Goal: Task Accomplishment & Management: Complete application form

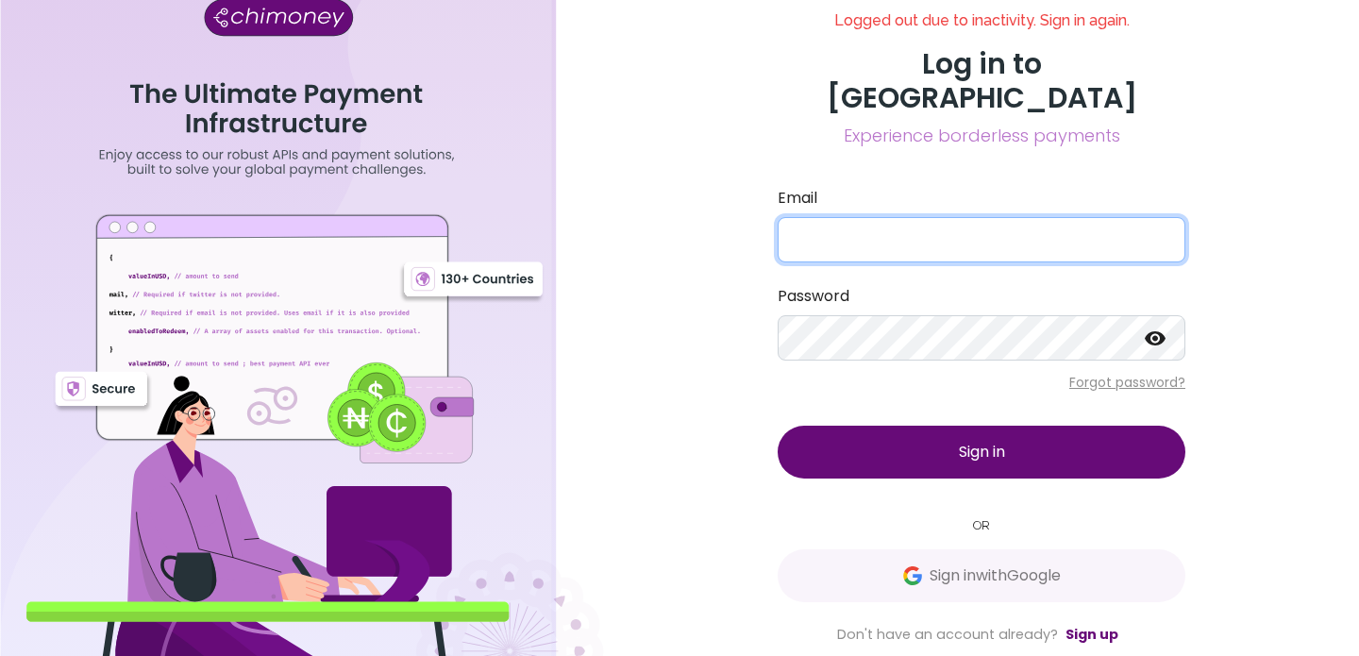
type input "[EMAIL_ADDRESS][DOMAIN_NAME]"
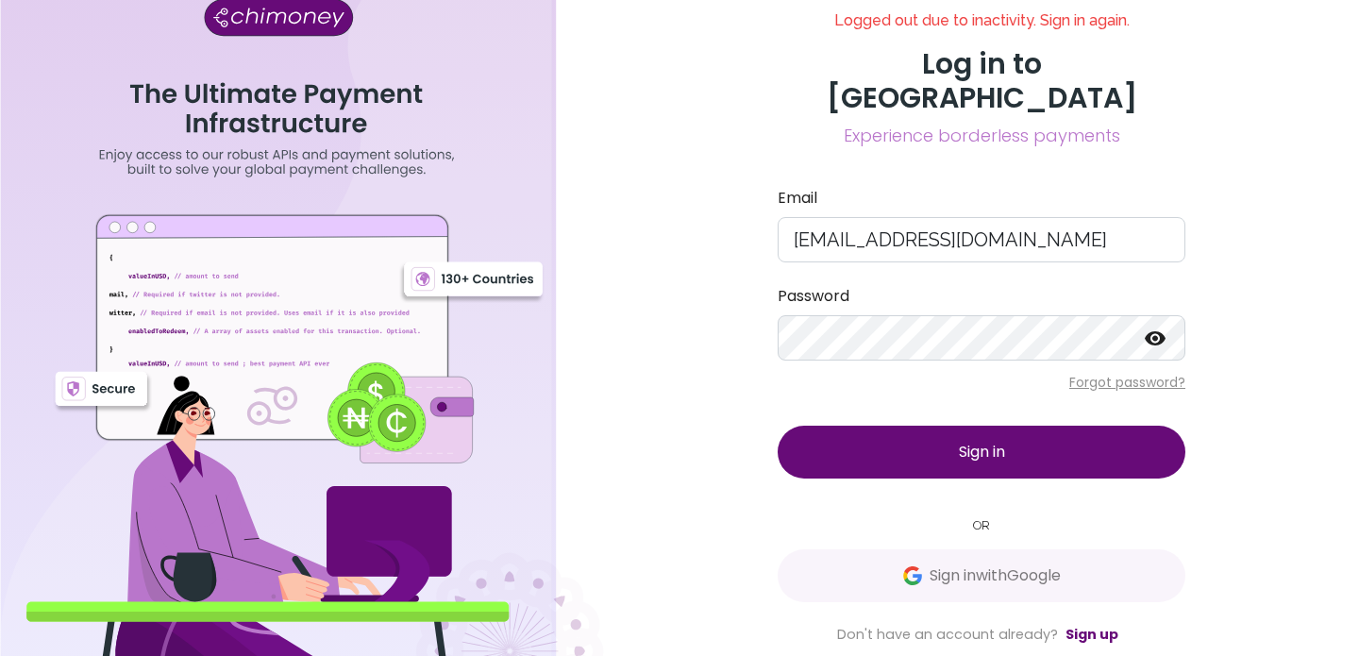
click at [949, 435] on button "Sign in" at bounding box center [982, 452] width 408 height 53
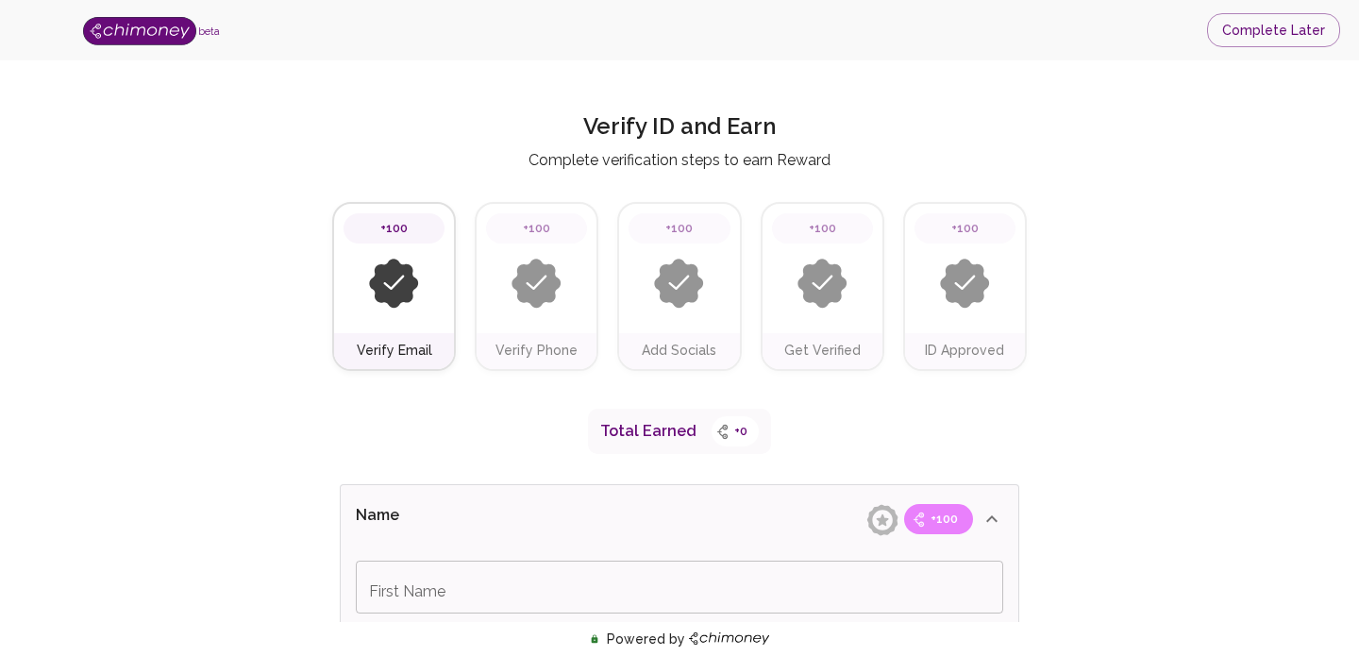
type input "Business Payments"
type input "Payments"
type input "Facebook"
type input "[URL][DOMAIN_NAME]"
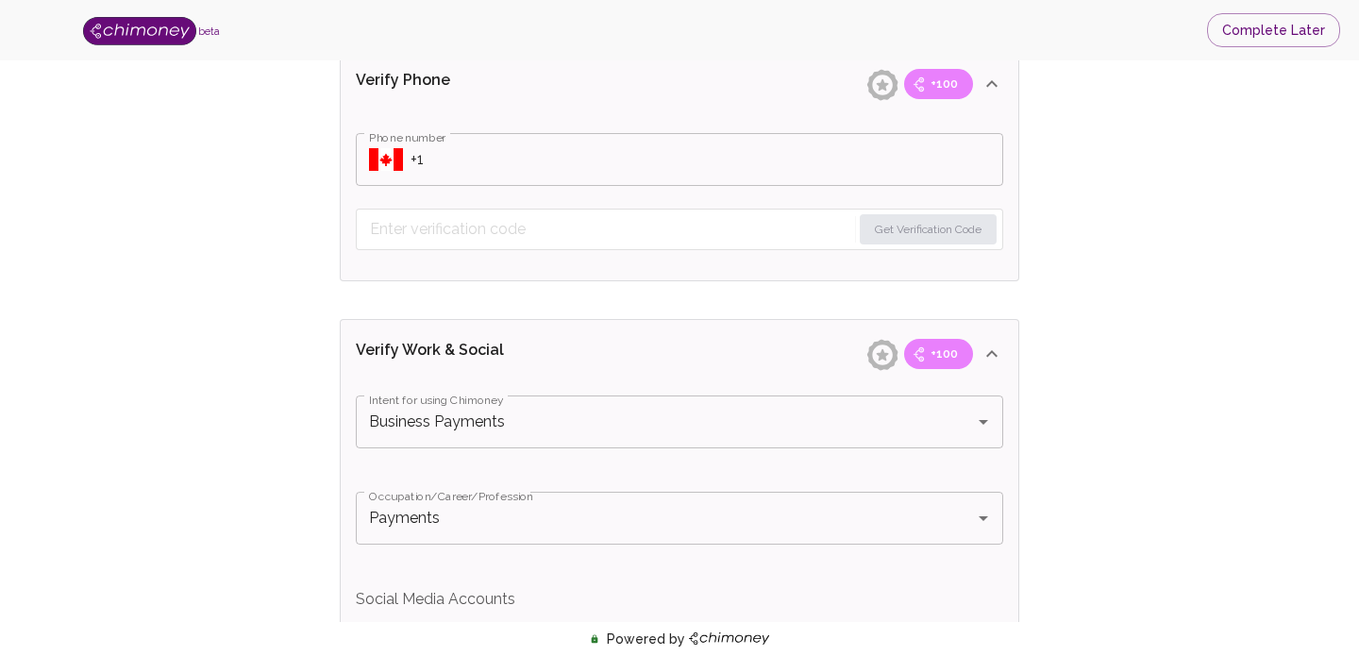
scroll to position [899, 0]
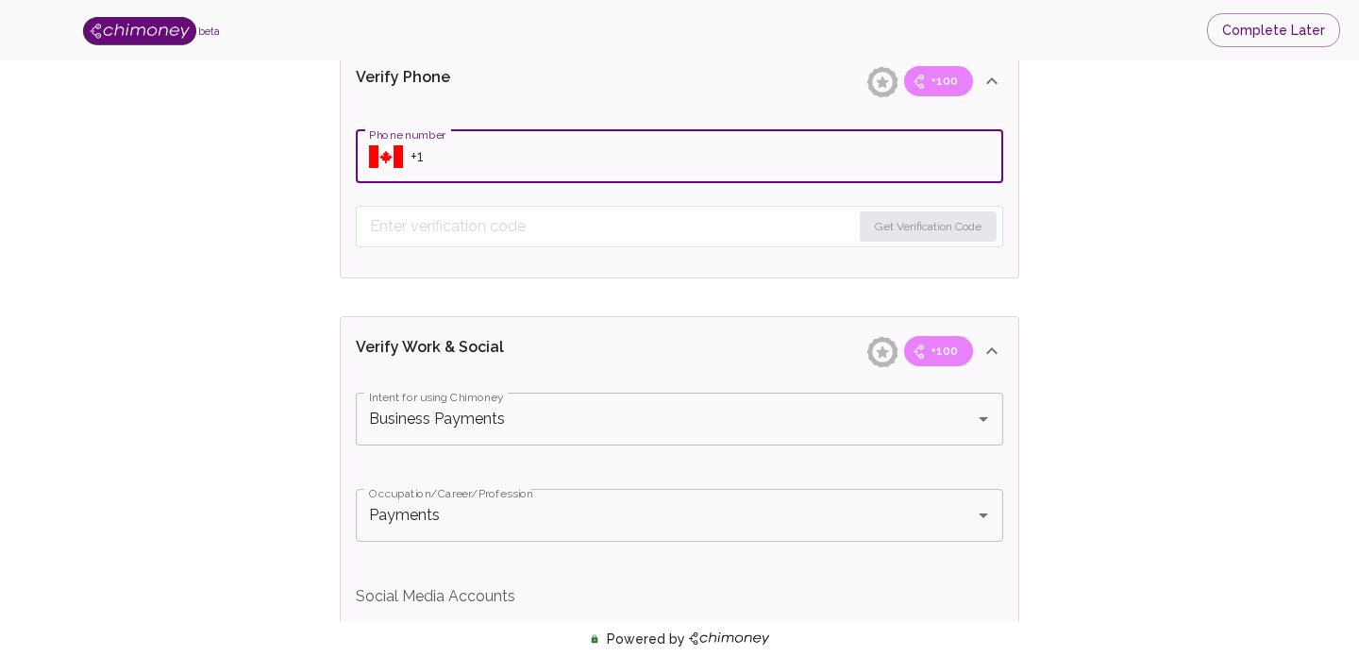
click at [515, 170] on input "Phone number" at bounding box center [706, 156] width 593 height 53
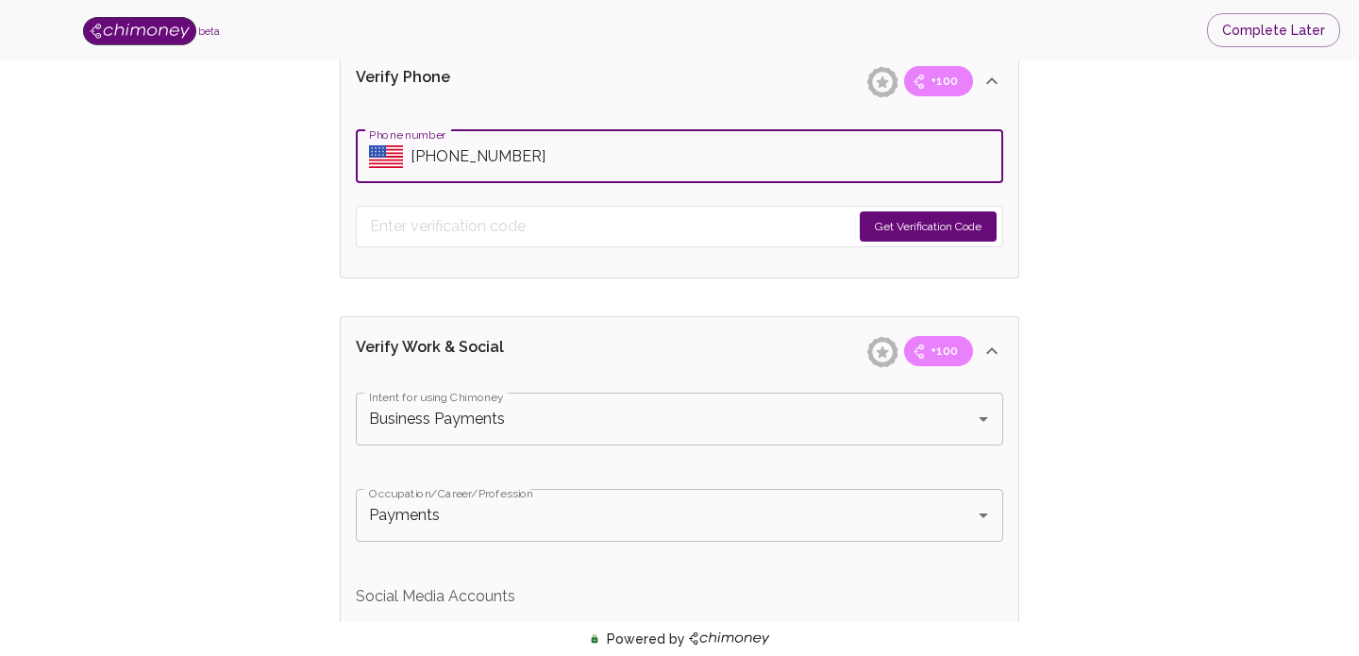
type input "[PHONE_NUMBER]"
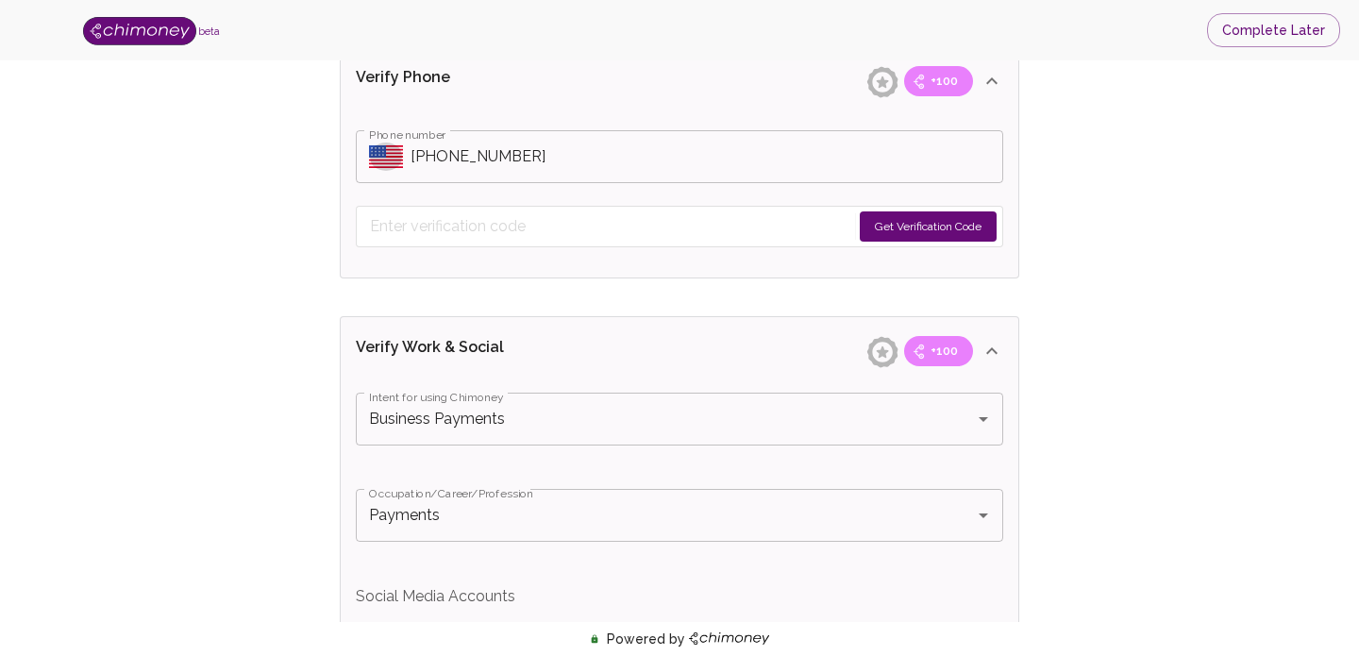
click at [377, 153] on icon "Select country" at bounding box center [377, 151] width 17 height 12
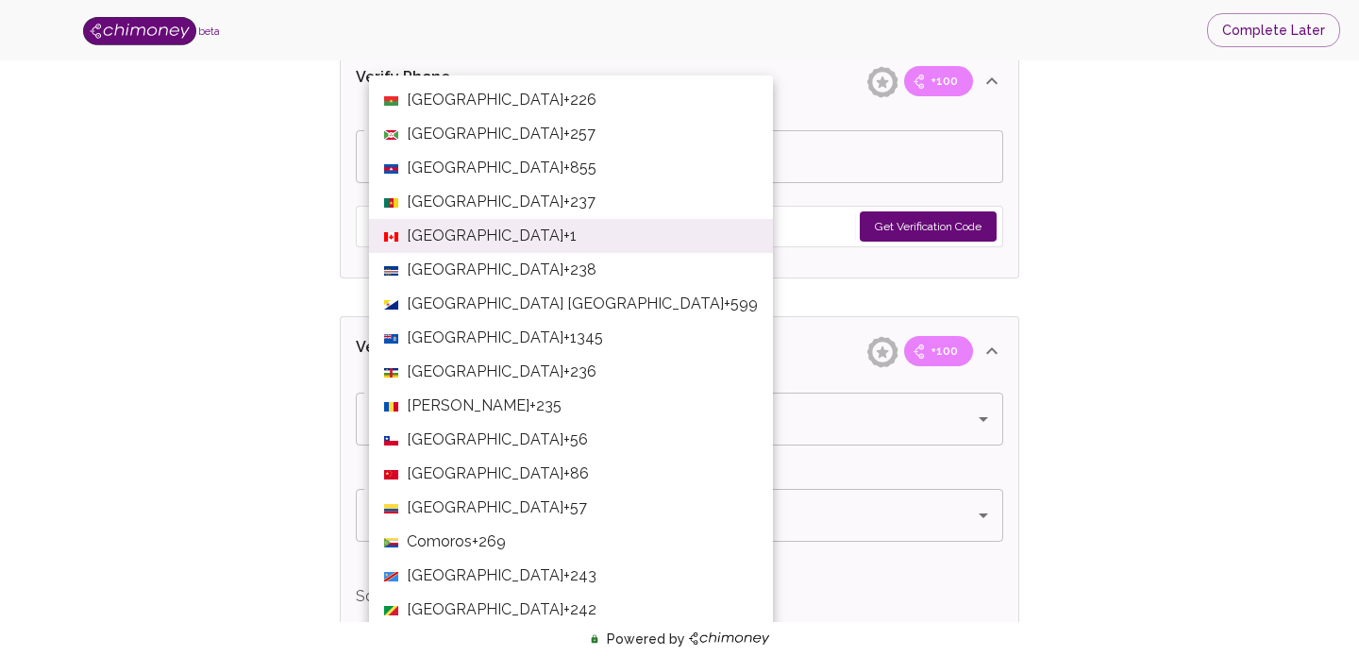
scroll to position [1076, 0]
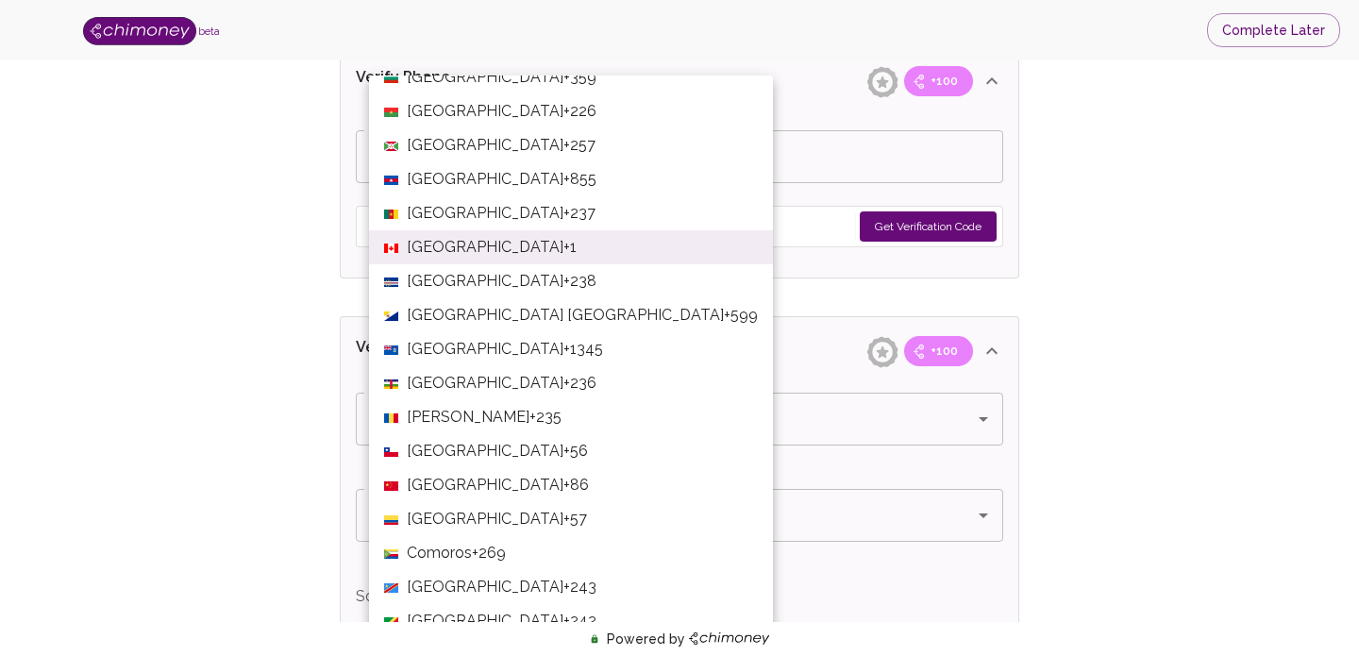
click at [485, 245] on li "Canada +1" at bounding box center [571, 247] width 404 height 34
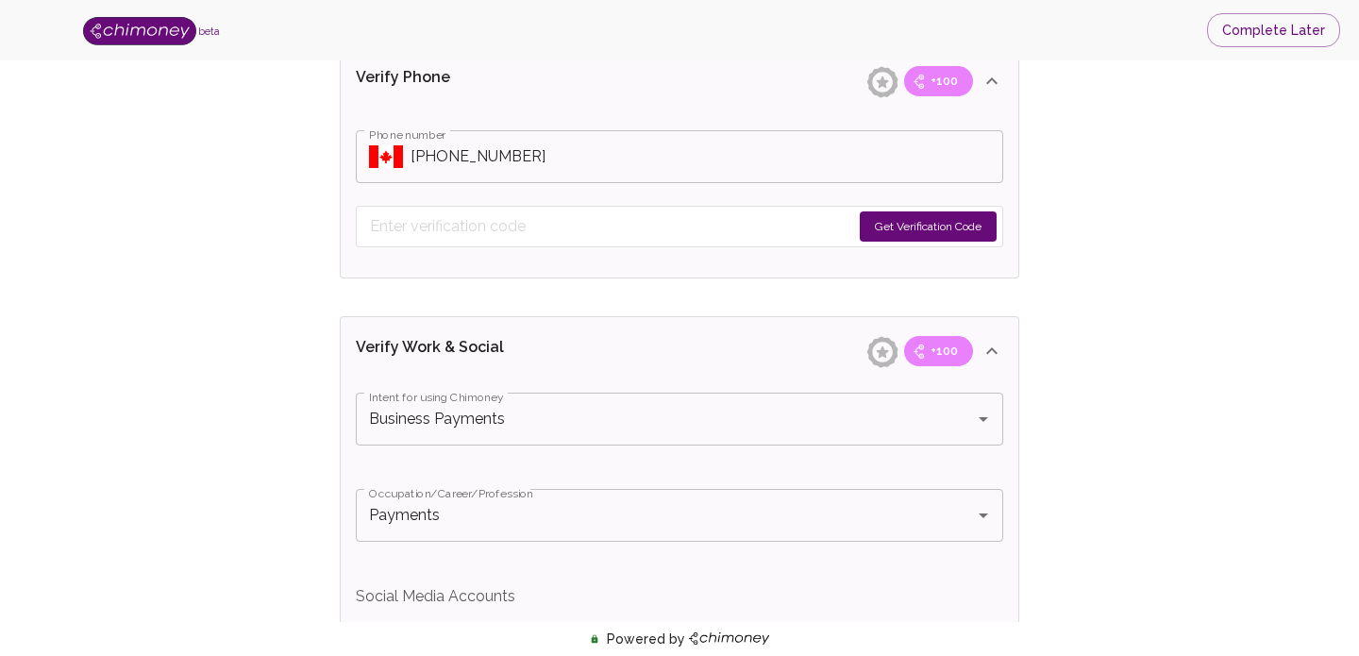
click at [887, 229] on button "Get Verification Code" at bounding box center [928, 226] width 137 height 30
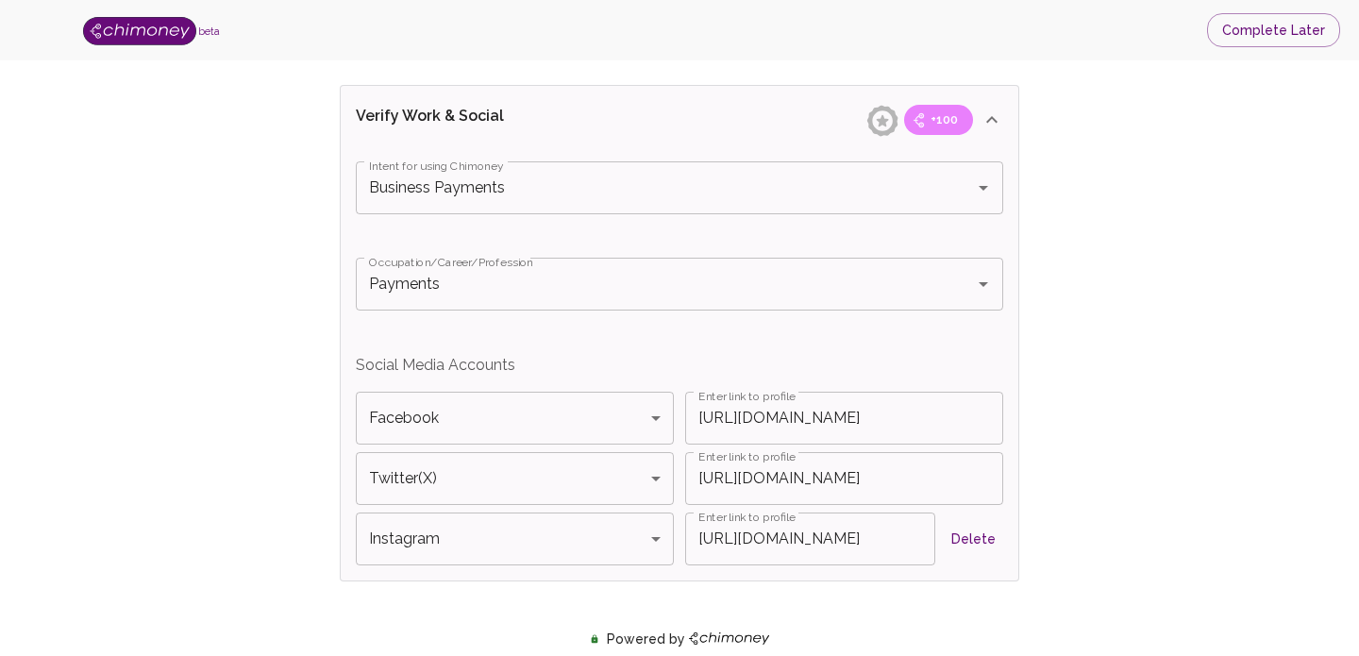
scroll to position [1207, 0]
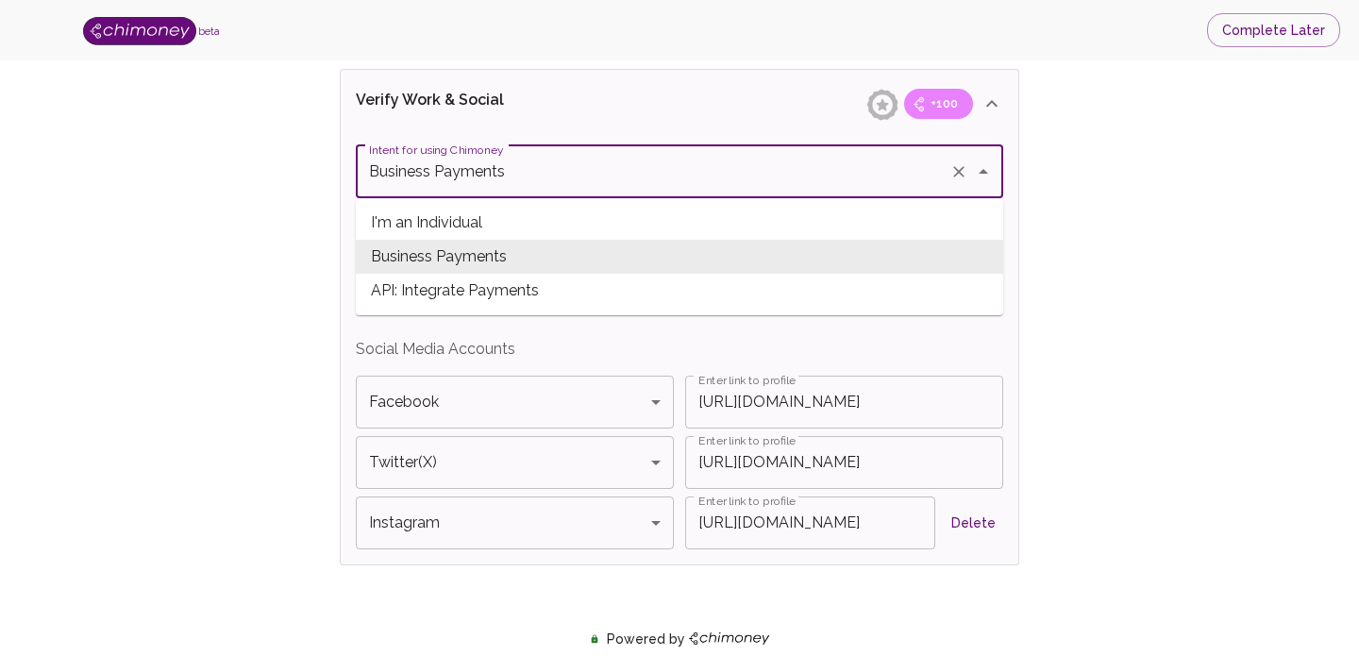
click at [634, 182] on input "Business Payments" at bounding box center [652, 172] width 577 height 36
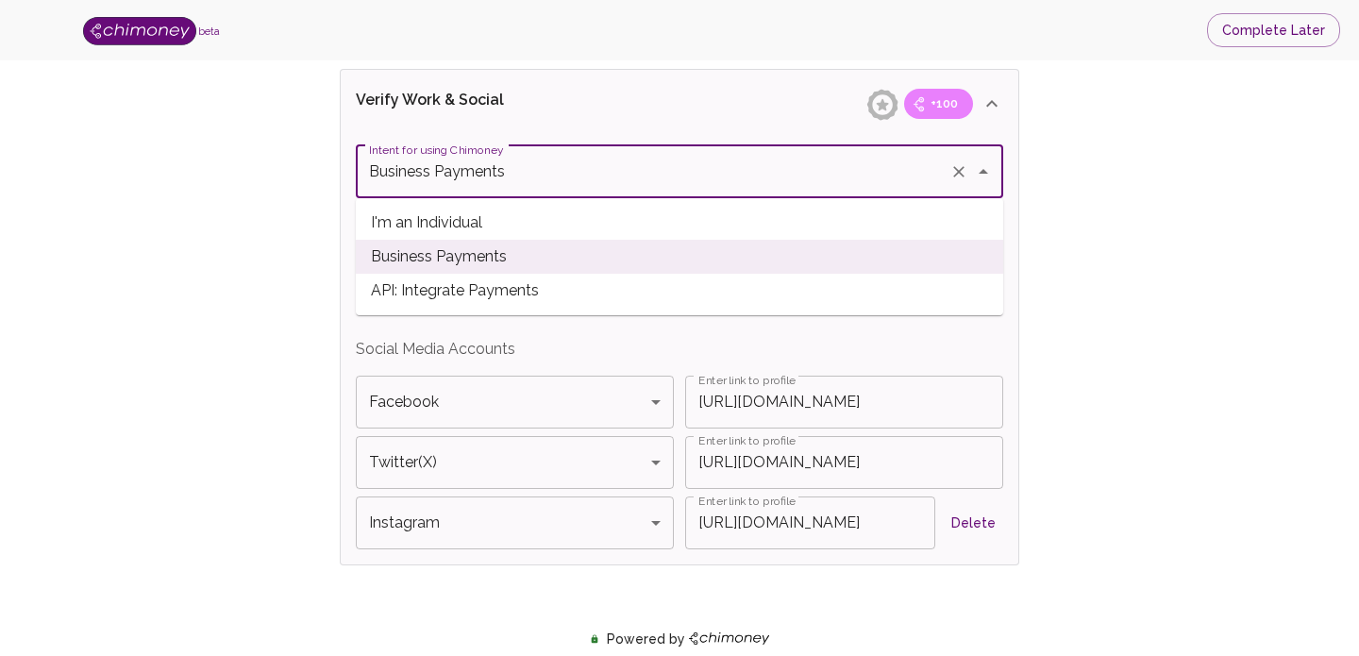
click at [582, 282] on span "API: Integrate Payments" at bounding box center [679, 291] width 647 height 34
type input "API: Integrate Payments"
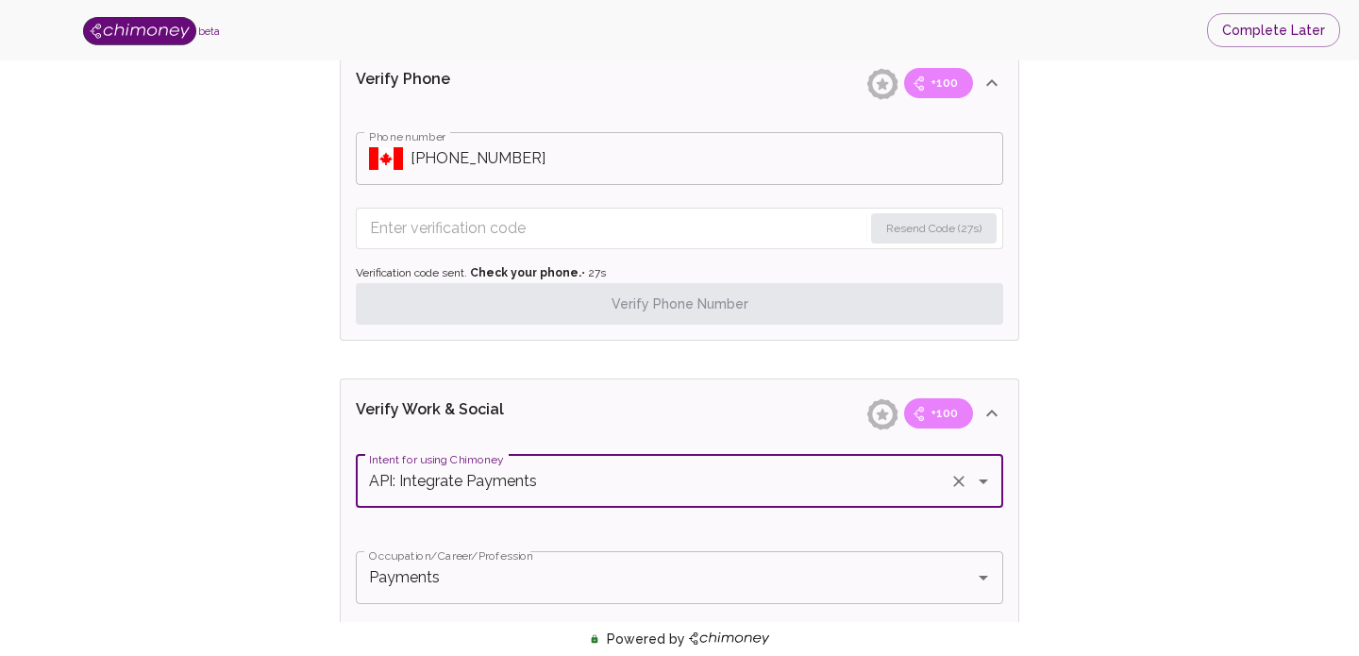
scroll to position [880, 0]
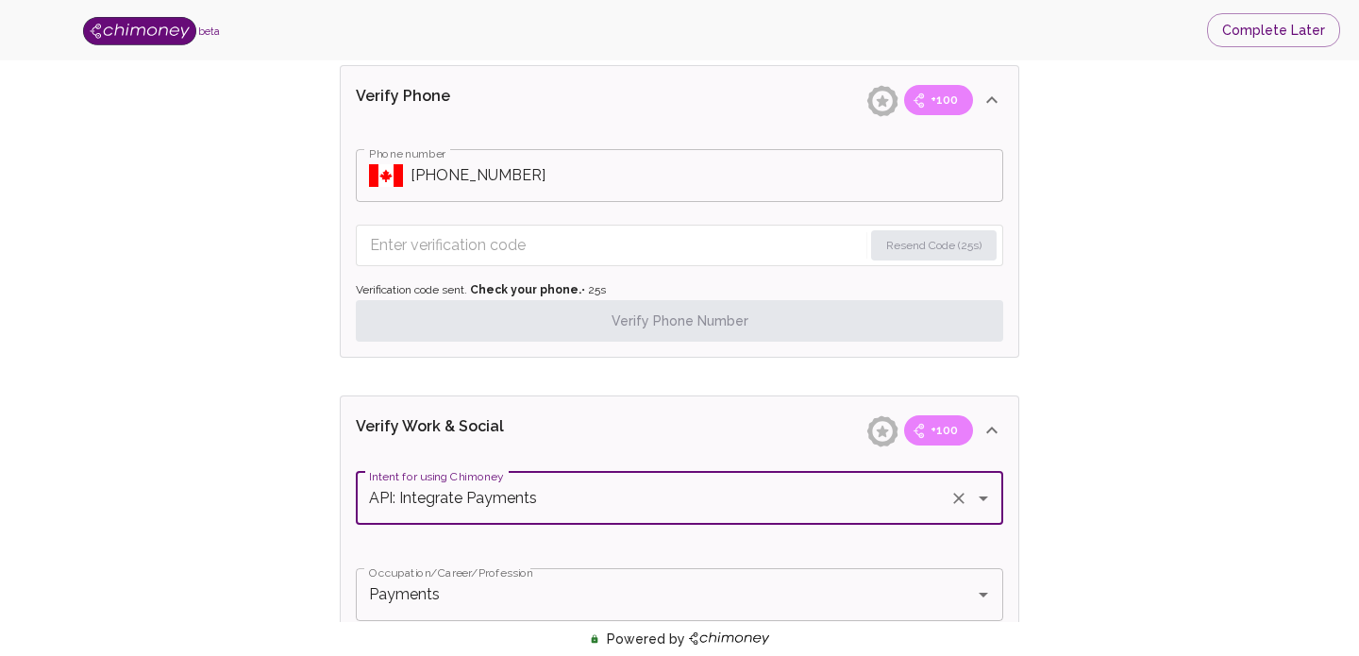
click at [448, 245] on input "Enter verification code" at bounding box center [616, 245] width 493 height 30
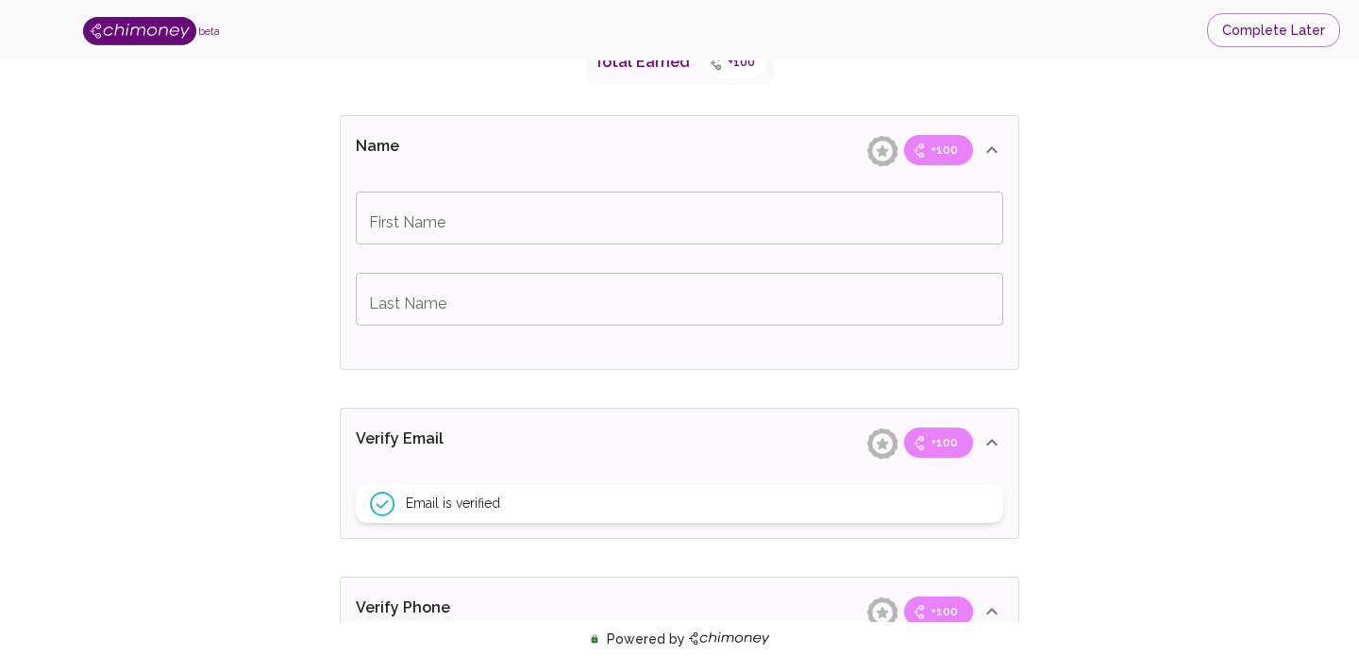
scroll to position [379, 0]
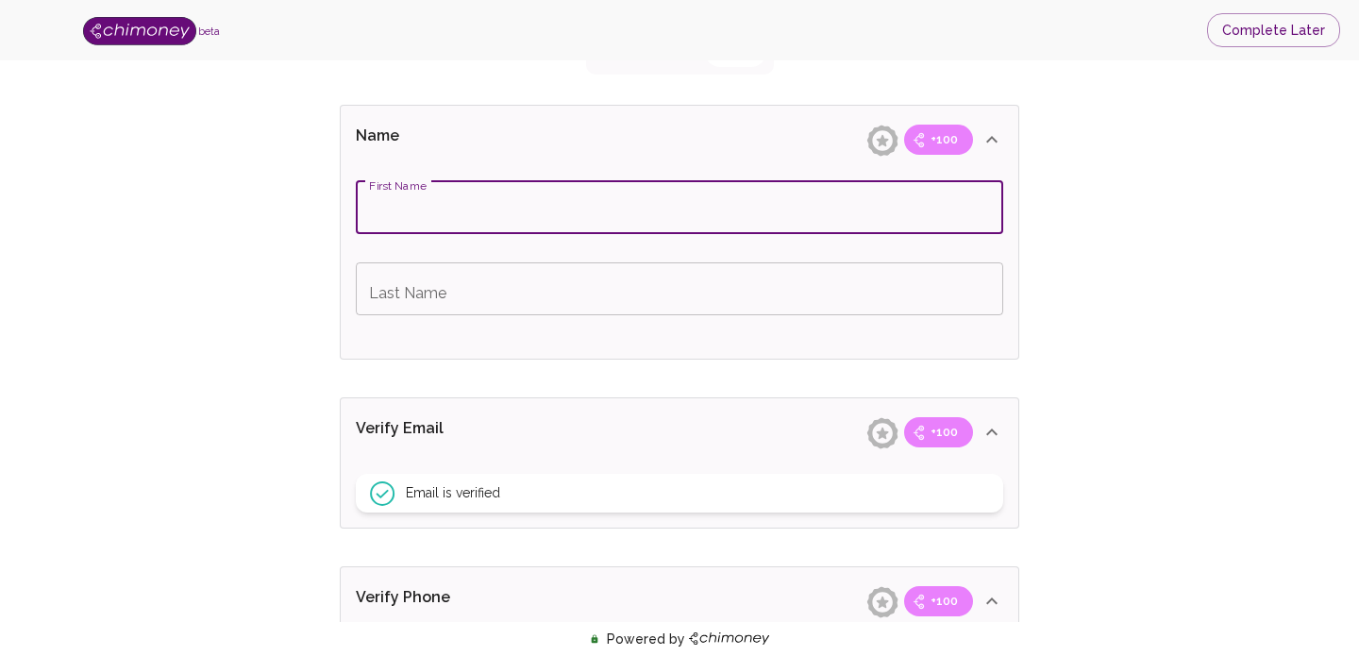
click at [453, 212] on input "First Name" at bounding box center [679, 207] width 647 height 53
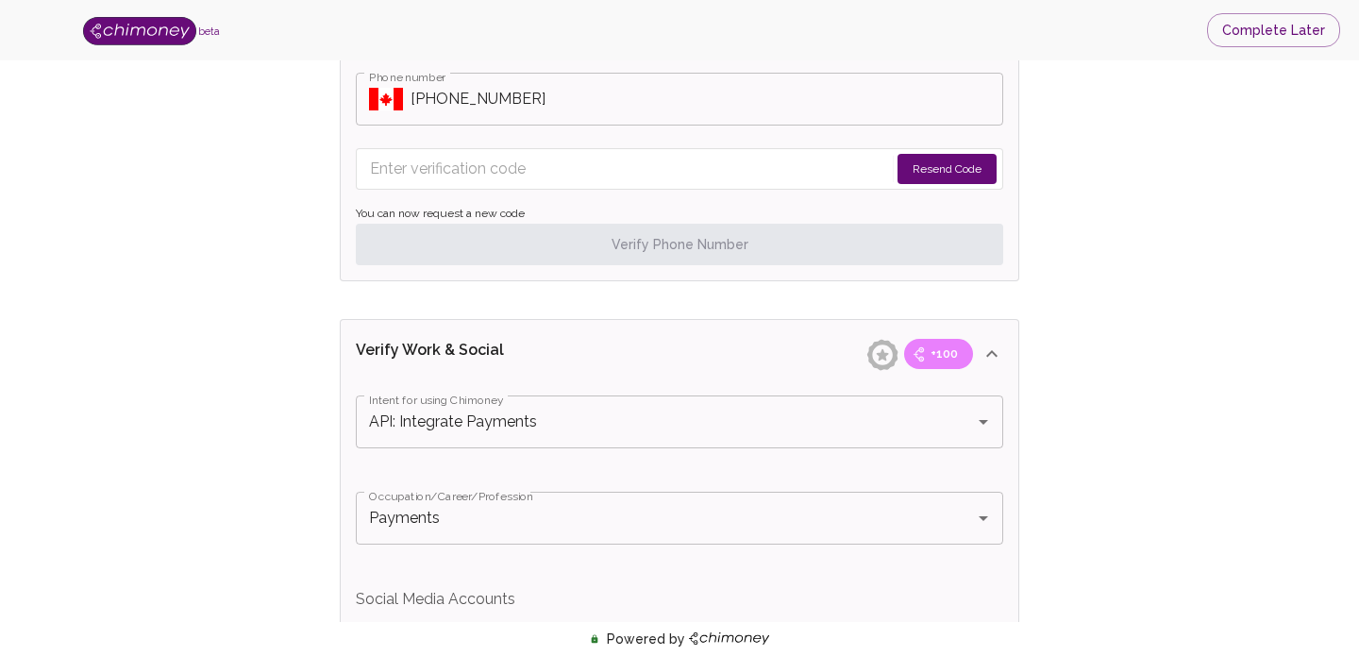
scroll to position [953, 0]
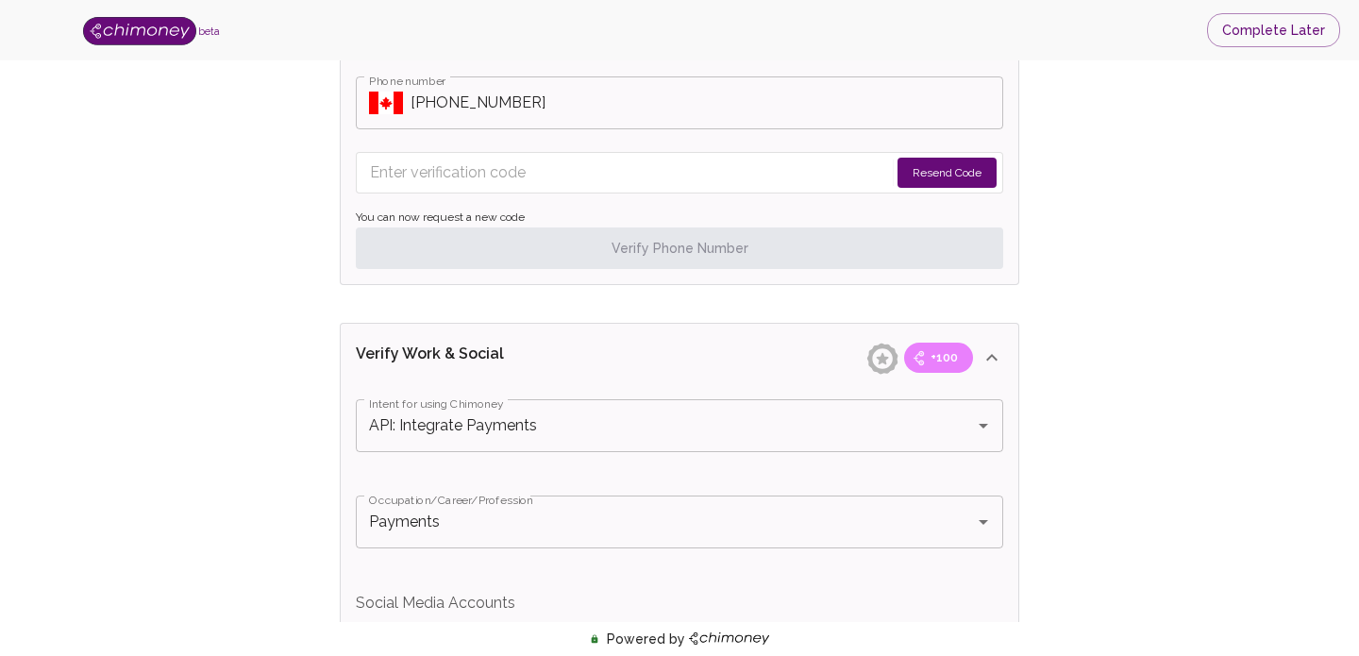
click at [923, 165] on button "Resend Code" at bounding box center [946, 173] width 99 height 30
click at [726, 173] on input "Enter verification code" at bounding box center [617, 173] width 494 height 30
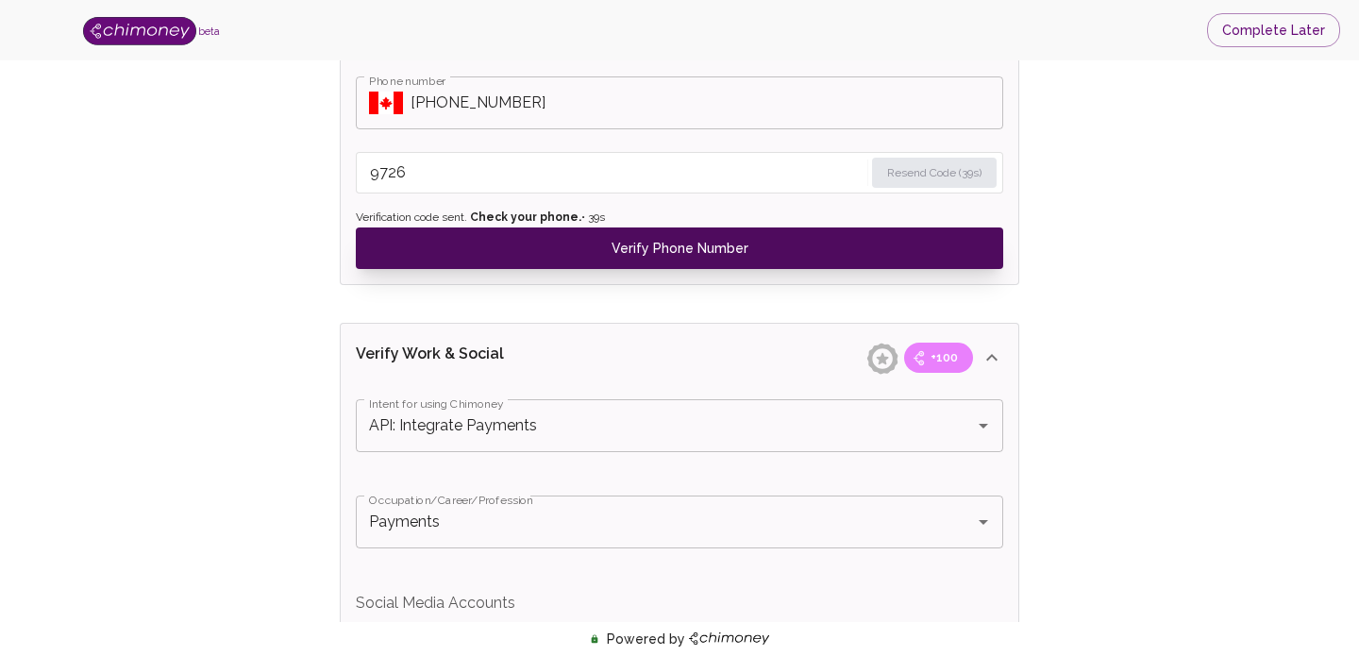
type input "9726"
click at [789, 247] on button "Verify Phone Number" at bounding box center [679, 248] width 647 height 42
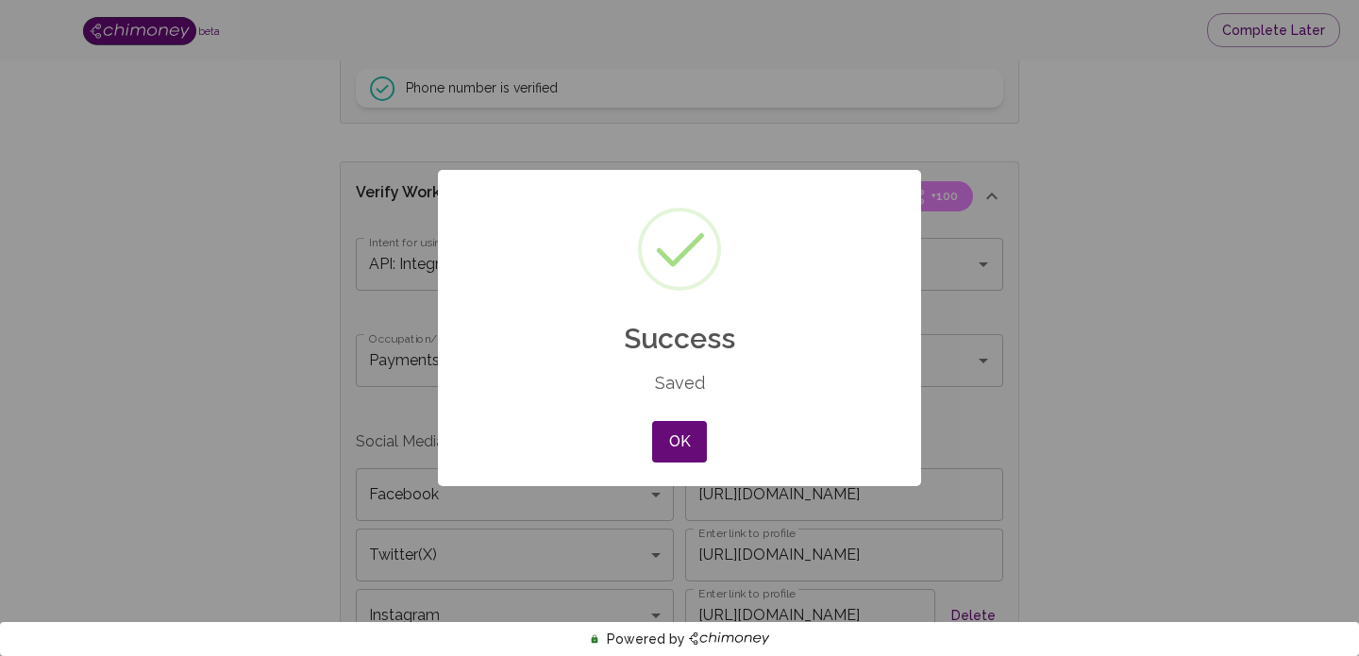
type input "Business Payments"
click at [685, 445] on button "OK" at bounding box center [679, 442] width 55 height 42
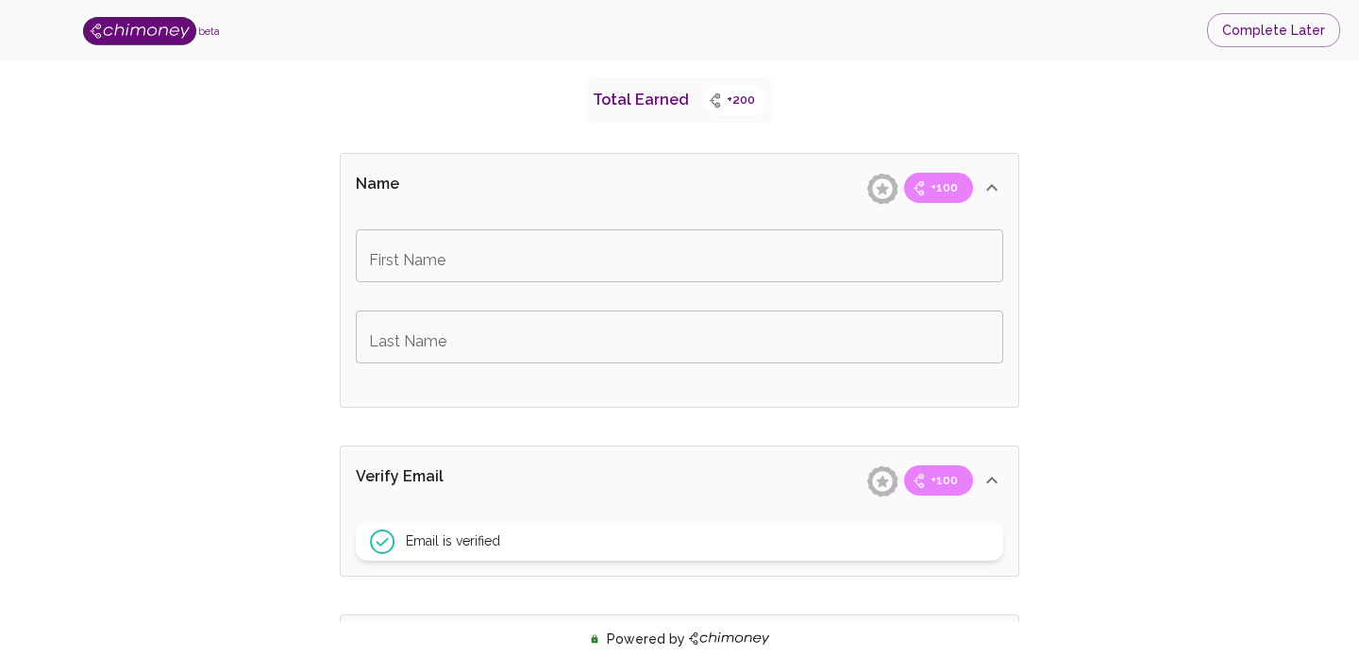
scroll to position [330, 0]
click at [431, 272] on input "First Name" at bounding box center [679, 256] width 647 height 53
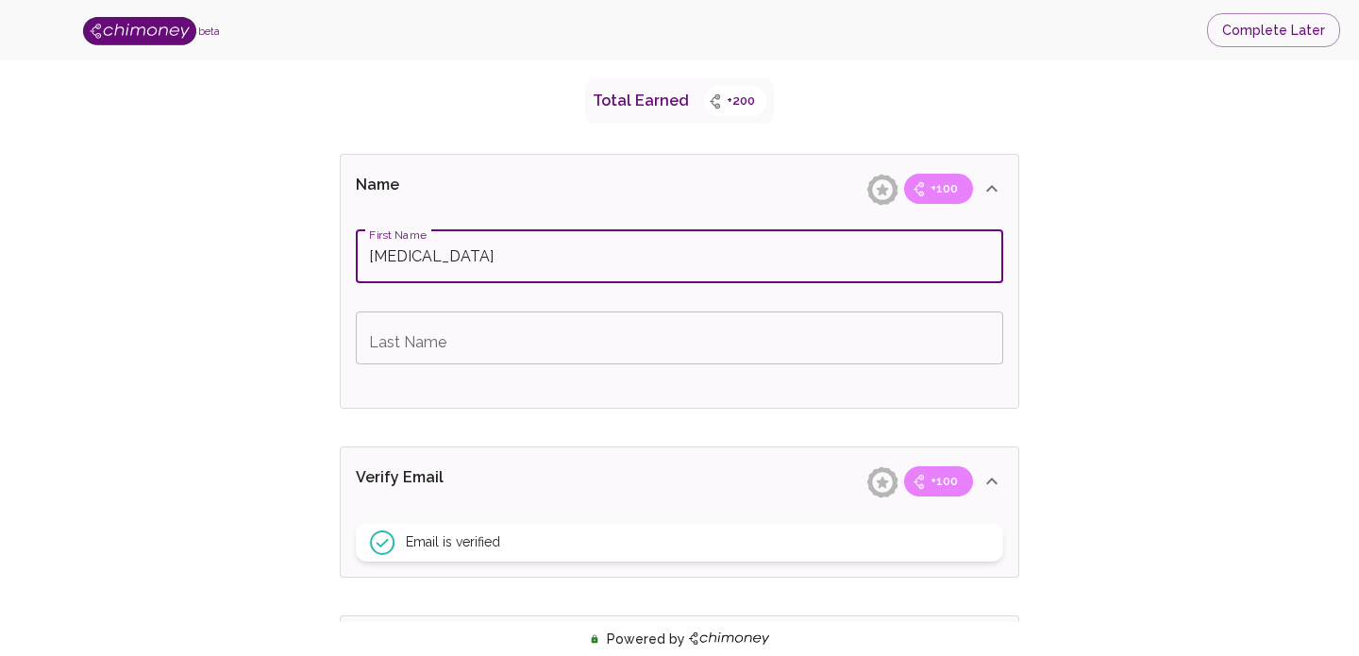
type input "[MEDICAL_DATA]"
click at [429, 344] on input "Last Name" at bounding box center [679, 337] width 647 height 53
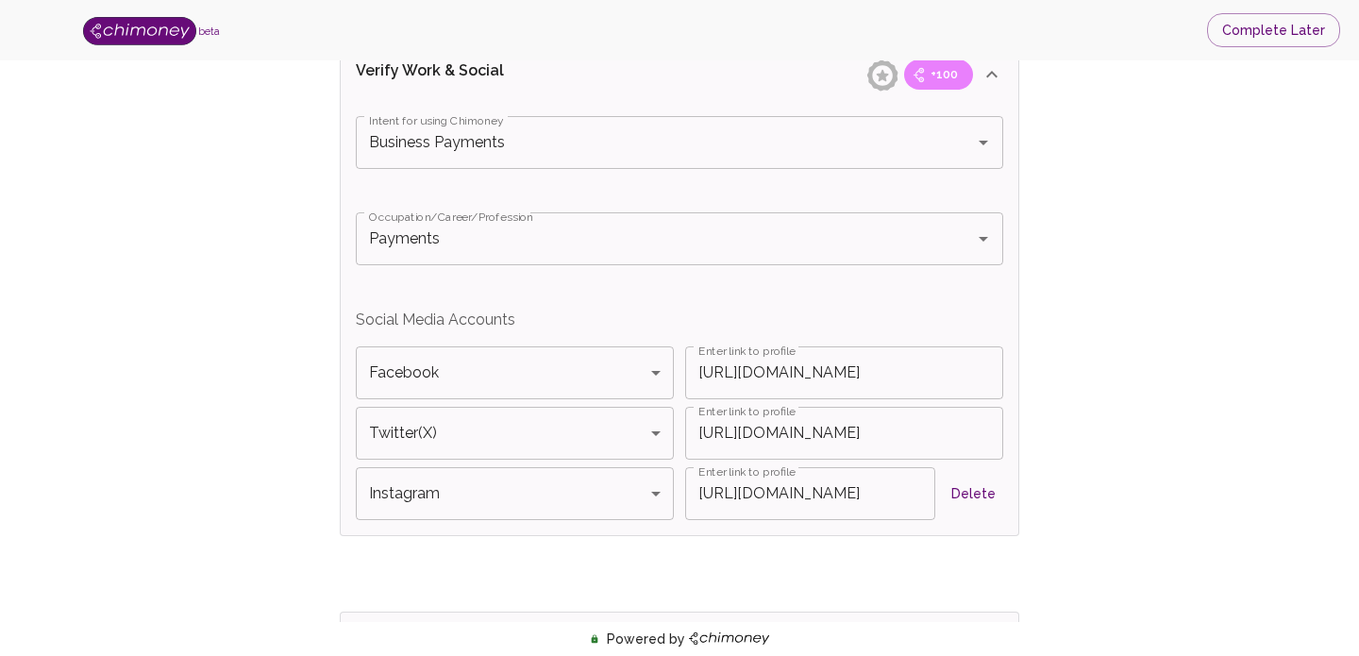
scroll to position [1077, 0]
type input "Azeez"
click at [657, 142] on input "Business Payments" at bounding box center [652, 141] width 577 height 36
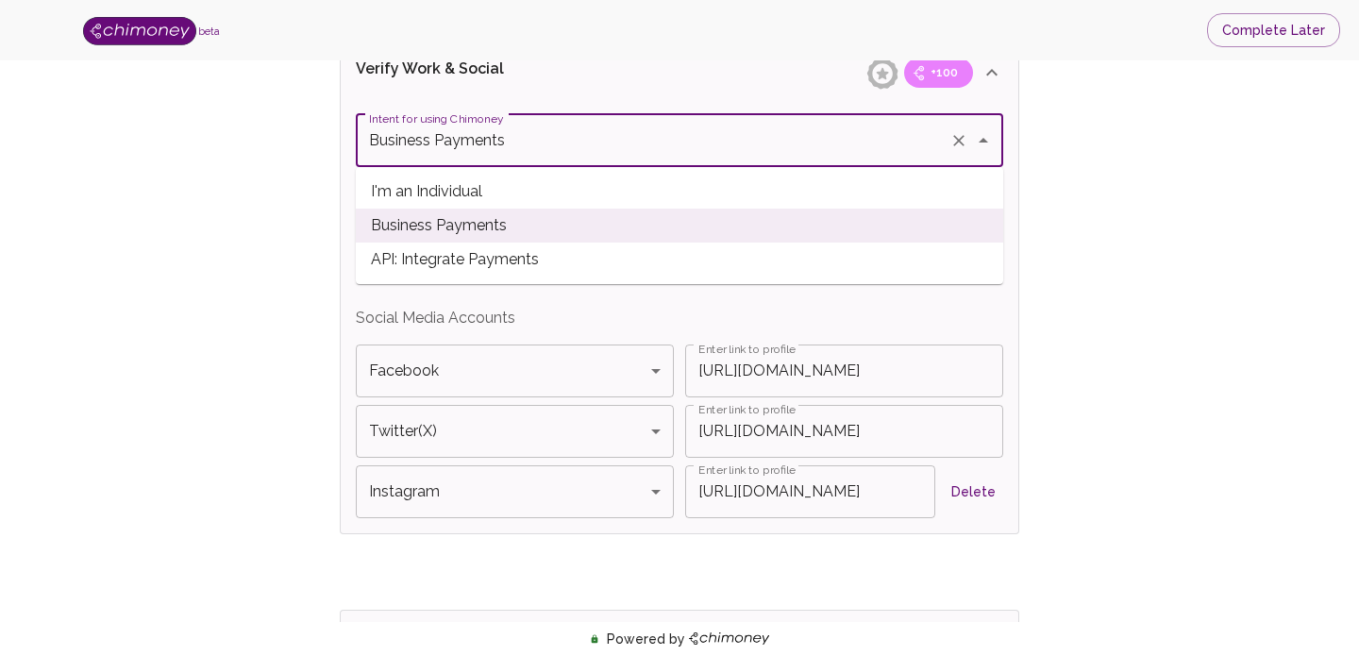
click at [592, 254] on span "API: Integrate Payments" at bounding box center [679, 260] width 647 height 34
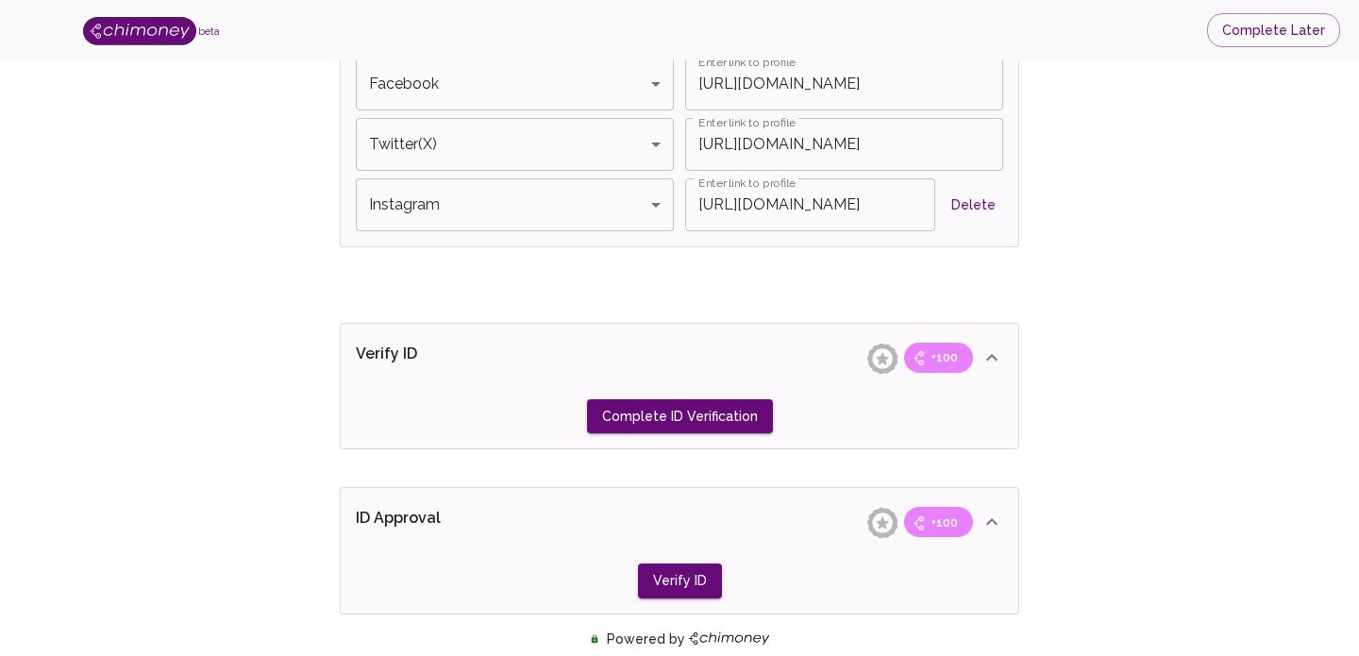
scroll to position [1365, 0]
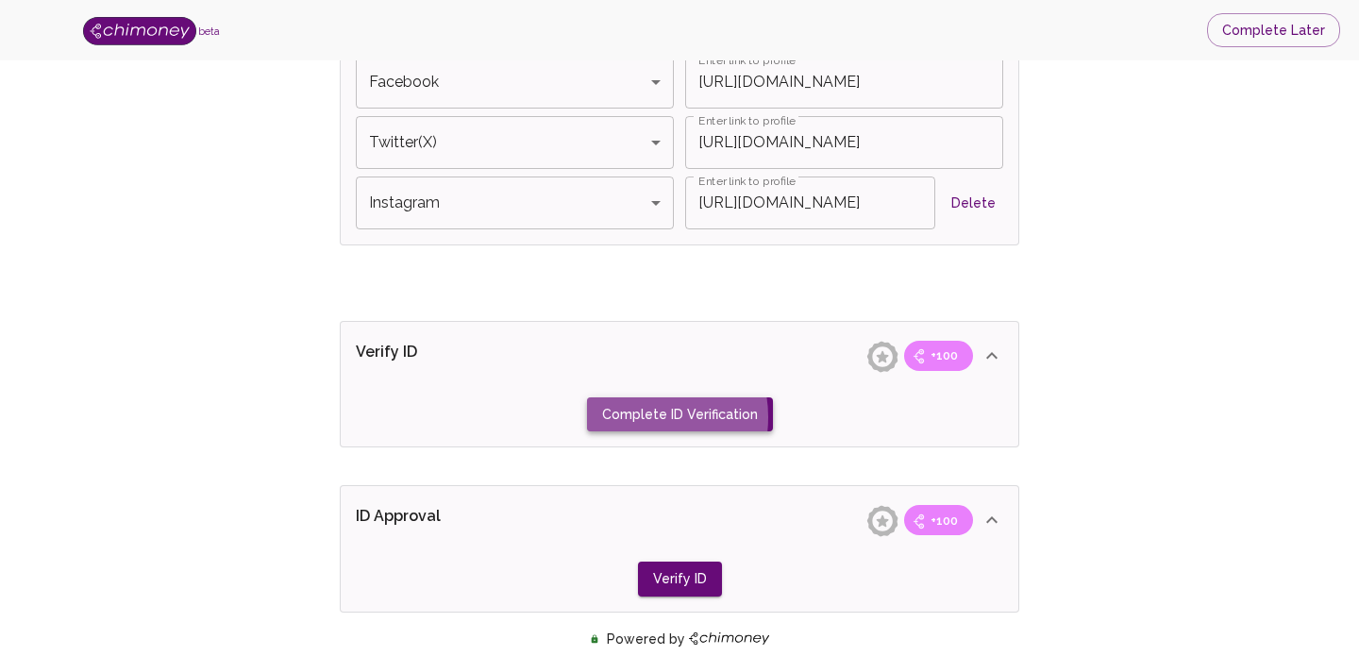
click at [643, 416] on button "Complete ID Verification" at bounding box center [680, 414] width 186 height 35
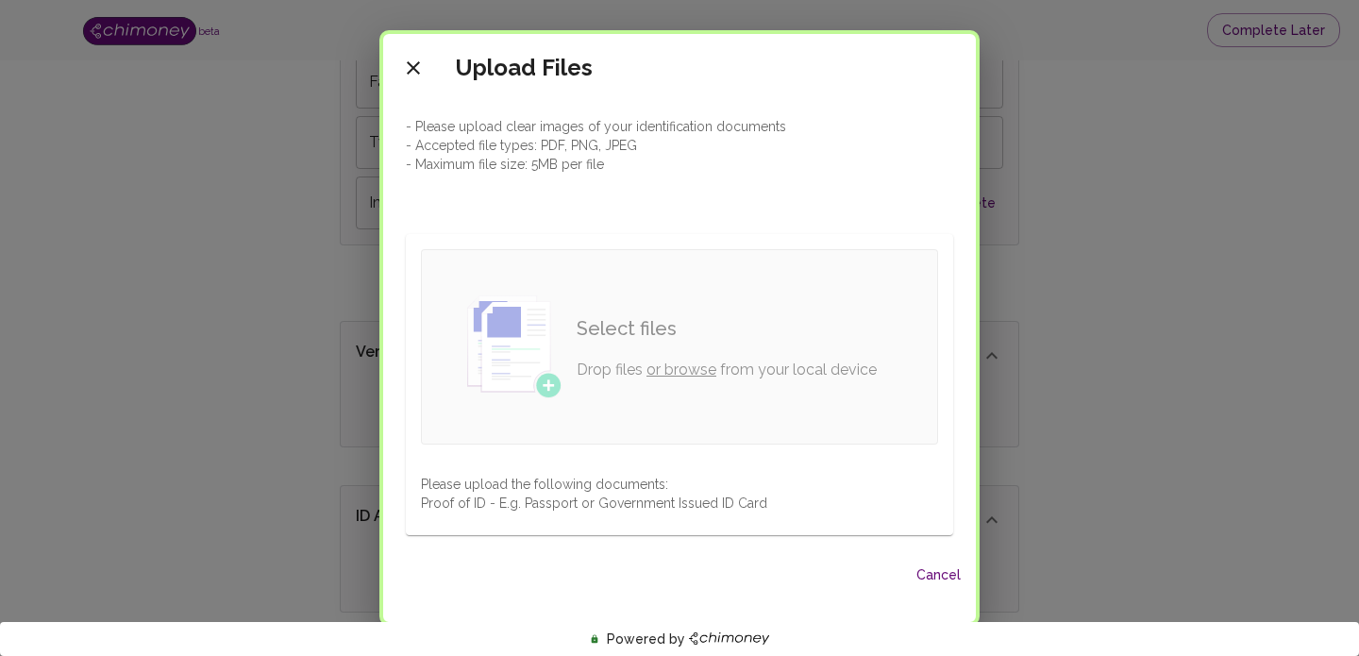
click at [690, 371] on link "or browse" at bounding box center [681, 369] width 70 height 18
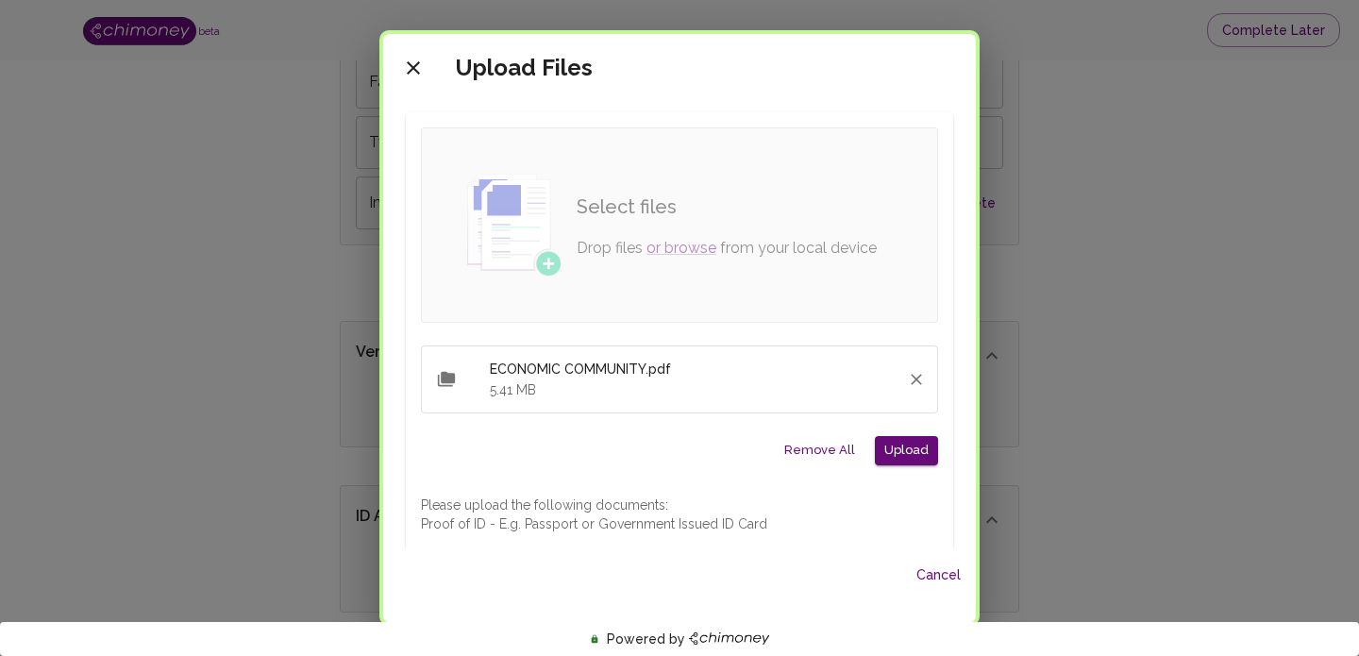
scroll to position [146, 0]
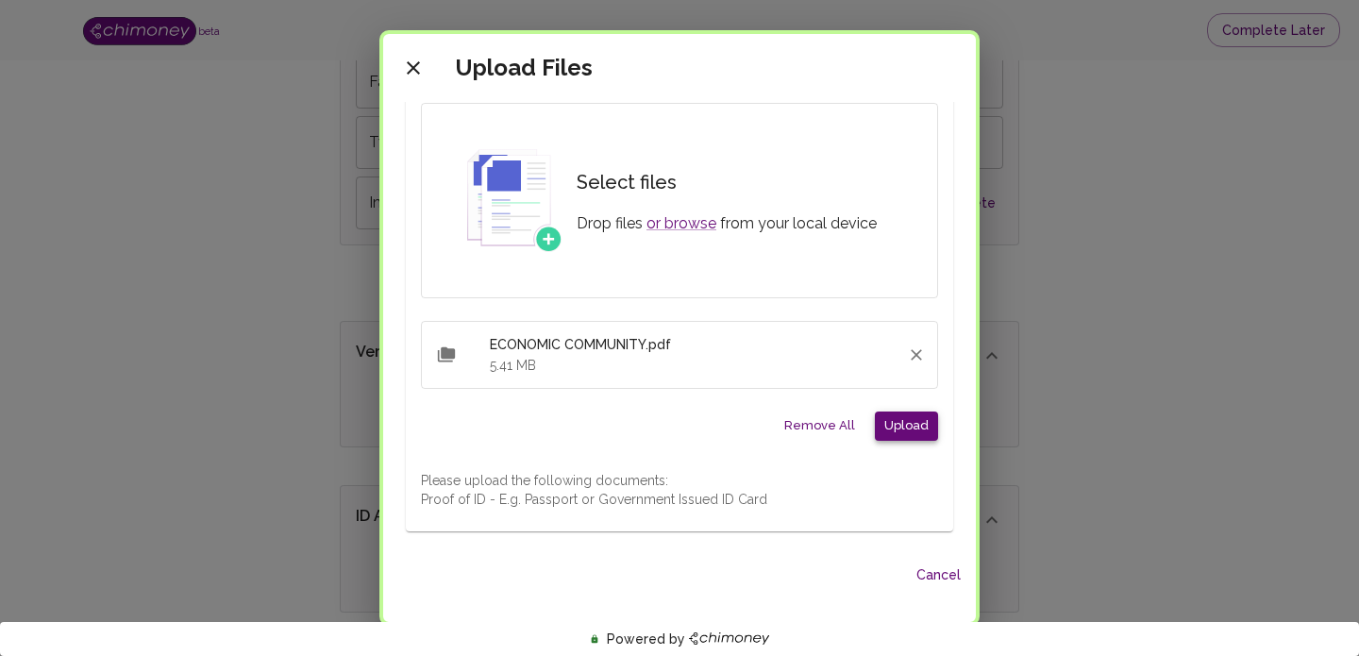
click at [895, 430] on button "Upload" at bounding box center [906, 425] width 63 height 29
type input "Business Payments"
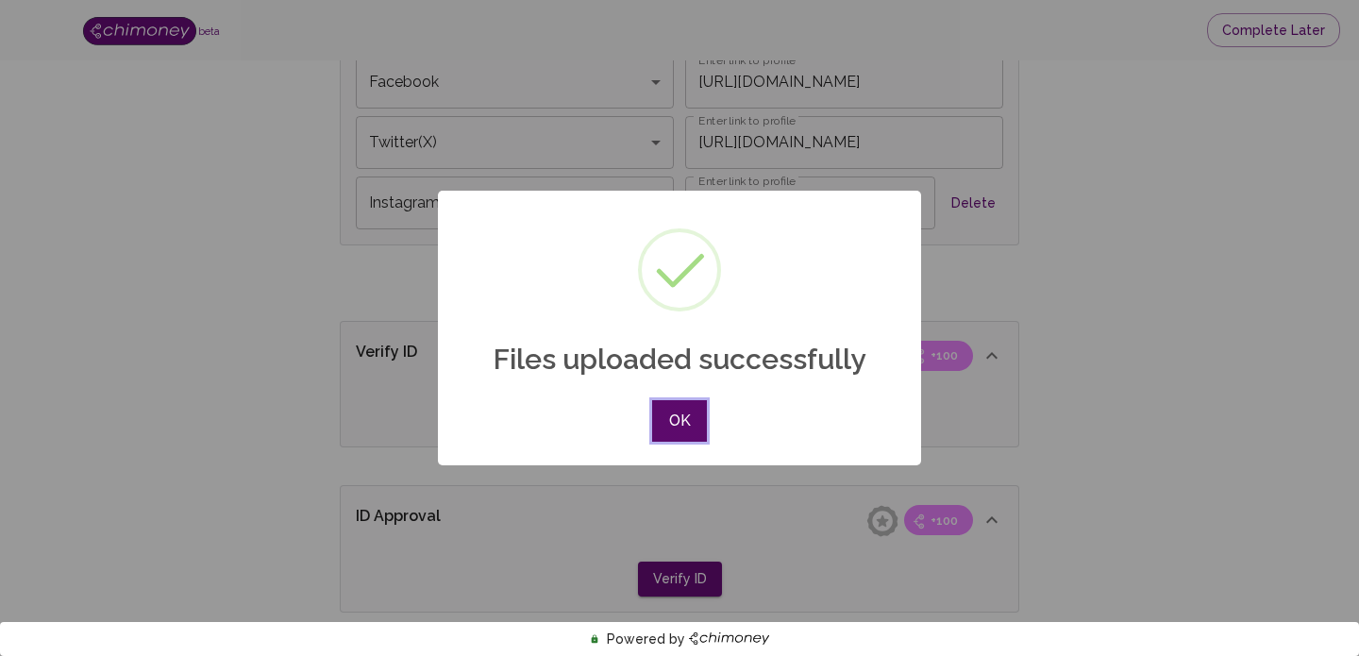
click at [676, 421] on button "OK" at bounding box center [679, 421] width 55 height 42
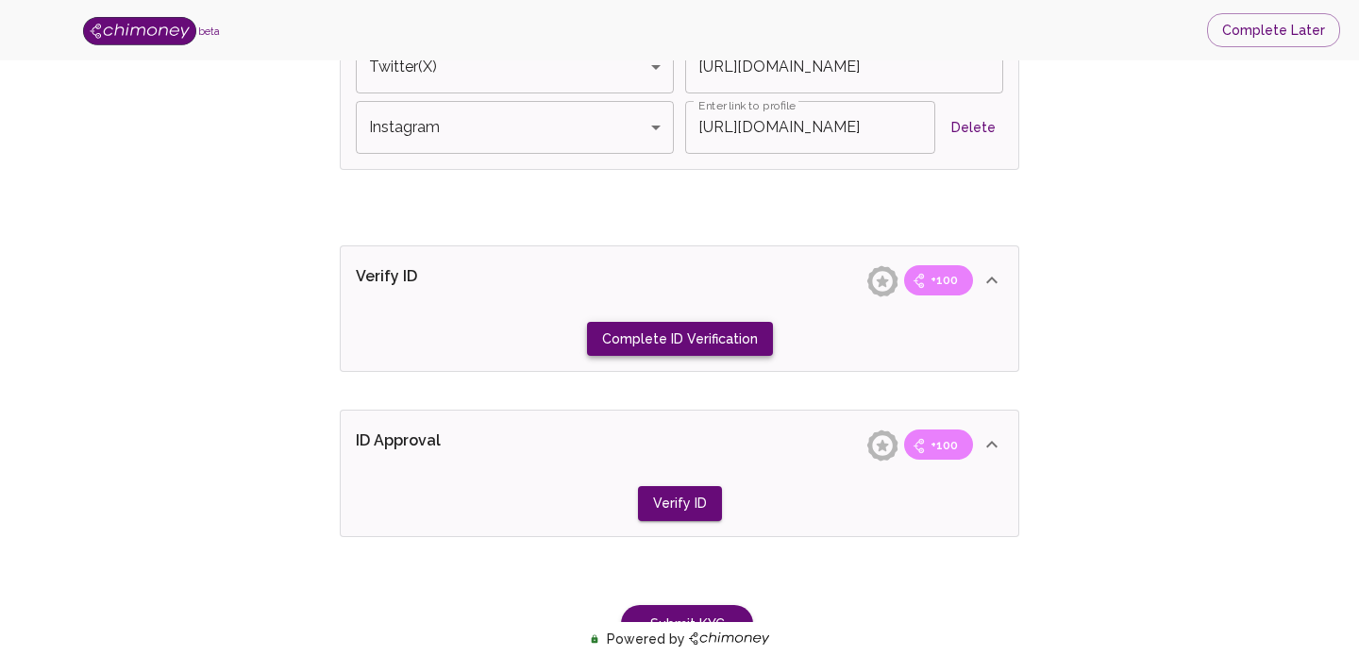
scroll to position [1423, 0]
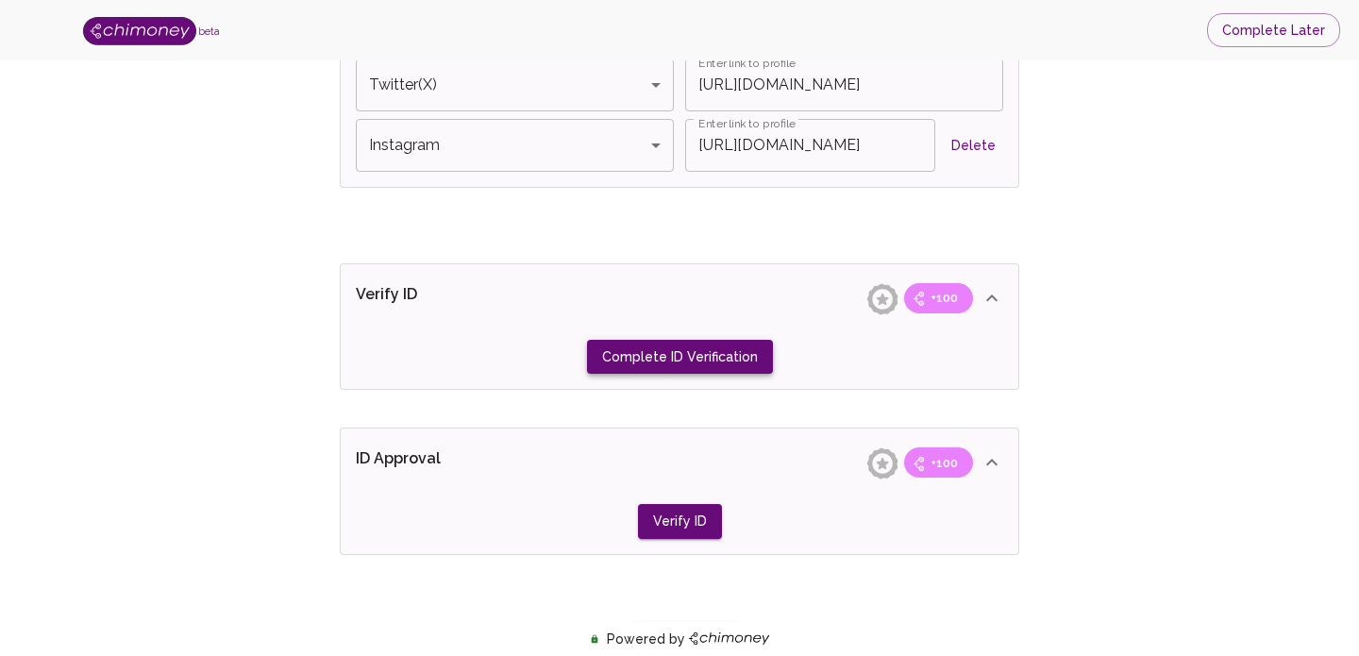
click at [682, 357] on button "Complete ID Verification" at bounding box center [680, 357] width 186 height 35
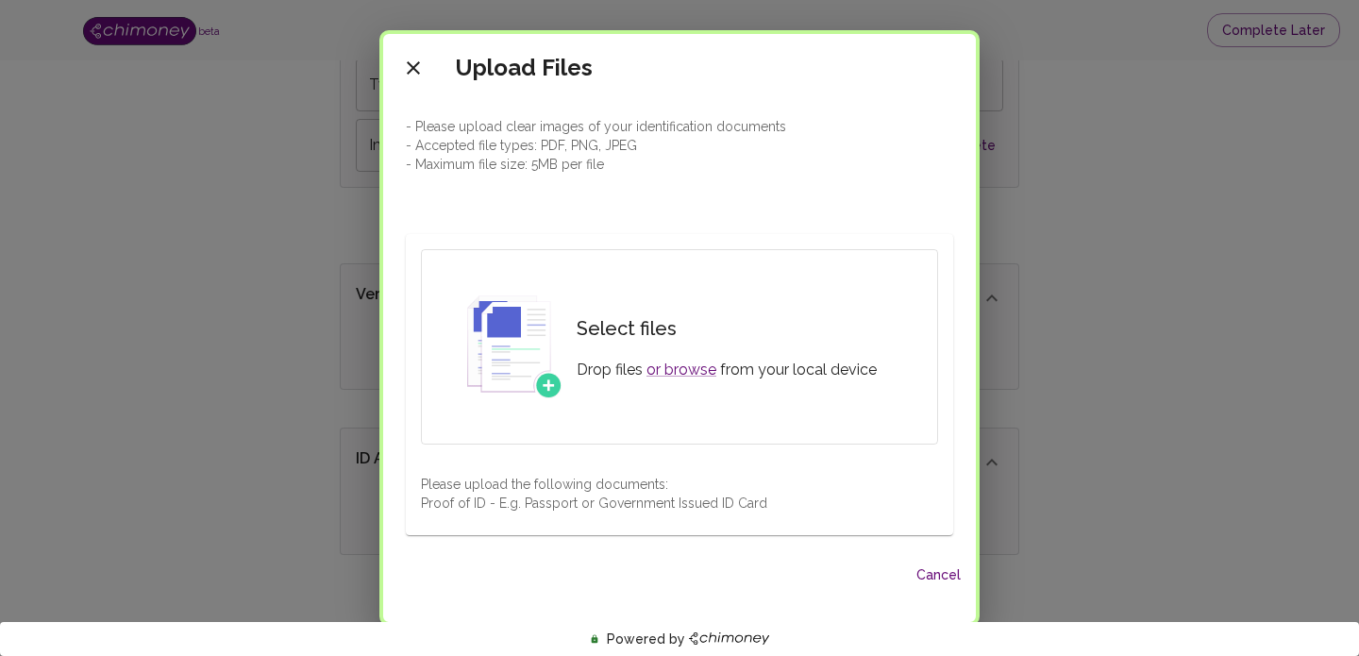
scroll to position [5, 0]
click at [680, 365] on link "or browse" at bounding box center [681, 366] width 70 height 18
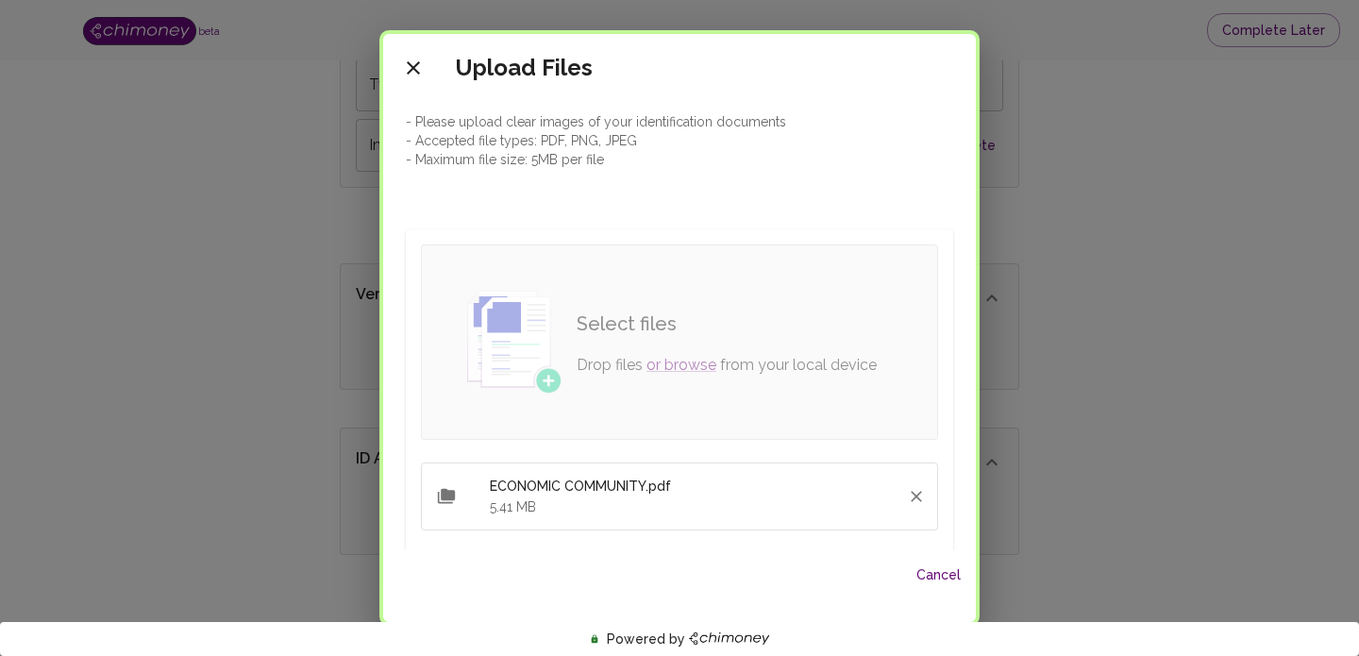
scroll to position [146, 0]
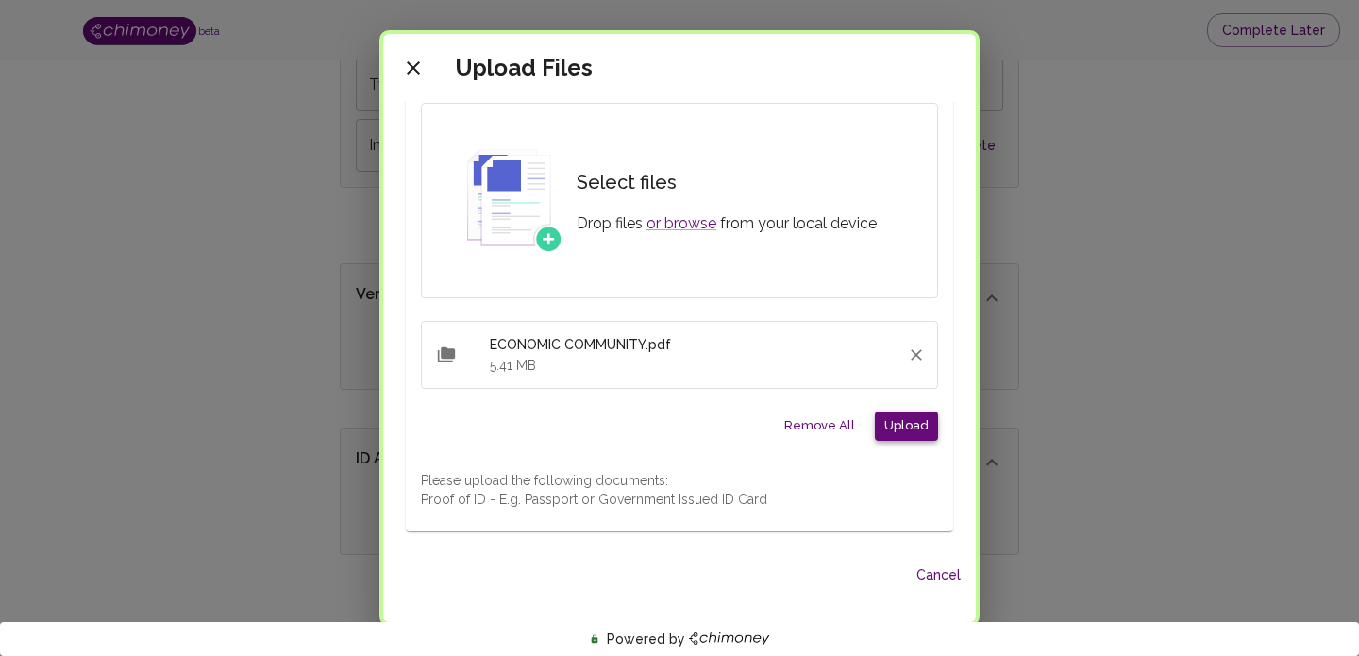
click at [912, 428] on button "Upload" at bounding box center [906, 425] width 63 height 29
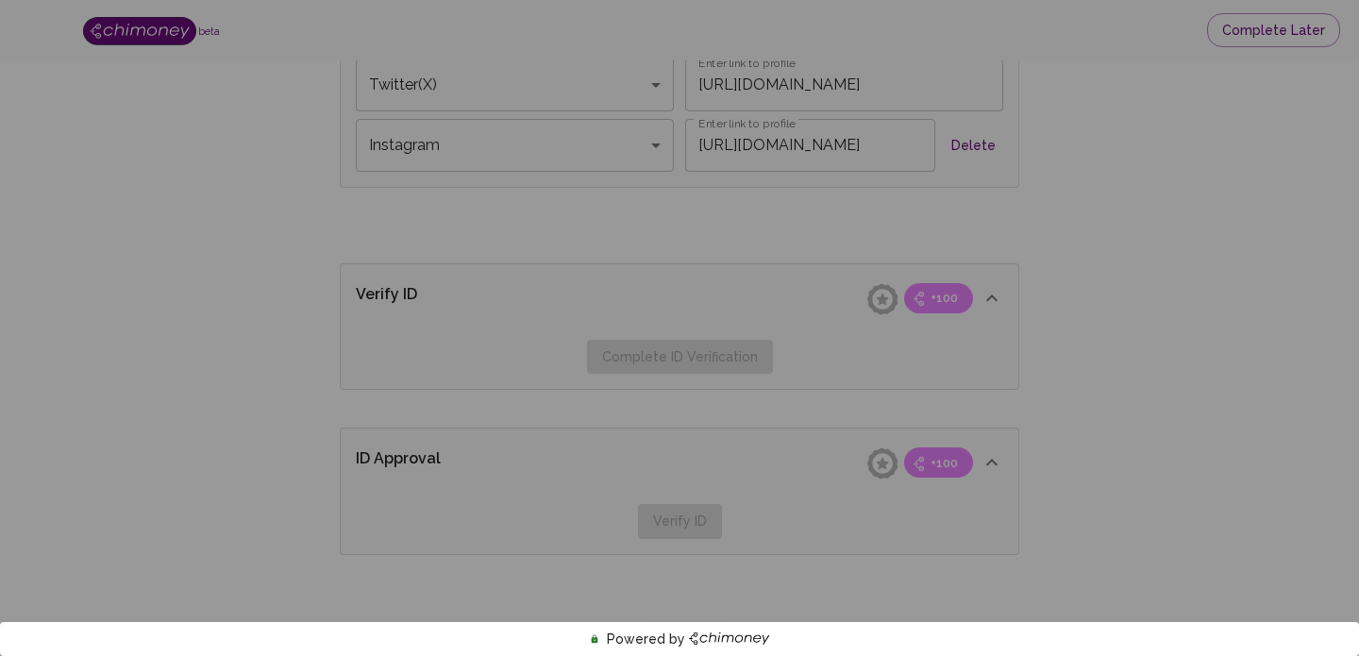
scroll to position [5, 0]
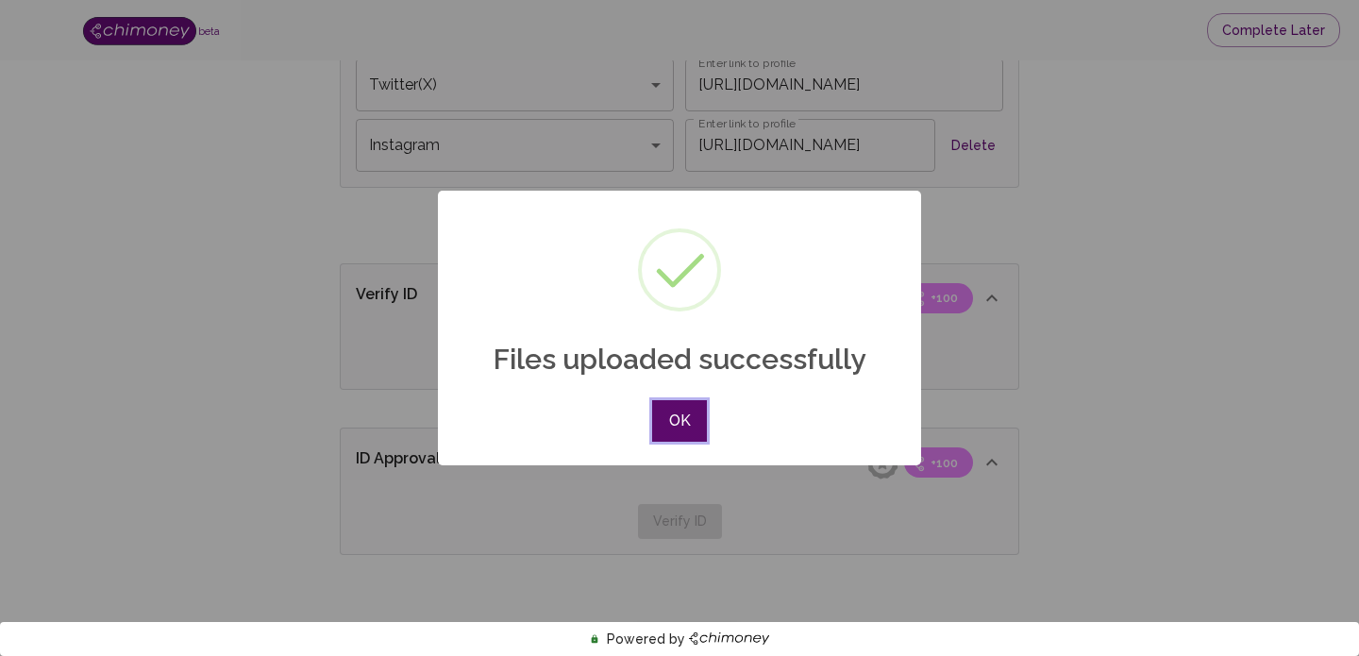
click at [688, 428] on button "OK" at bounding box center [679, 421] width 55 height 42
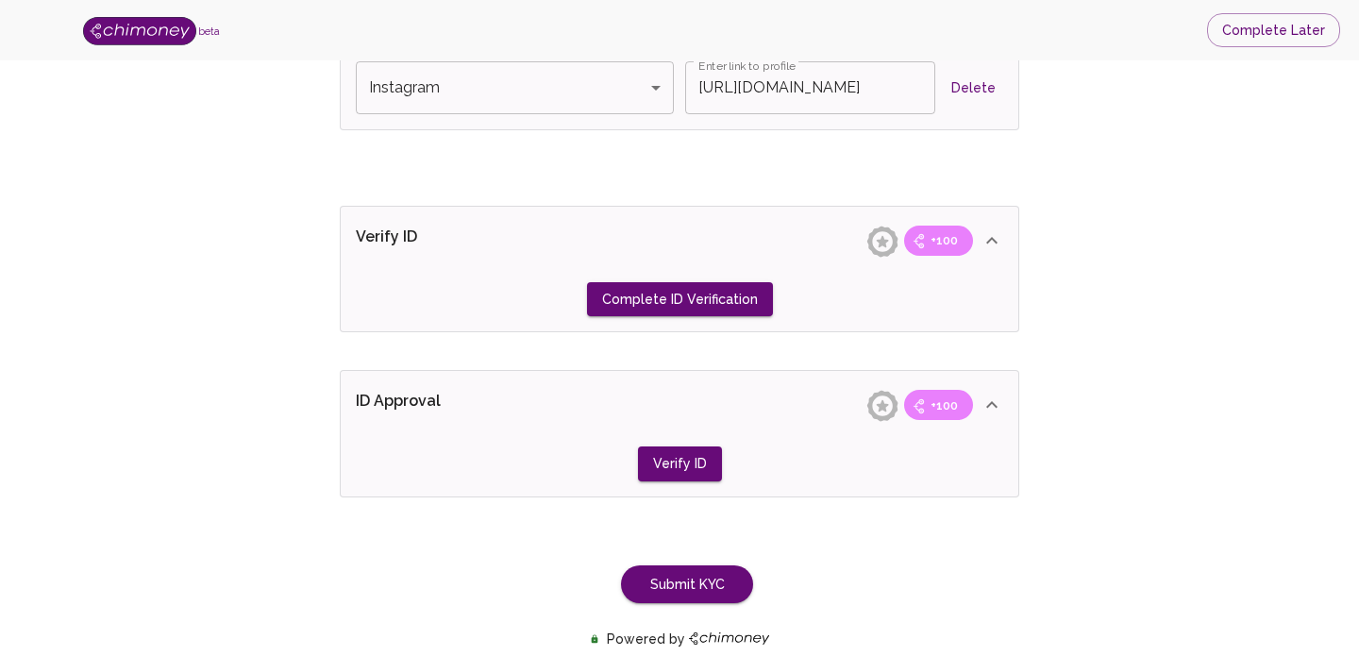
scroll to position [1497, 0]
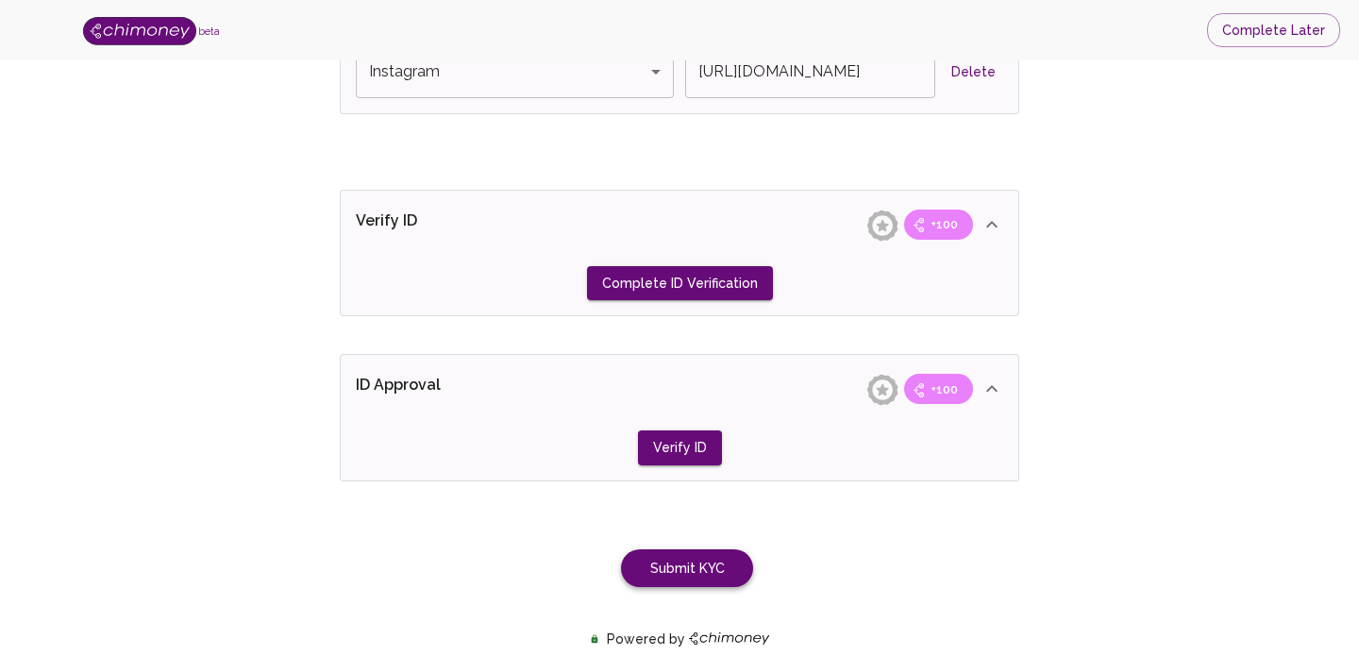
click at [683, 576] on button "Submit KYC" at bounding box center [687, 568] width 132 height 39
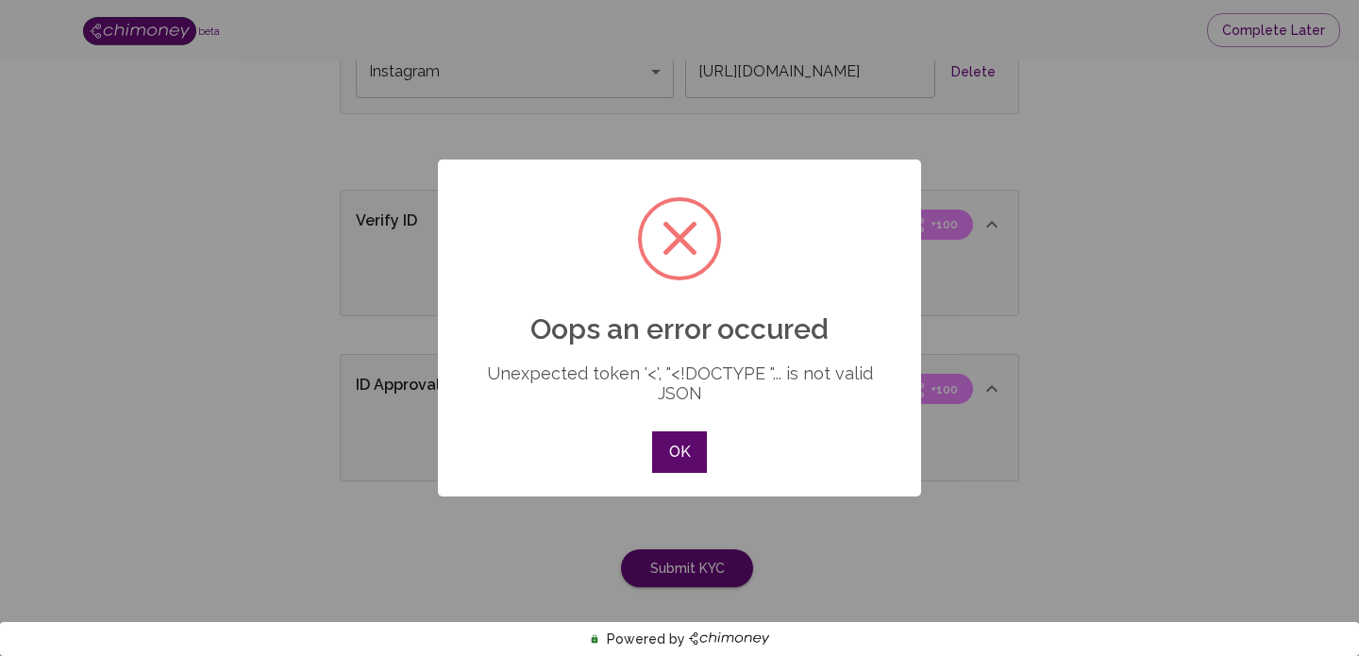
click at [683, 445] on button "OK" at bounding box center [679, 452] width 55 height 42
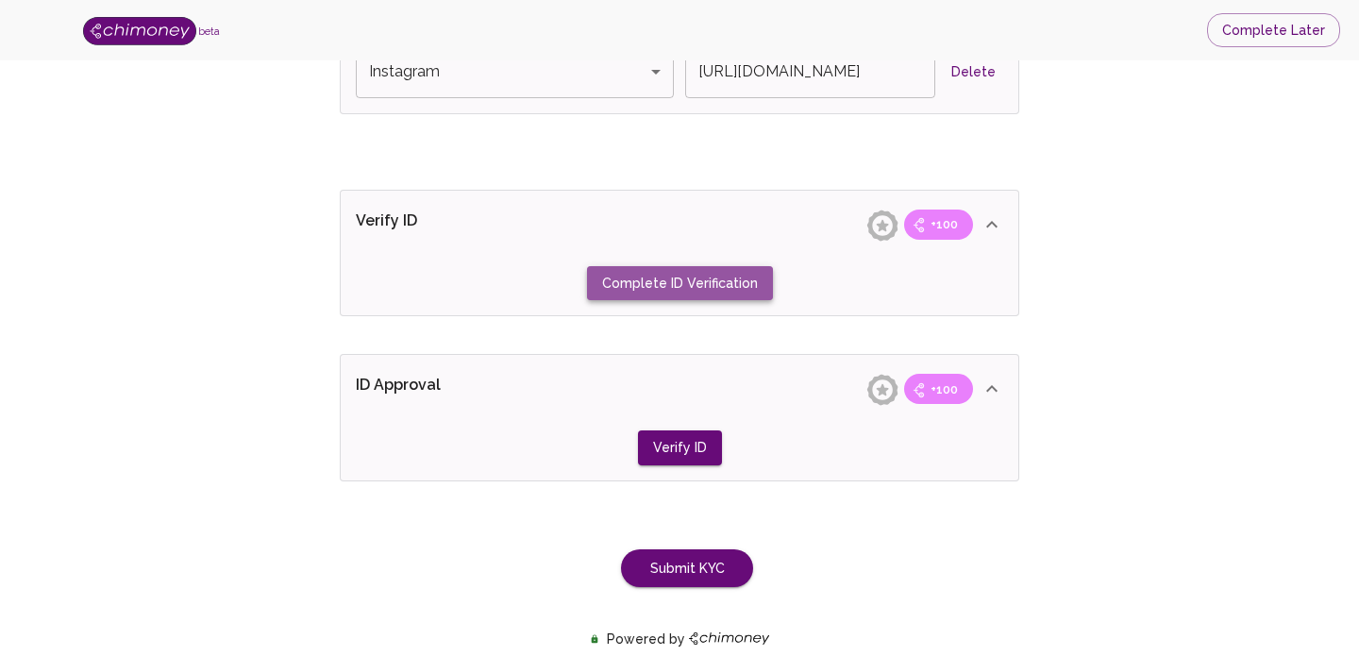
click at [694, 279] on button "Complete ID Verification" at bounding box center [680, 283] width 186 height 35
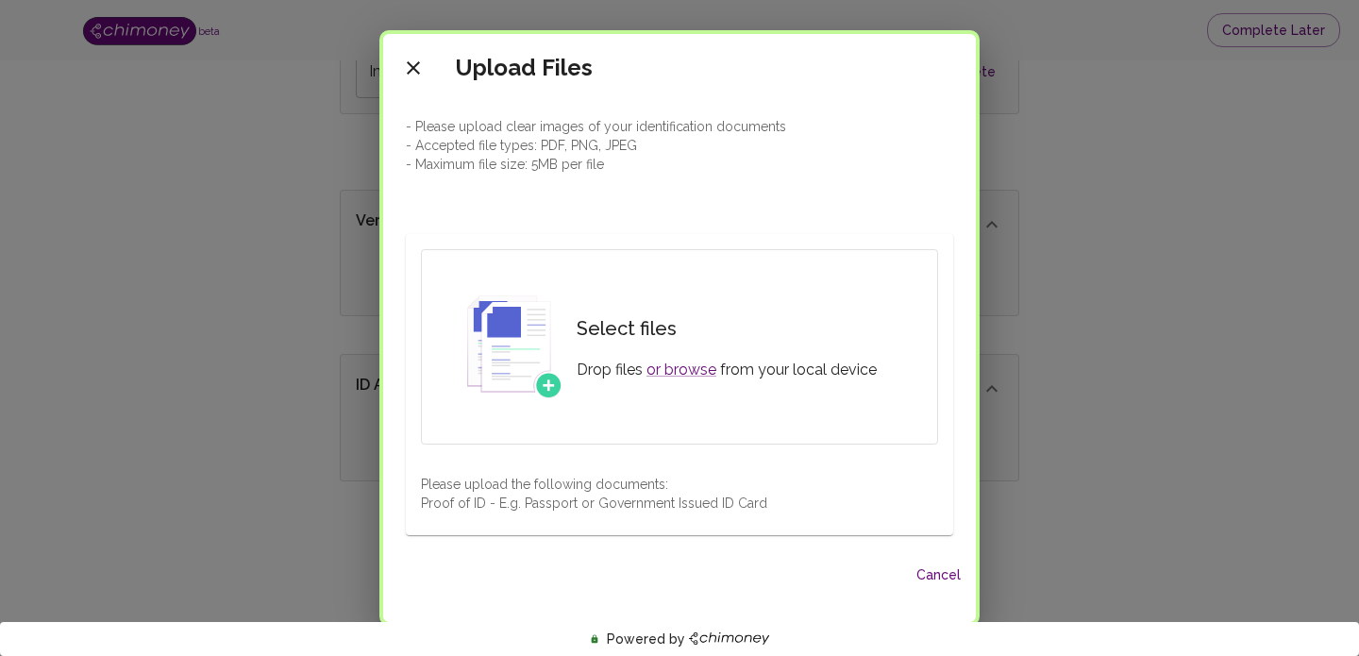
scroll to position [5, 0]
click at [689, 365] on link "or browse" at bounding box center [681, 366] width 70 height 18
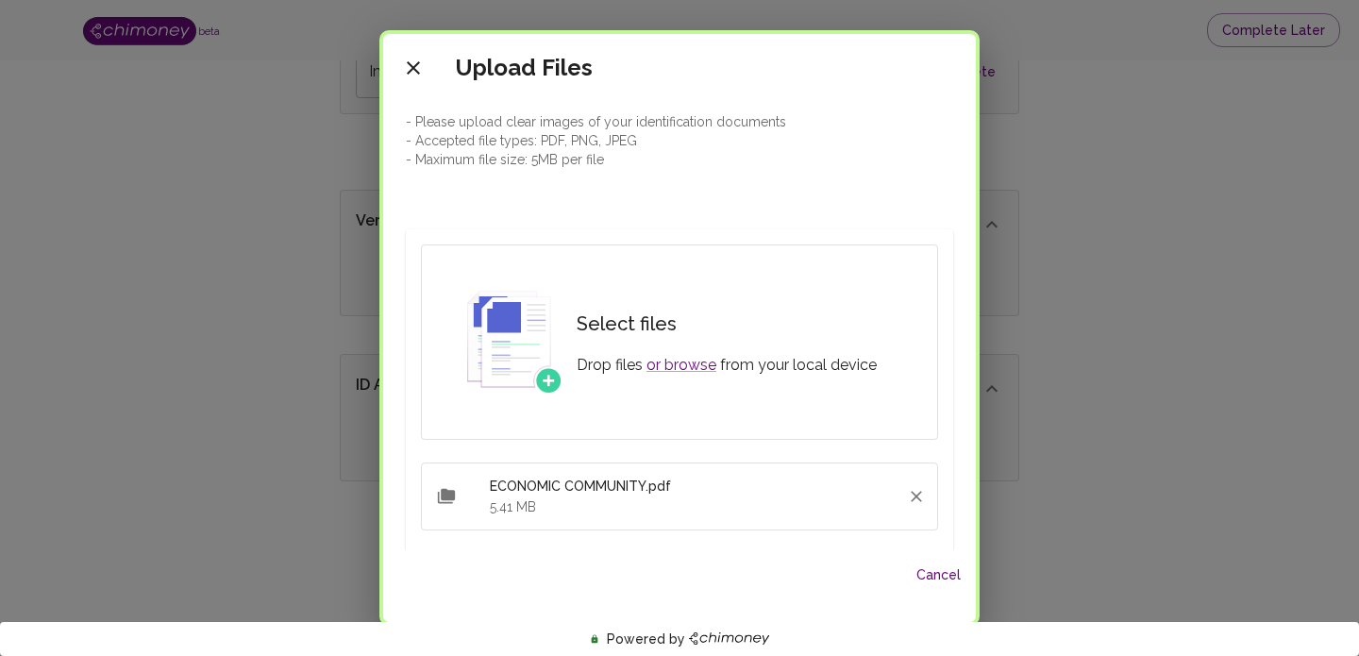
scroll to position [146, 0]
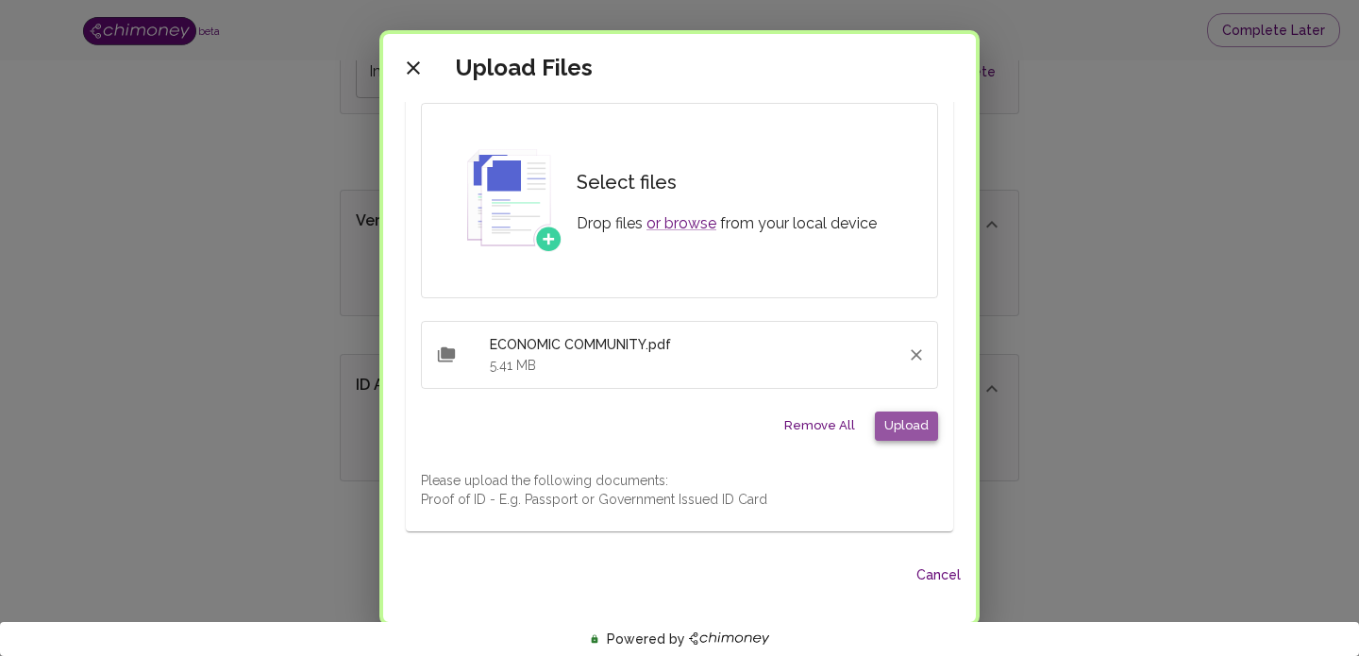
click at [903, 425] on button "Upload" at bounding box center [906, 425] width 63 height 29
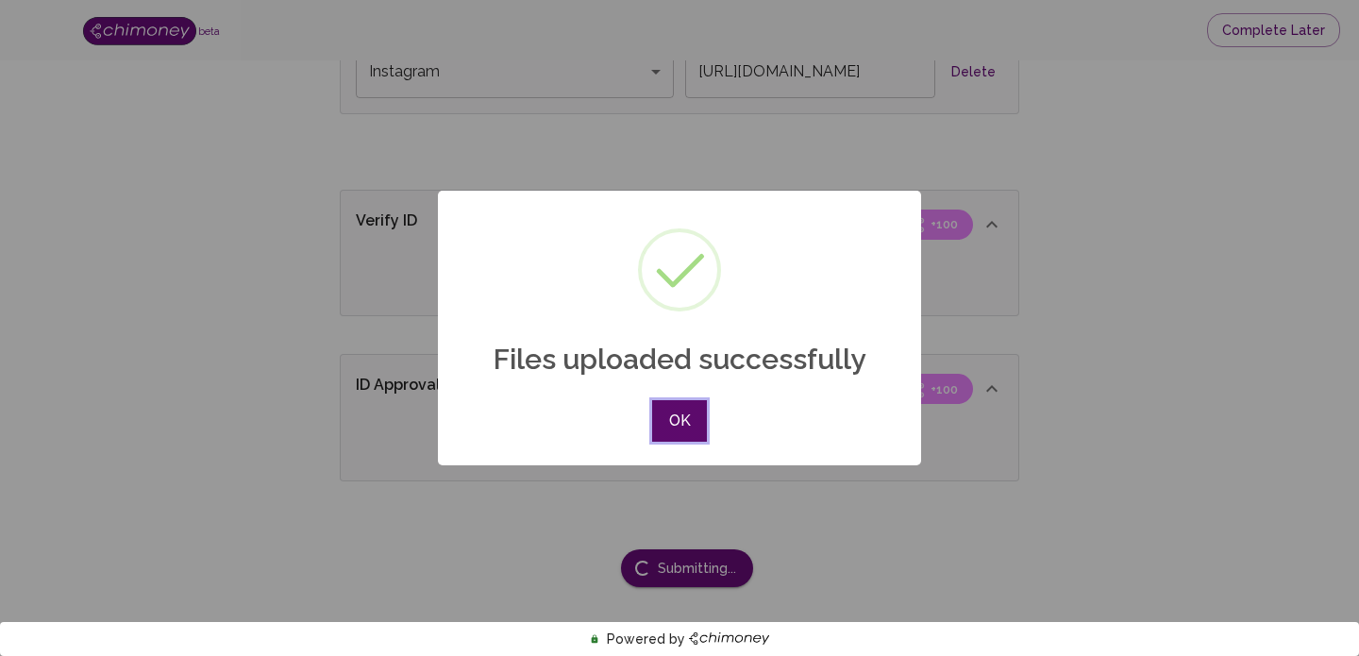
click at [678, 430] on button "OK" at bounding box center [679, 421] width 55 height 42
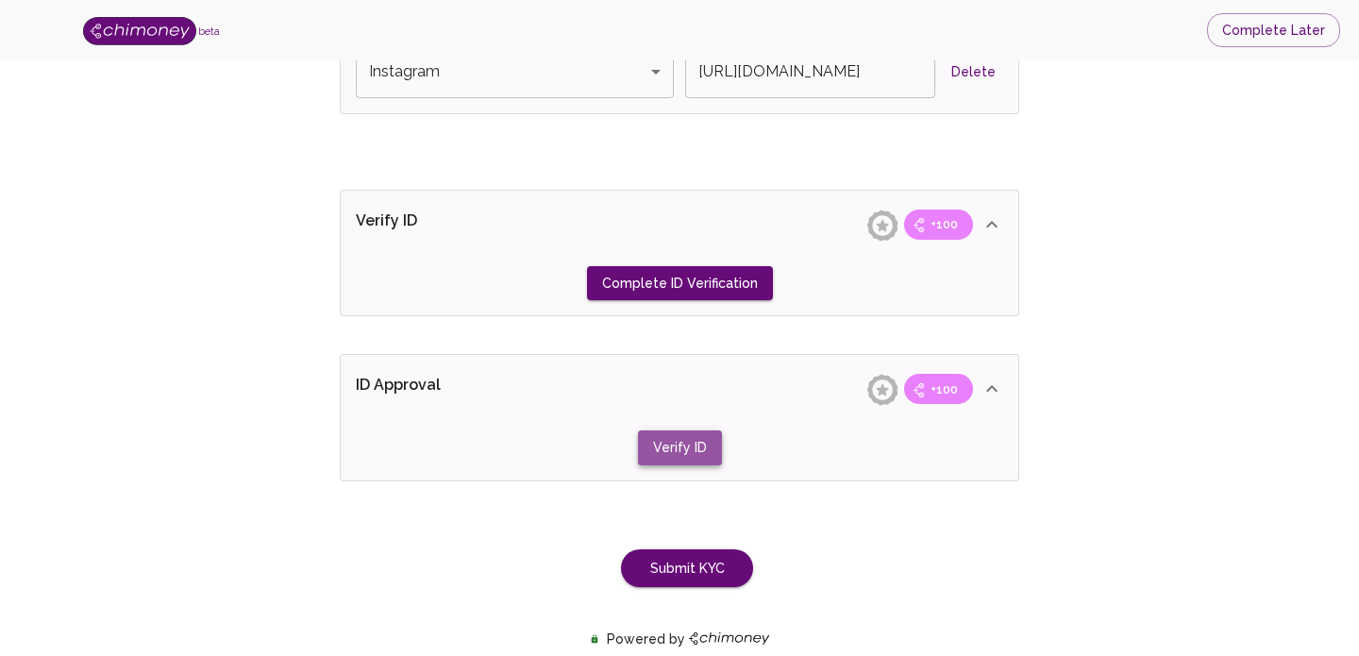
click at [698, 301] on button "Verify ID" at bounding box center [680, 283] width 186 height 35
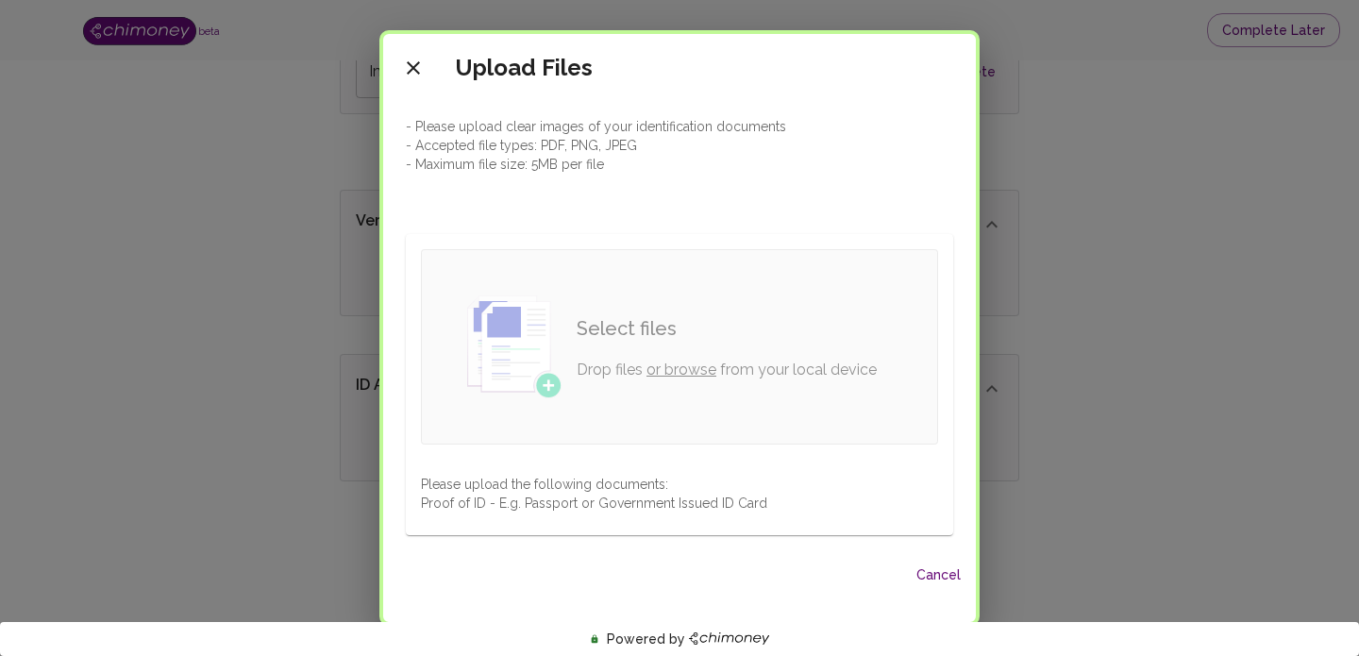
click at [669, 375] on link "or browse" at bounding box center [681, 369] width 70 height 18
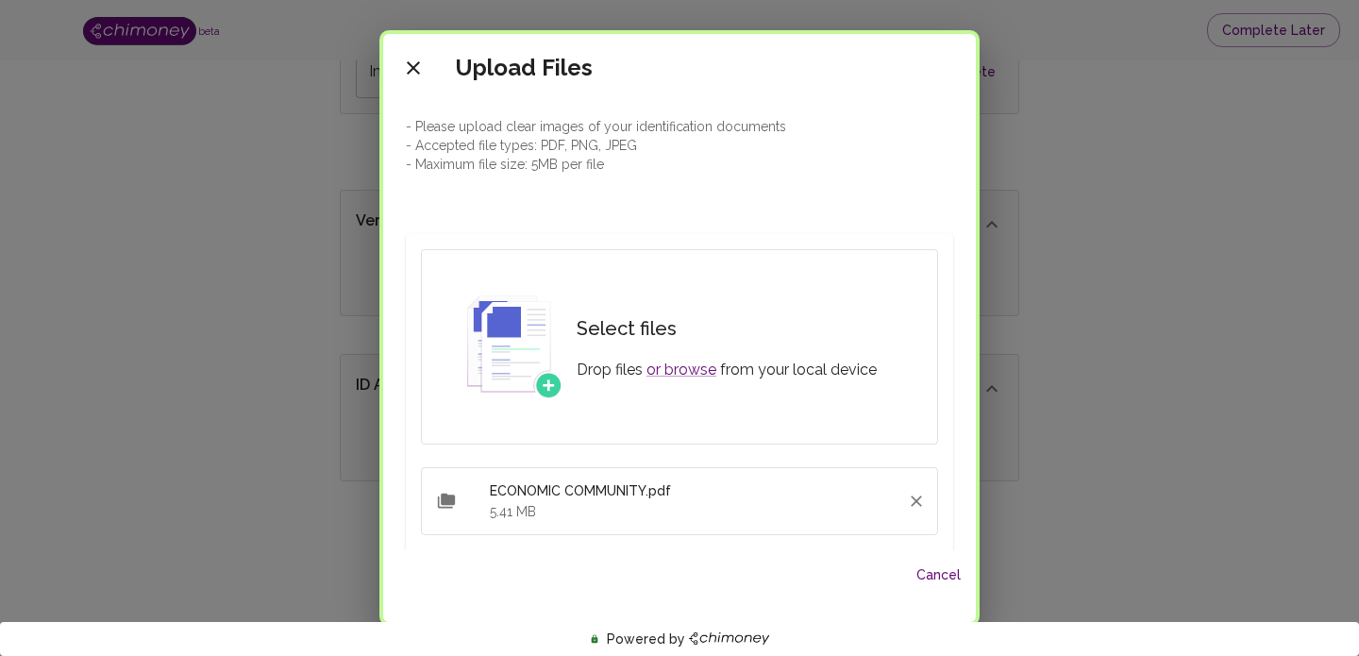
scroll to position [146, 0]
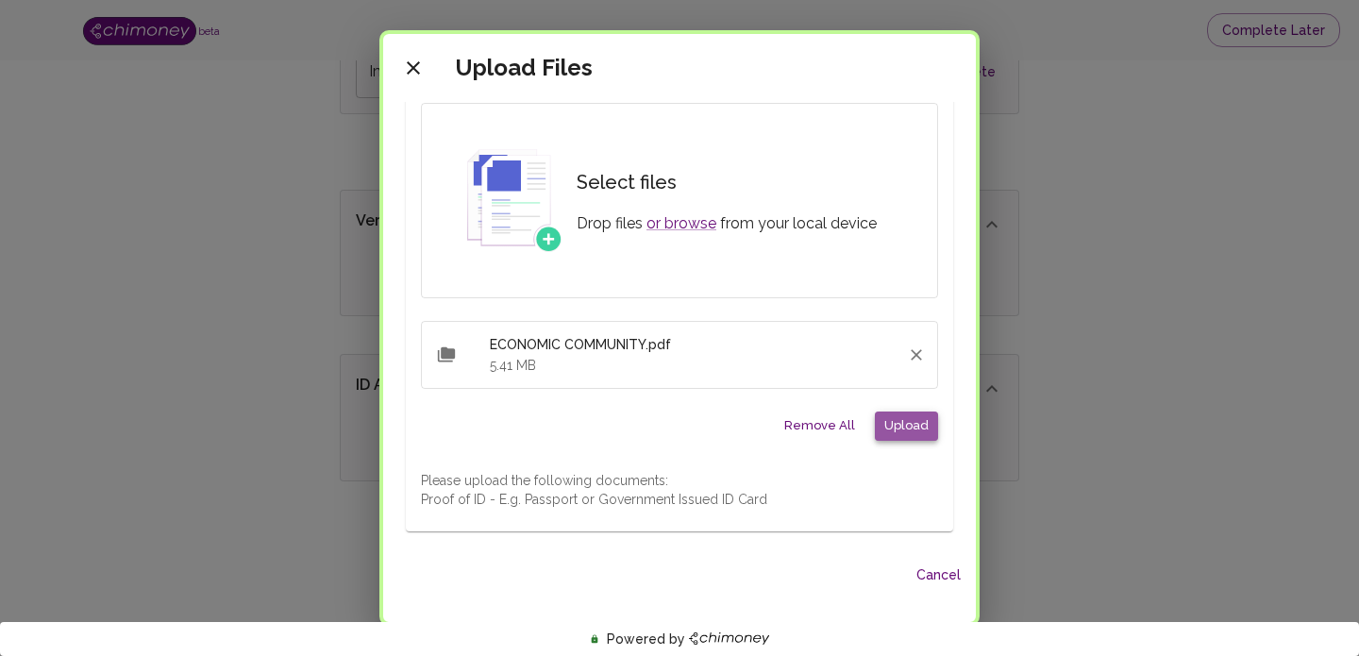
click at [912, 432] on button "Upload" at bounding box center [906, 425] width 63 height 29
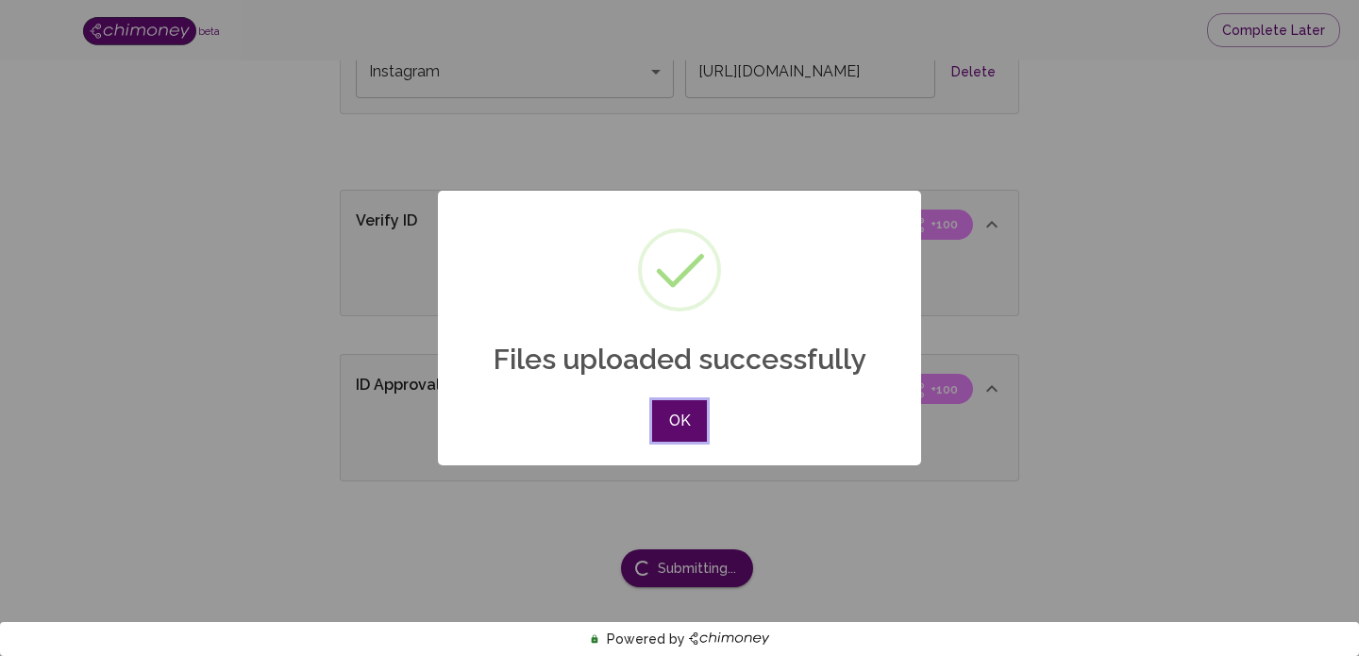
click at [684, 433] on button "OK" at bounding box center [679, 421] width 55 height 42
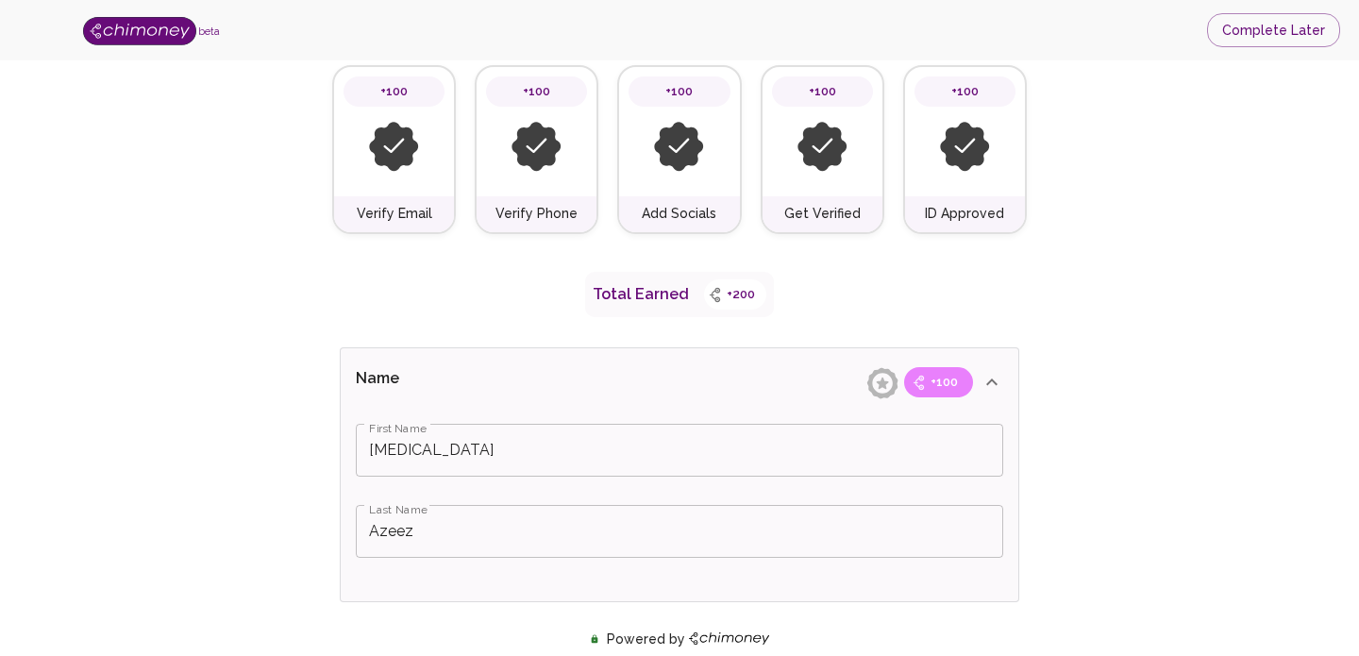
scroll to position [155, 0]
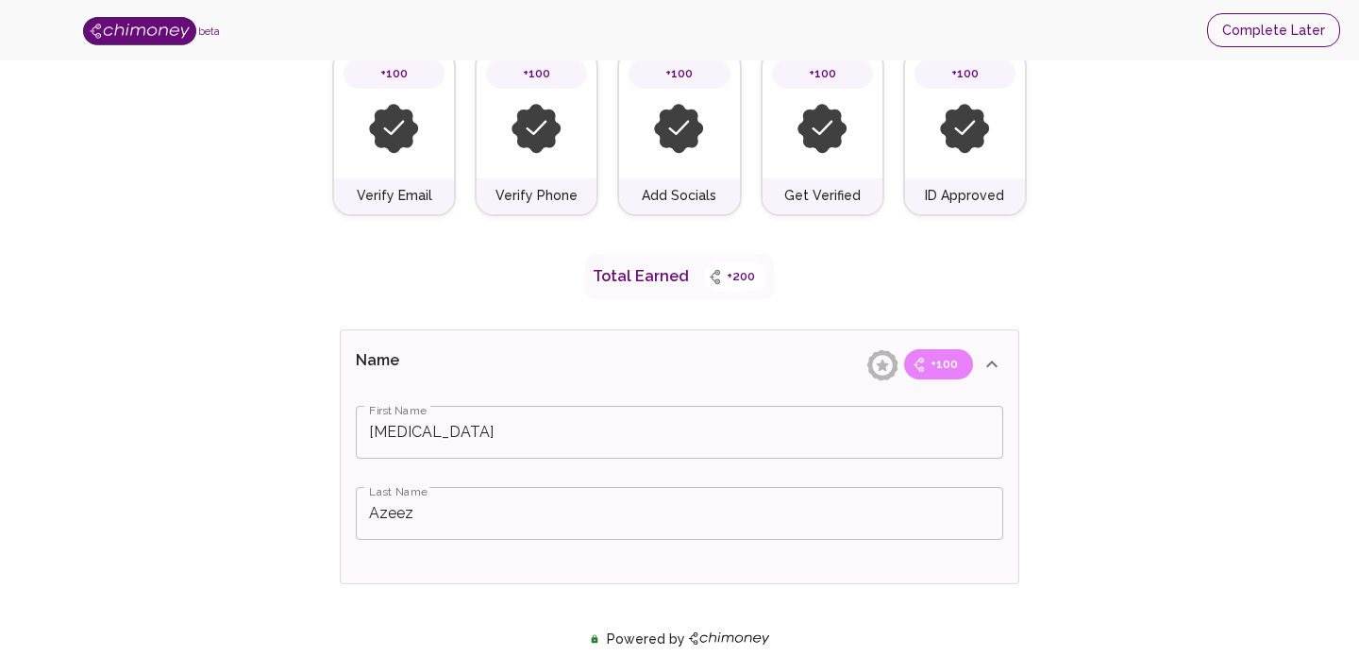
click at [1263, 42] on button "Complete Later" at bounding box center [1273, 30] width 133 height 35
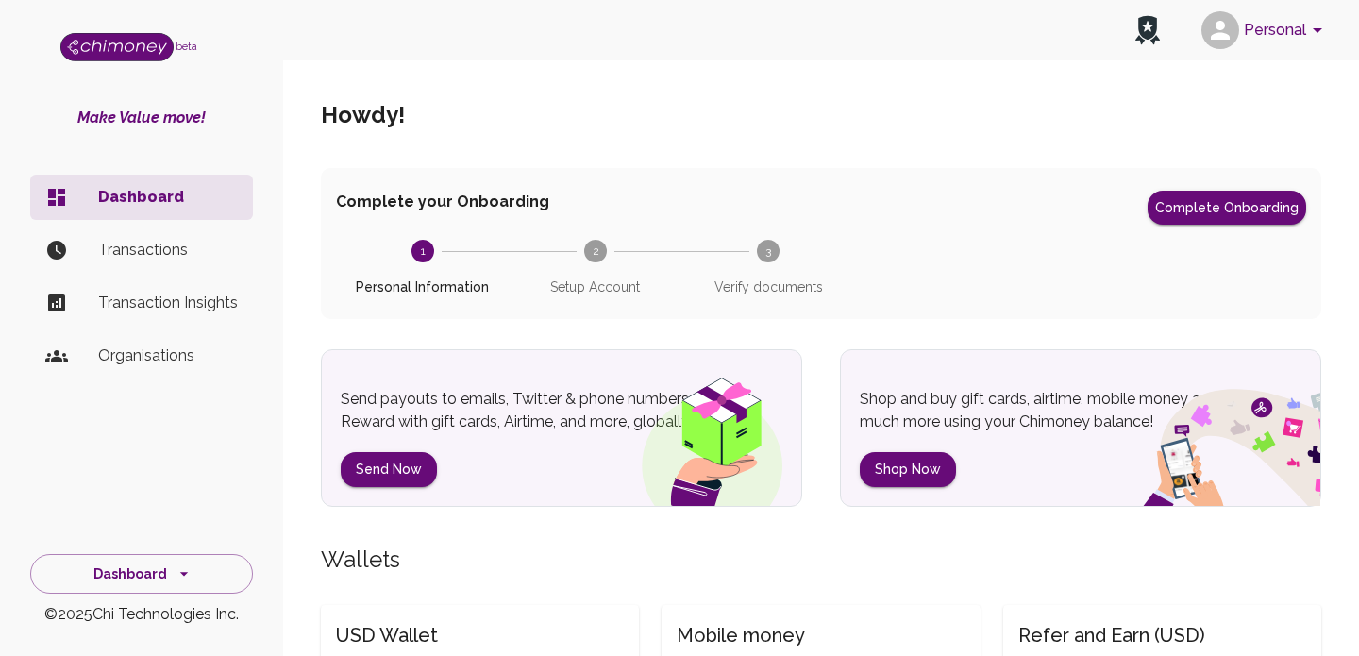
click at [132, 354] on p "Organisations" at bounding box center [168, 355] width 140 height 23
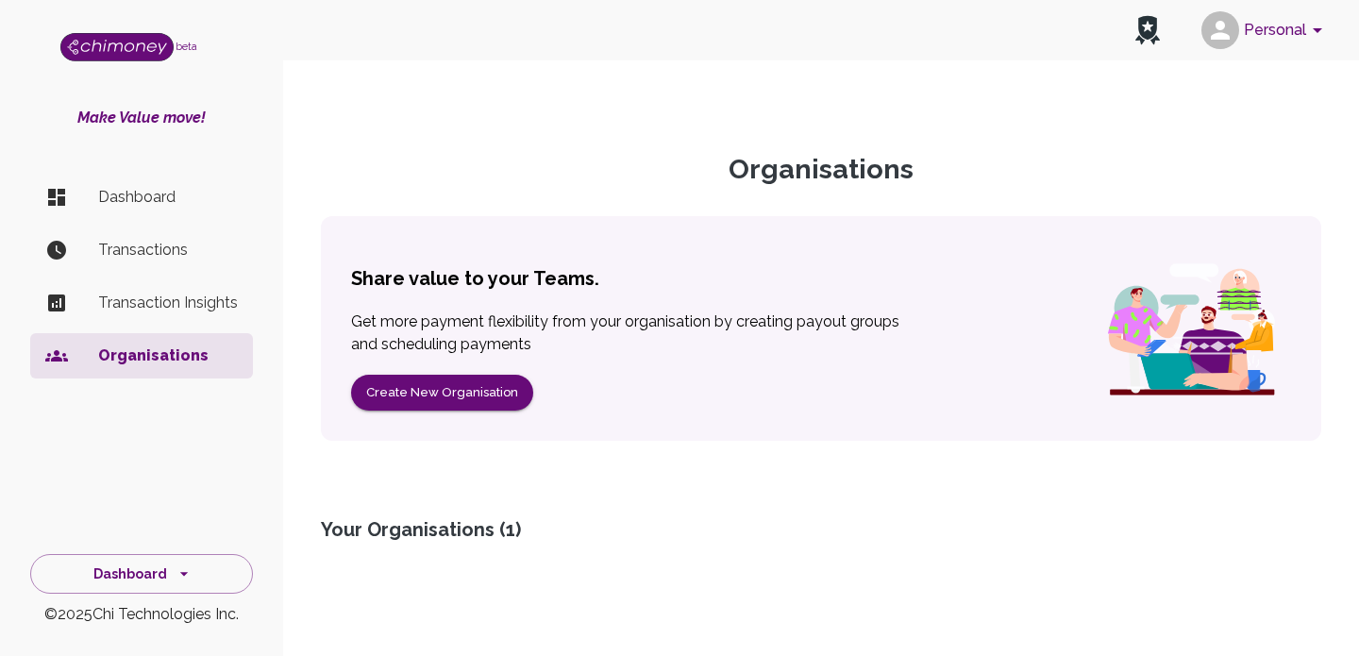
click at [145, 307] on p "Transaction Insights" at bounding box center [168, 303] width 140 height 23
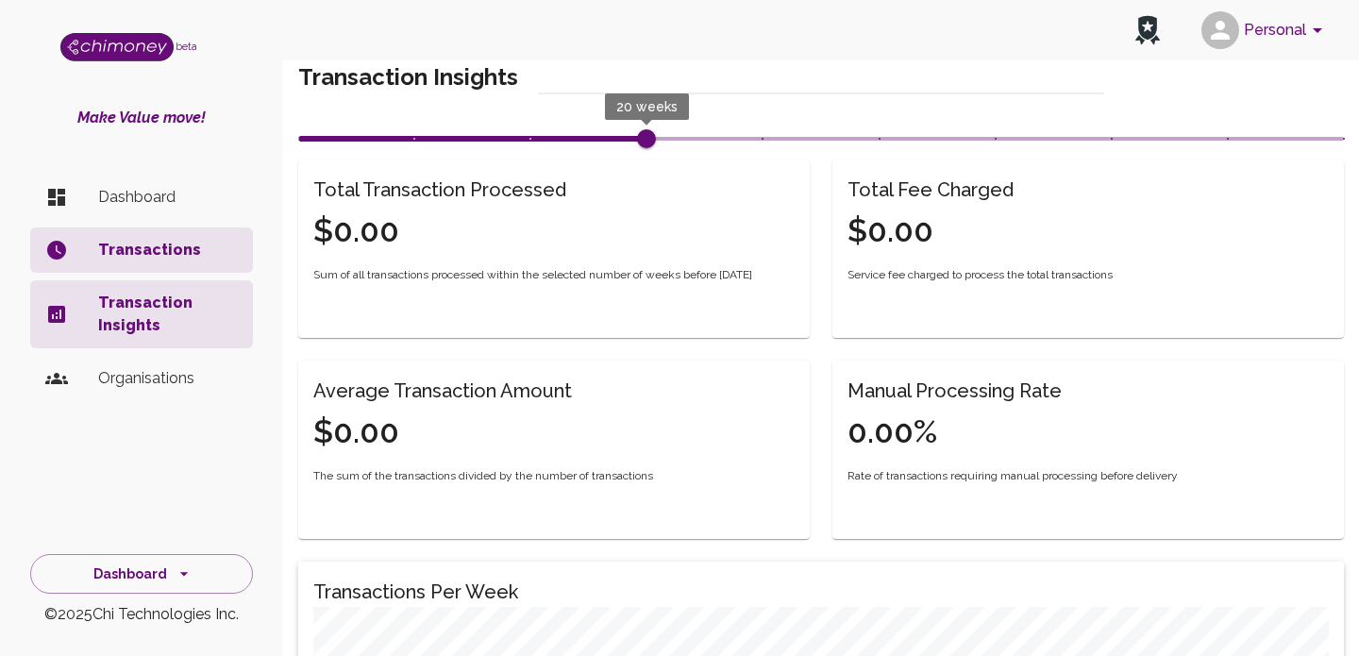
click at [170, 208] on p "Dashboard" at bounding box center [168, 197] width 140 height 23
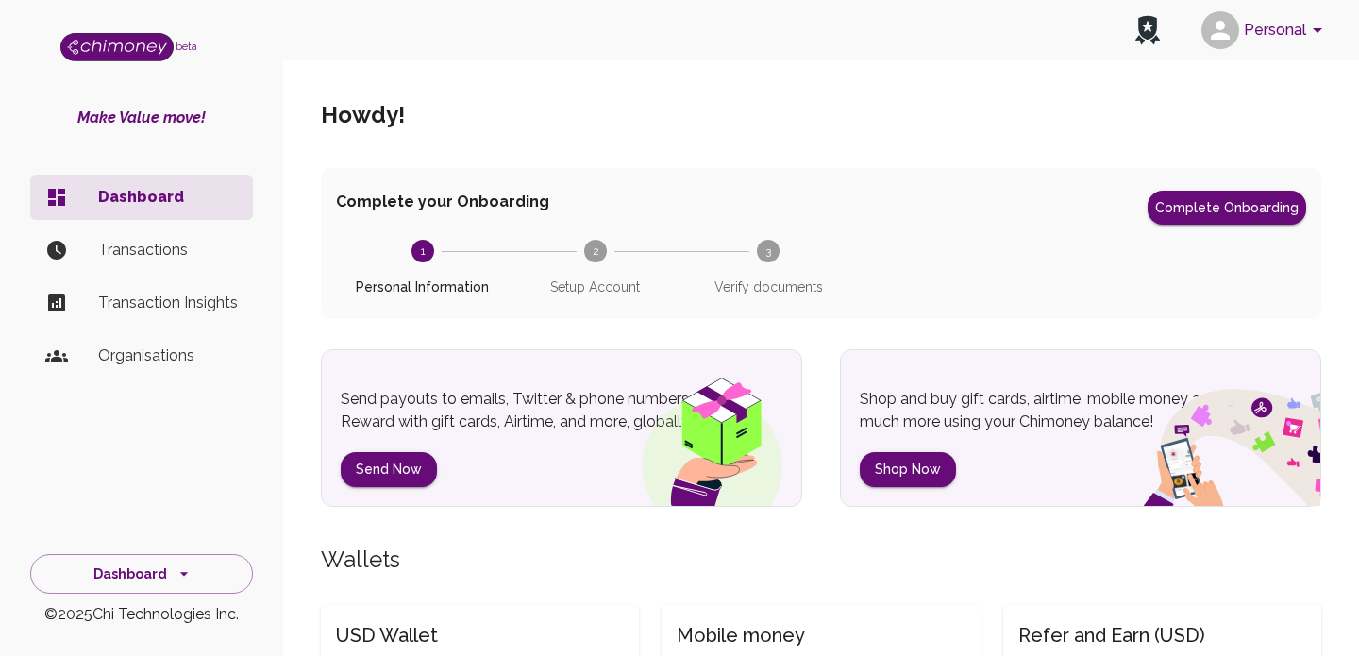
click at [1277, 25] on button "Personal" at bounding box center [1265, 30] width 142 height 49
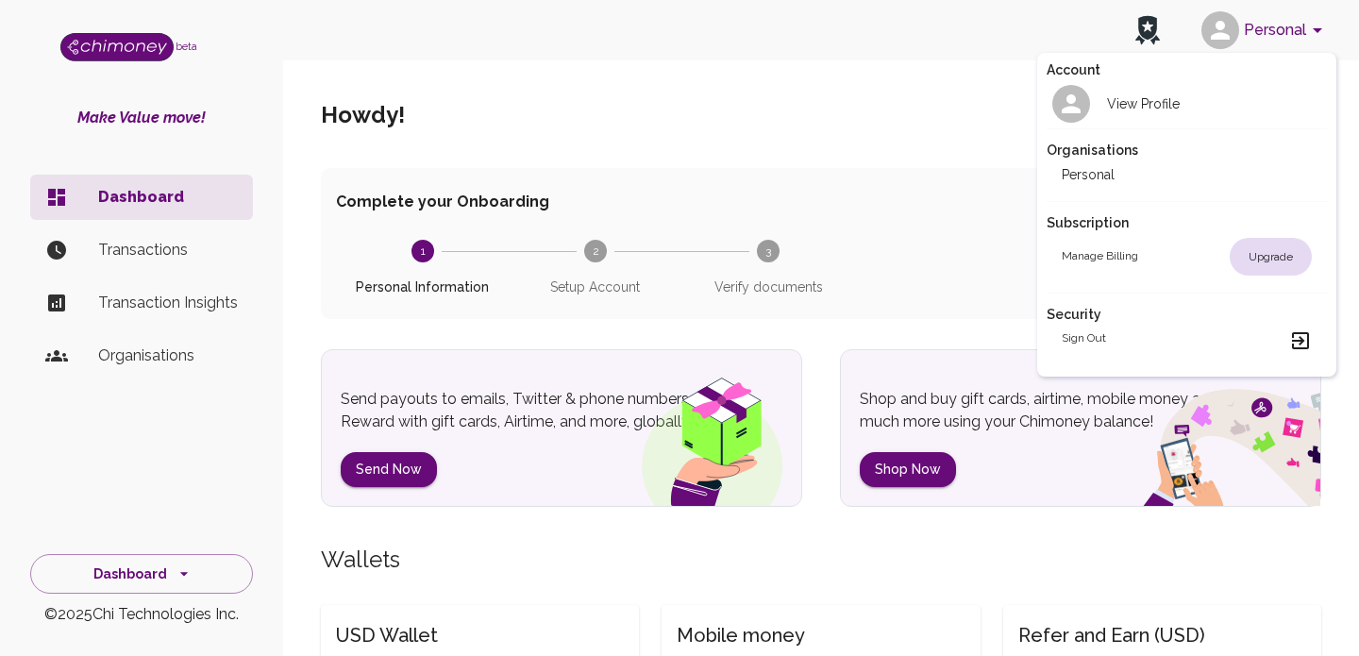
click at [931, 142] on div at bounding box center [679, 328] width 1359 height 656
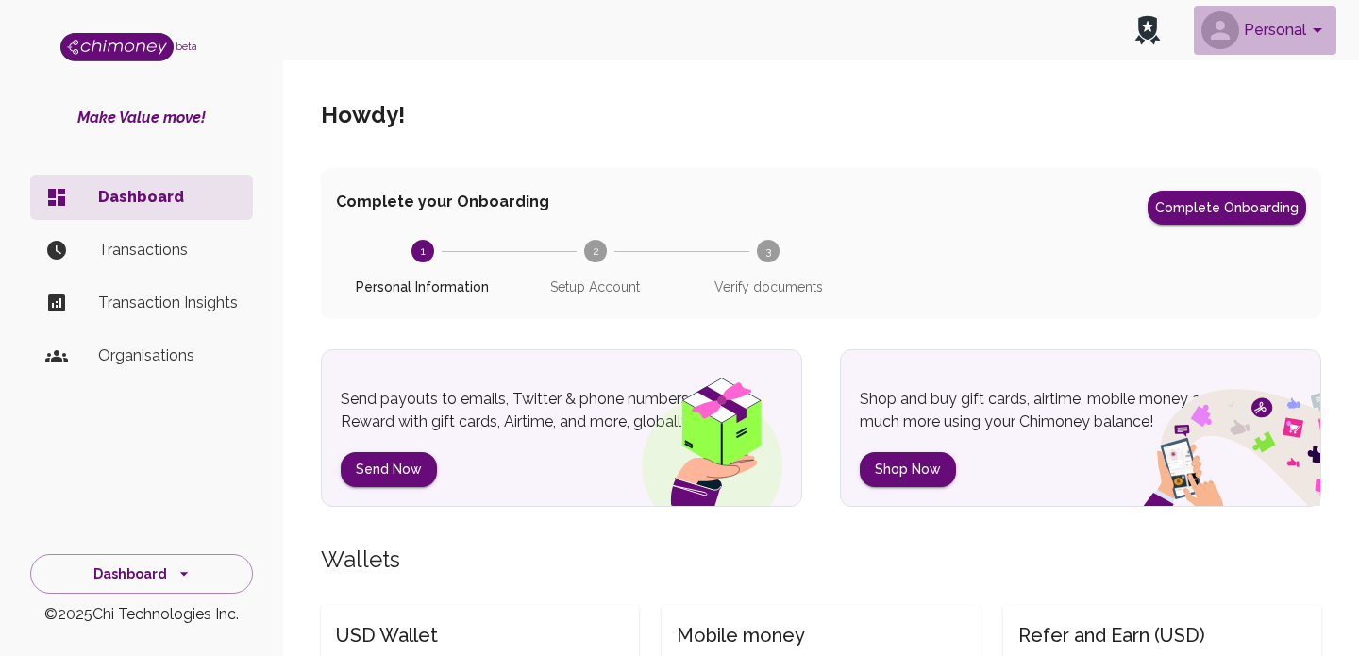
click at [1282, 34] on button "Personal" at bounding box center [1265, 30] width 142 height 49
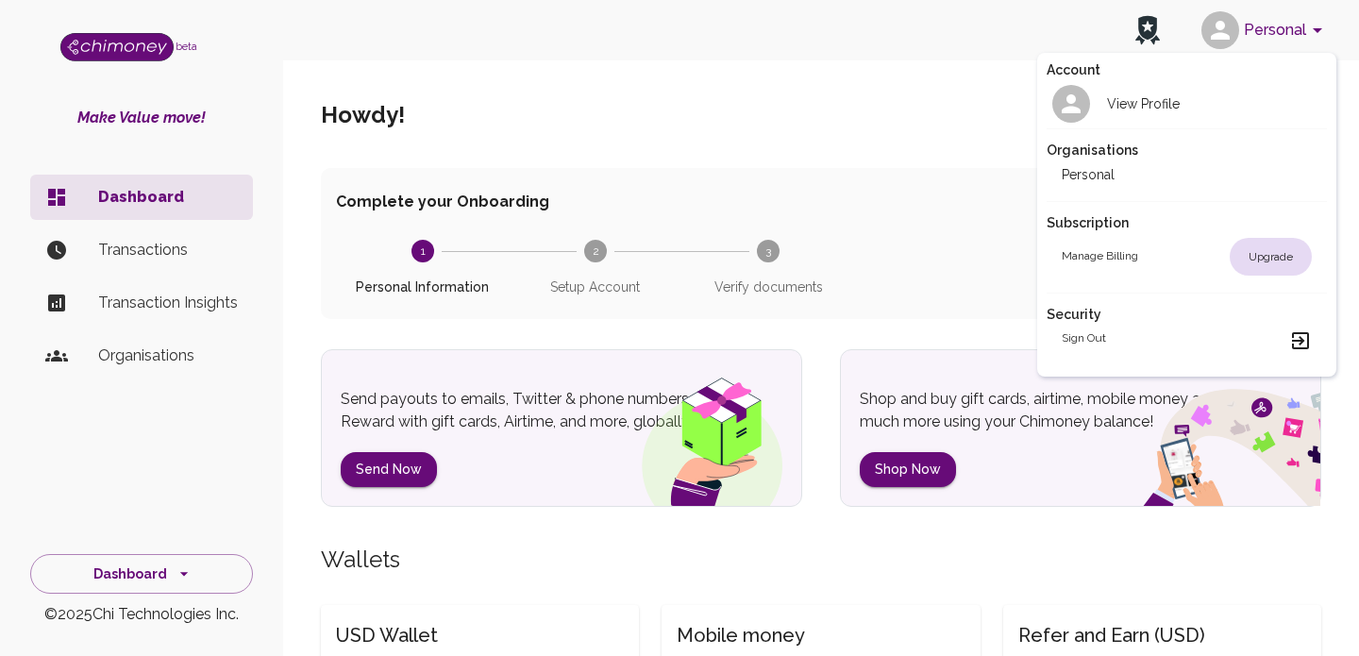
click at [878, 120] on div at bounding box center [679, 328] width 1359 height 656
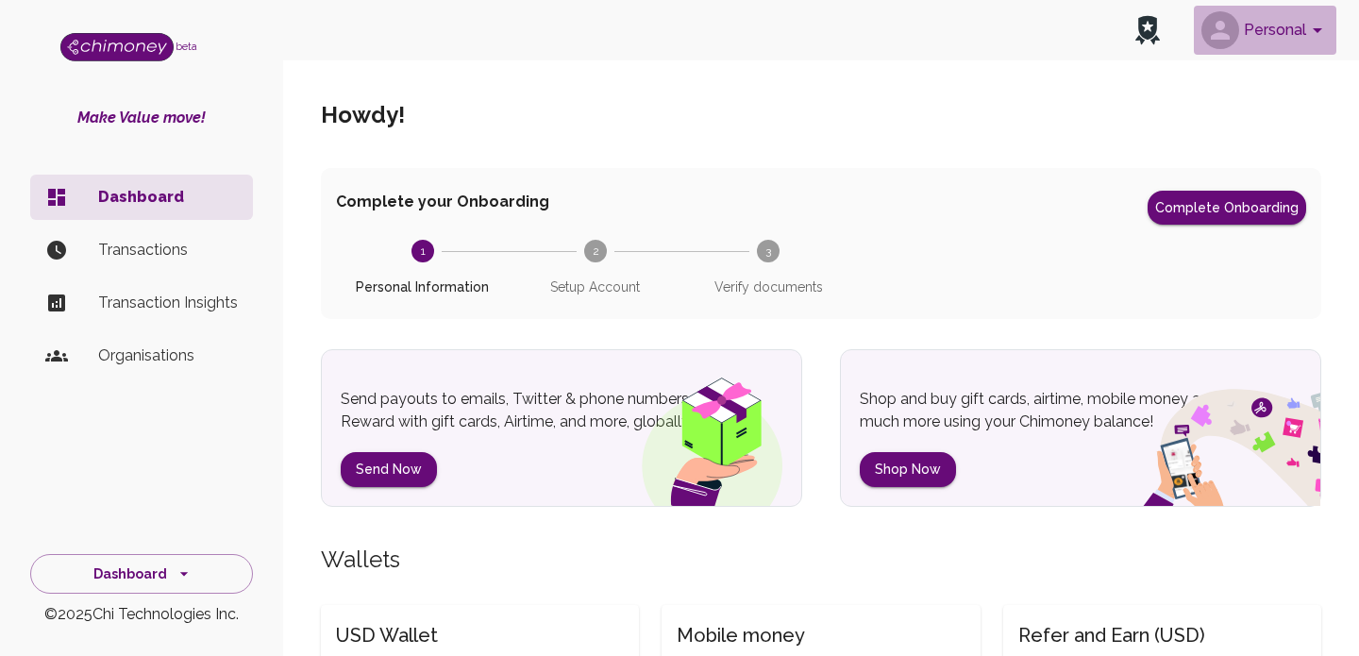
click at [1275, 25] on button "Personal" at bounding box center [1265, 30] width 142 height 49
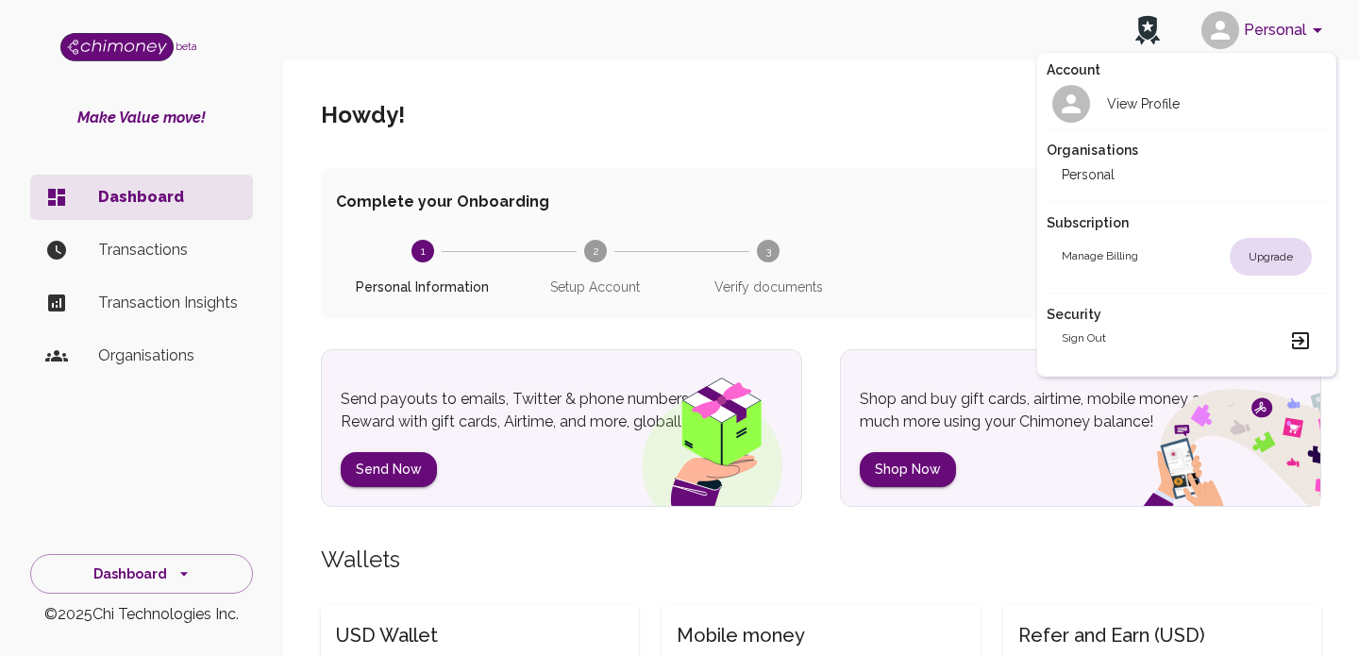
click at [882, 124] on div at bounding box center [679, 328] width 1359 height 656
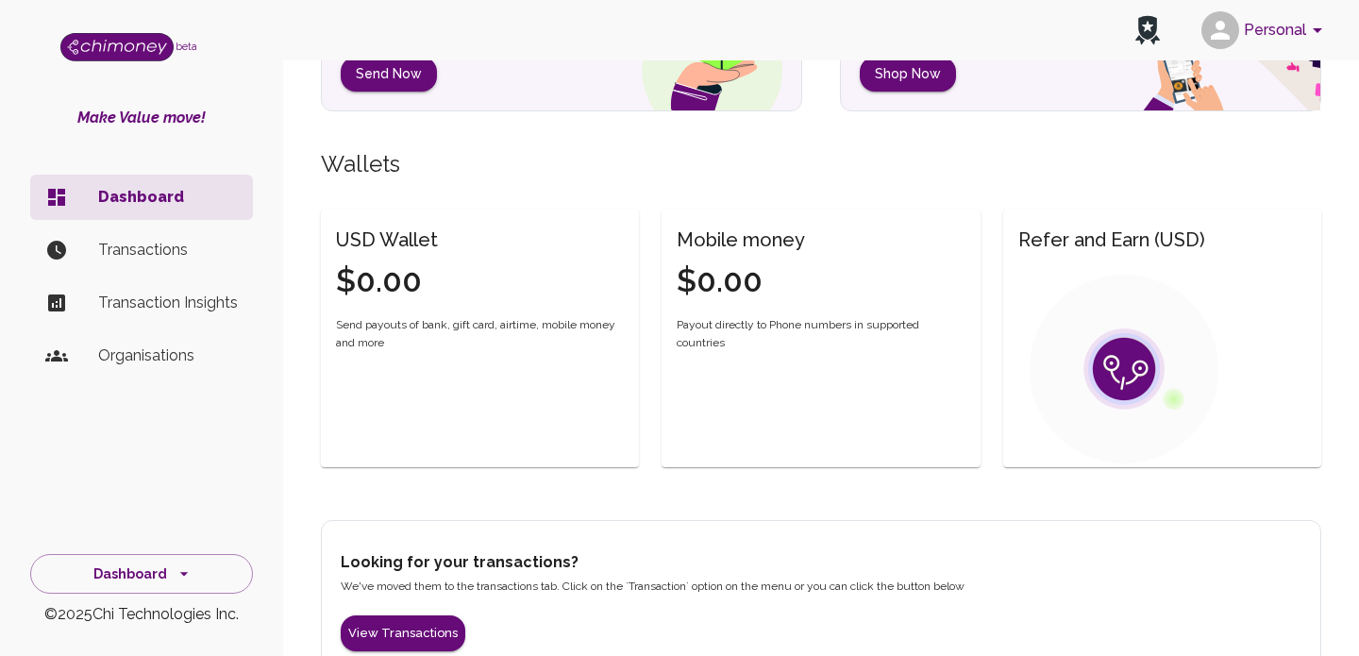
click at [142, 343] on li "Organisations" at bounding box center [141, 355] width 223 height 45
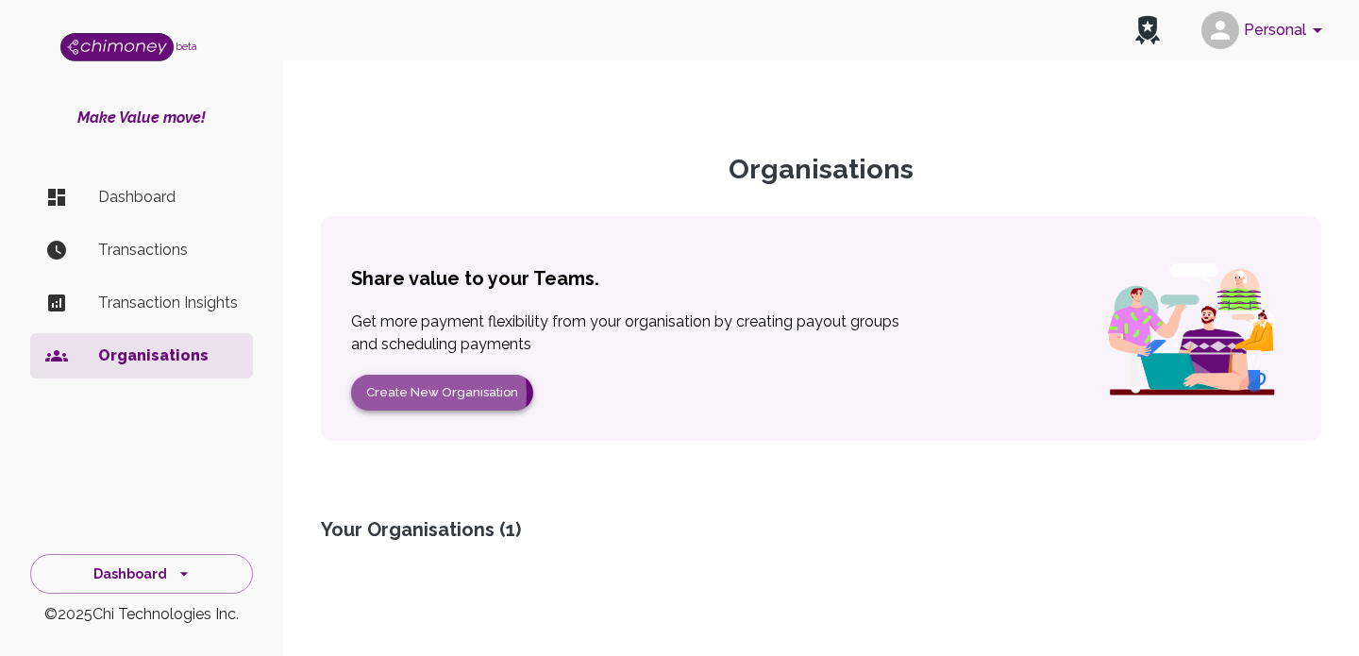
click at [407, 394] on button "Create New Organisation" at bounding box center [442, 393] width 182 height 37
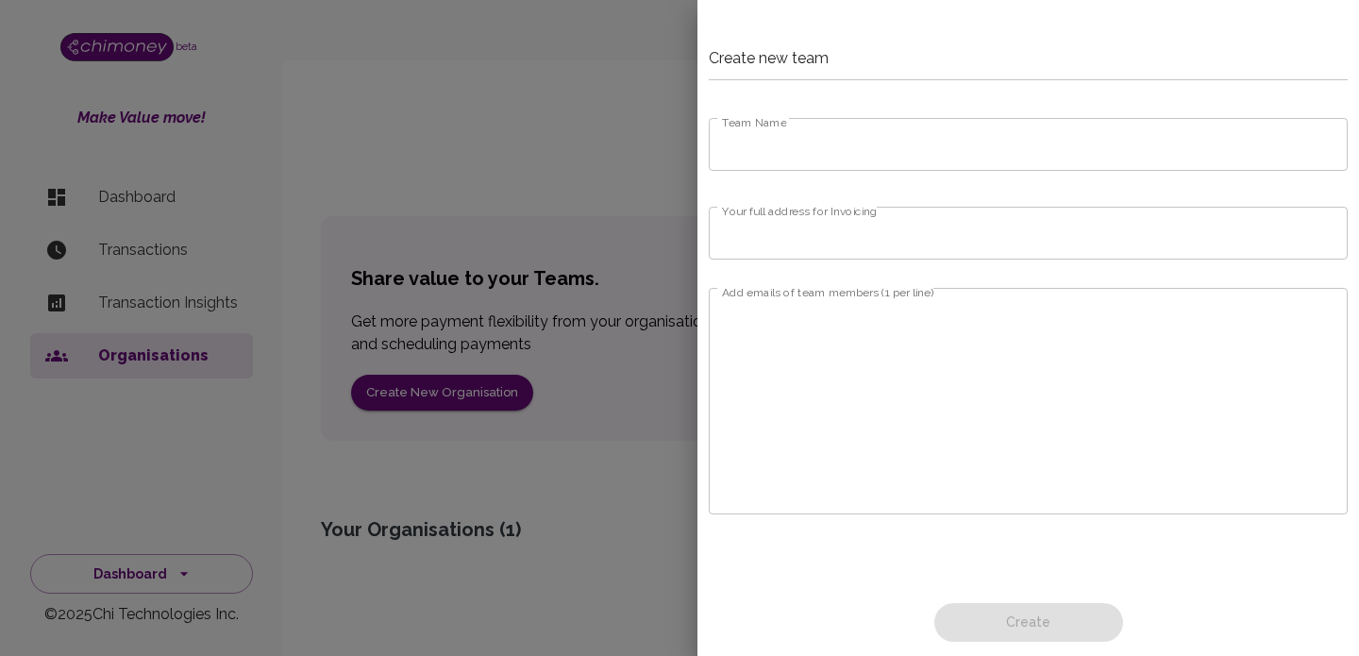
click at [569, 158] on div at bounding box center [679, 328] width 1359 height 656
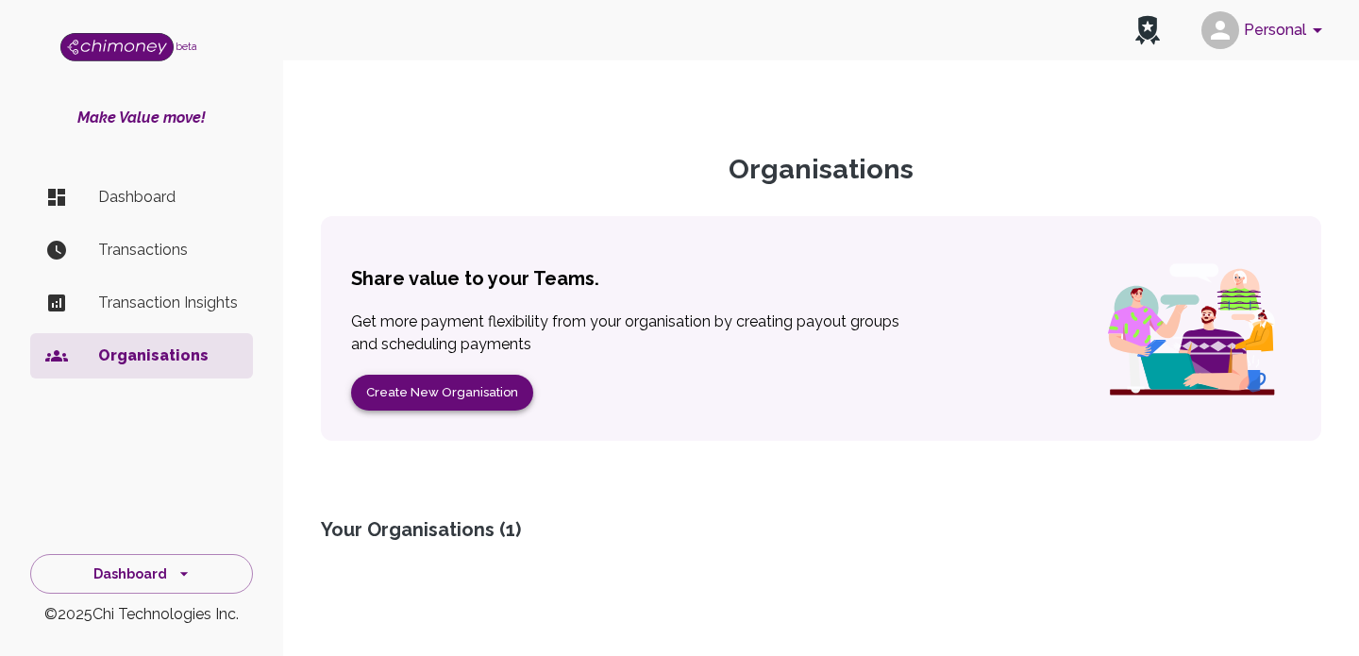
click at [465, 379] on button "Create New Organisation" at bounding box center [442, 393] width 182 height 37
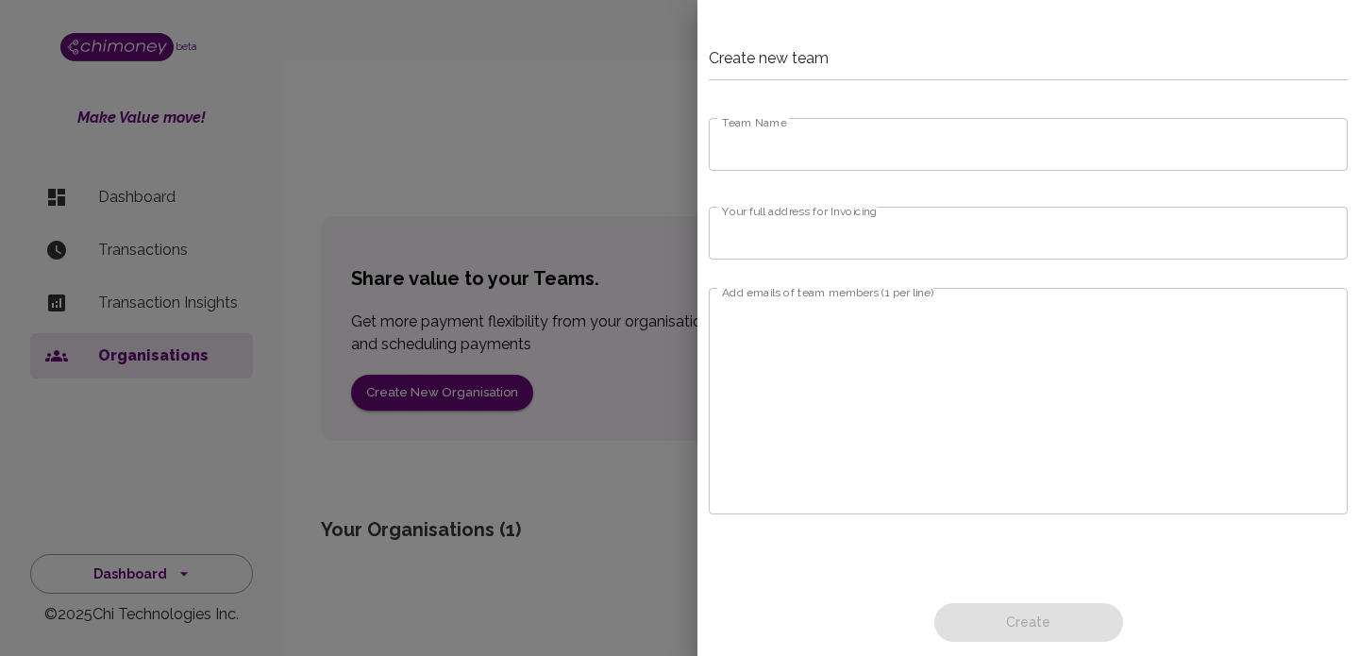
click at [567, 170] on div at bounding box center [679, 328] width 1359 height 656
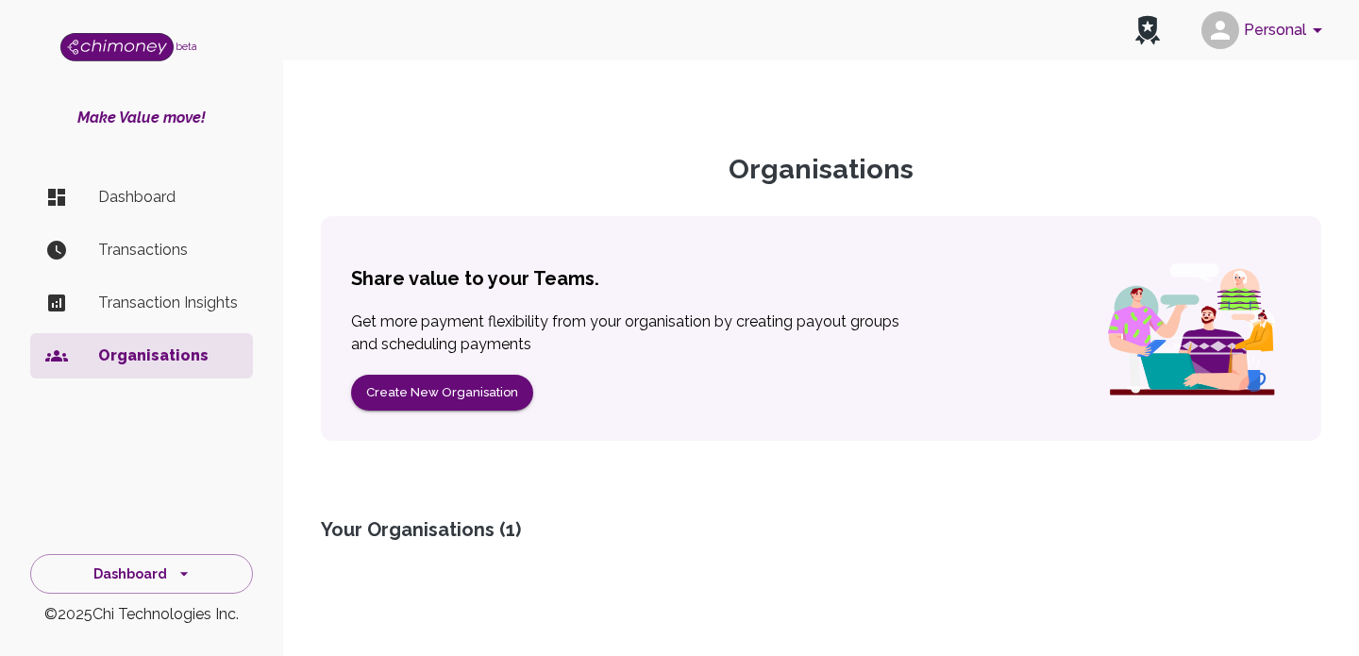
click at [141, 196] on p "Dashboard" at bounding box center [168, 197] width 140 height 23
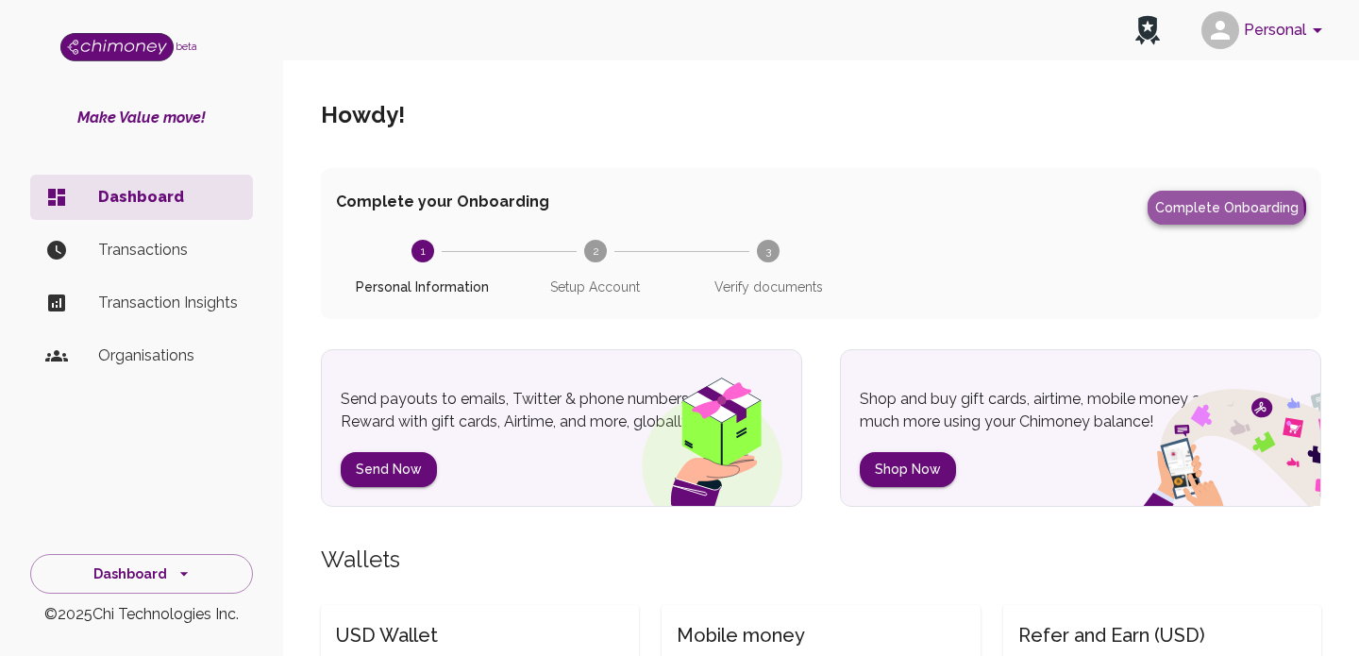
click at [1203, 215] on button "Complete Onboarding" at bounding box center [1226, 208] width 159 height 34
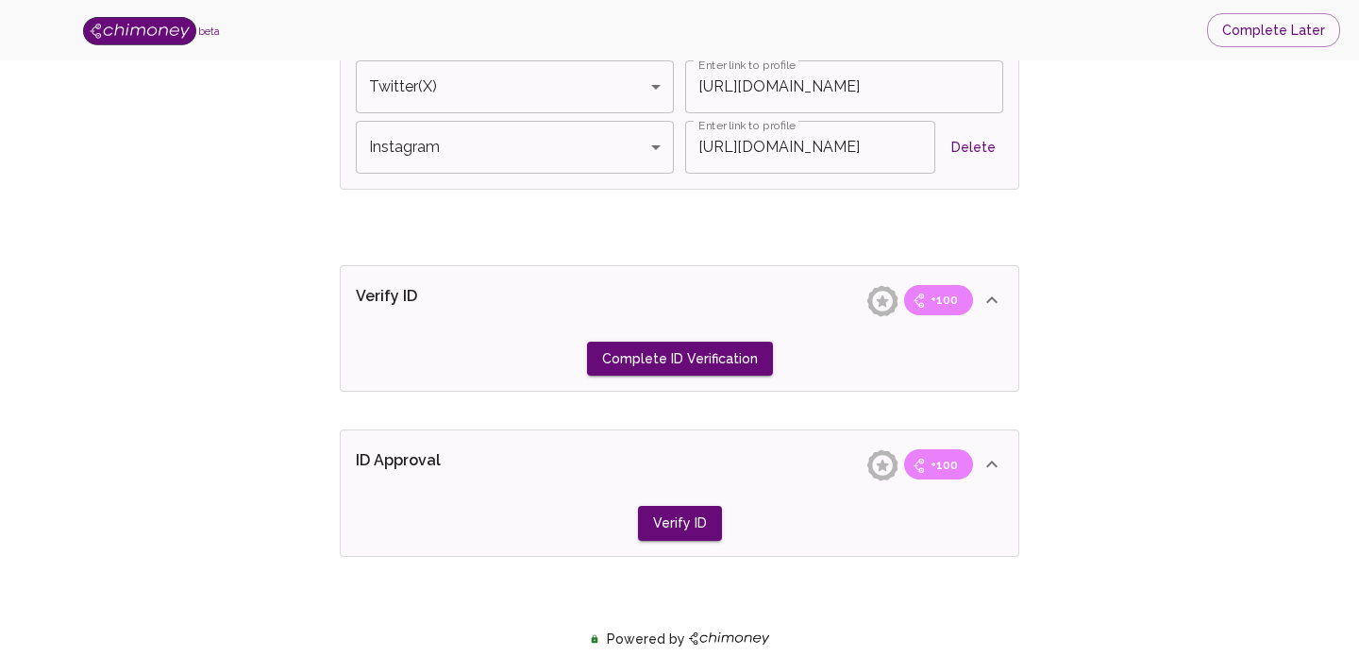
scroll to position [1438, 0]
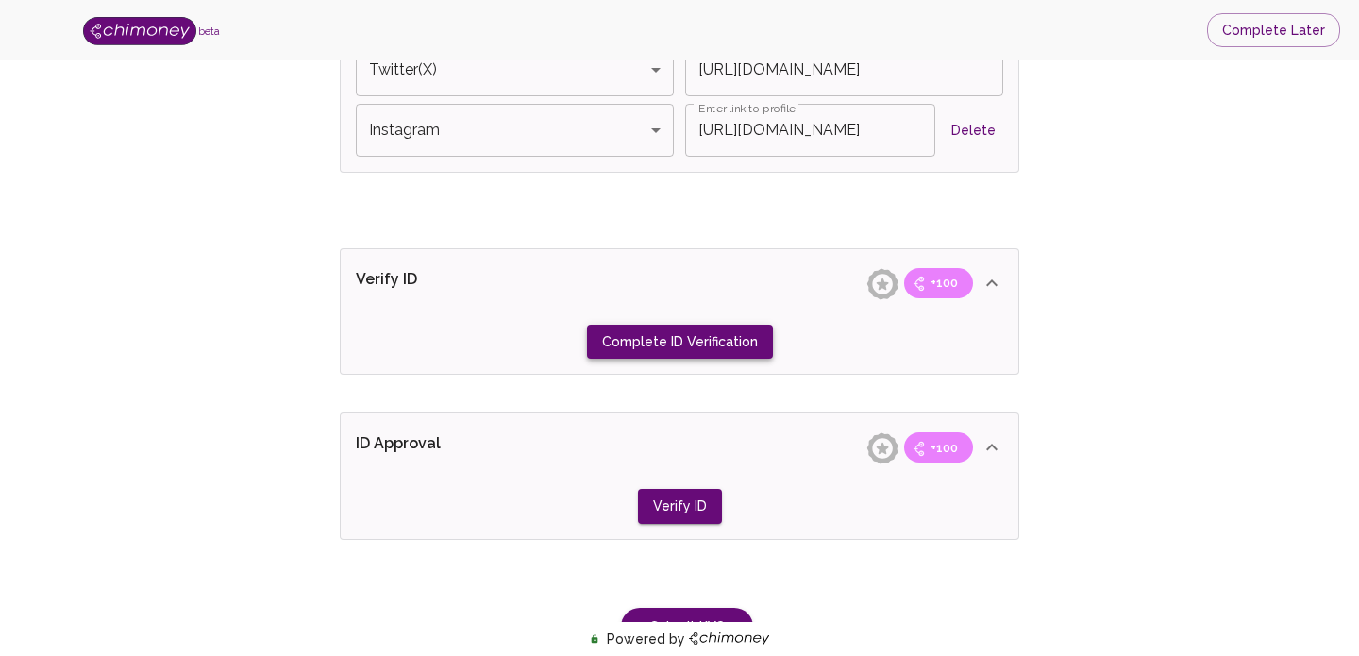
click at [676, 345] on button "Complete ID Verification" at bounding box center [680, 342] width 186 height 35
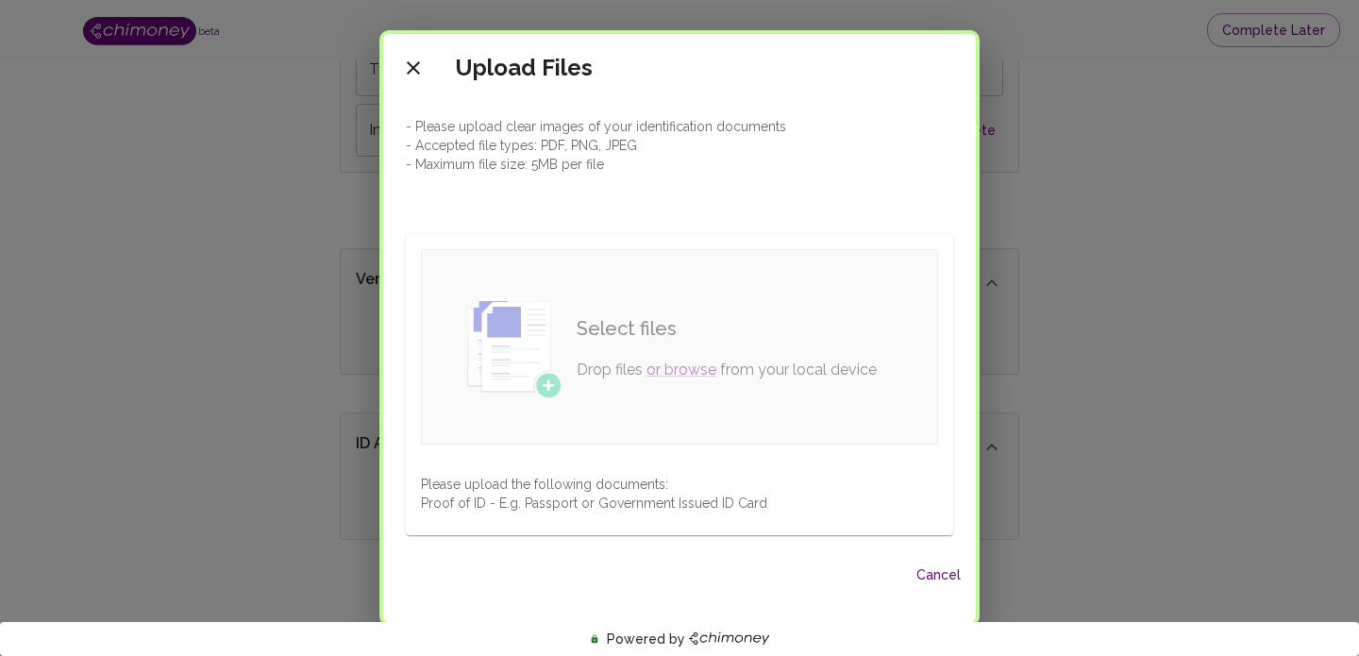
click at [674, 378] on p "Drop files or browse from your local device" at bounding box center [727, 370] width 300 height 23
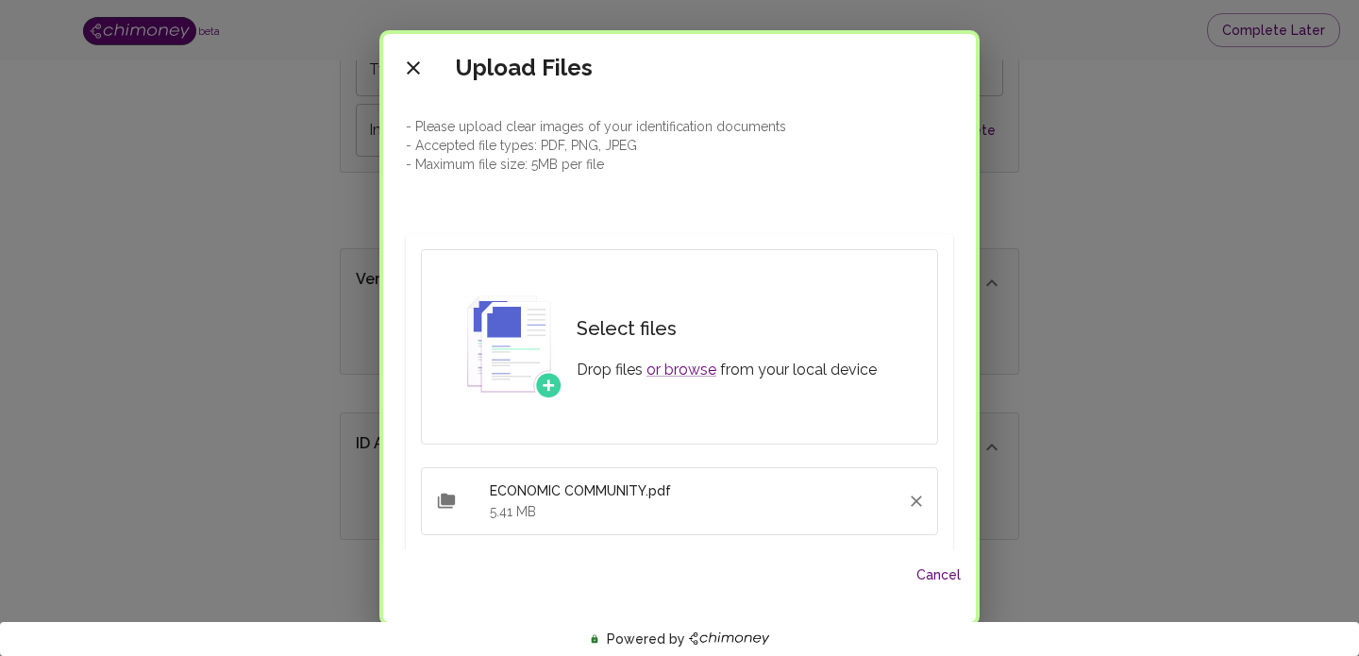
scroll to position [146, 0]
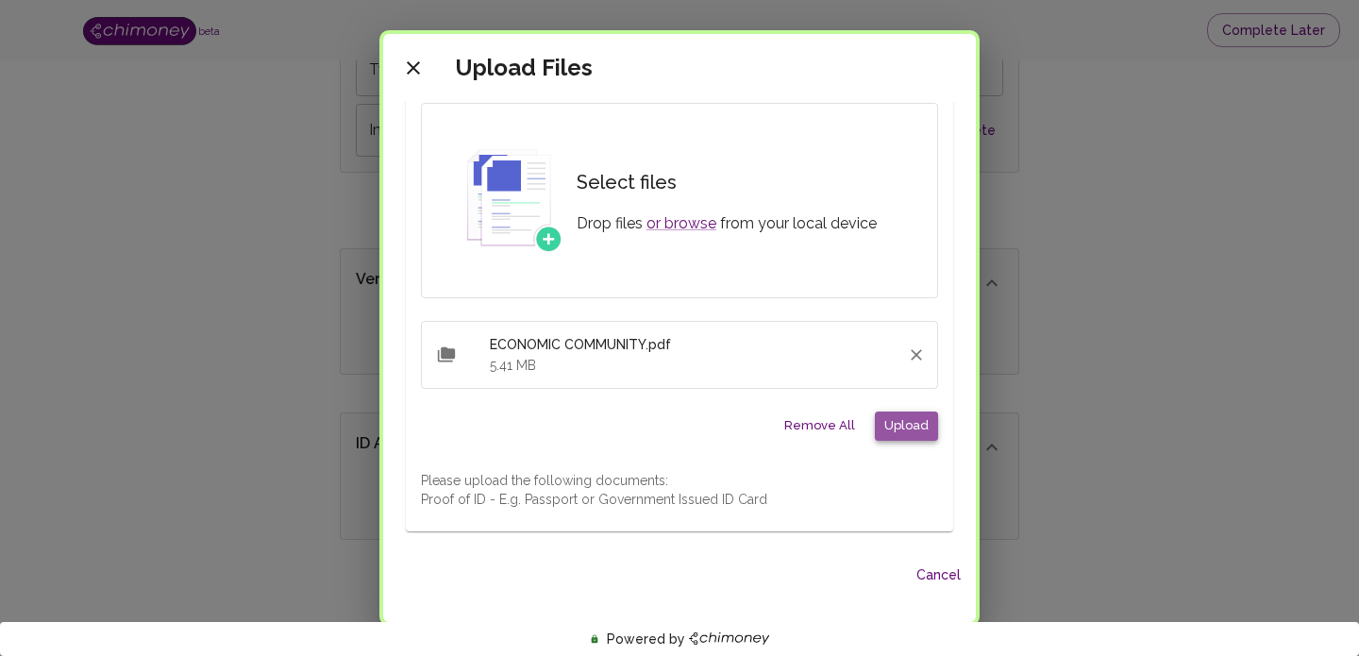
click at [894, 432] on button "Upload" at bounding box center [906, 425] width 63 height 29
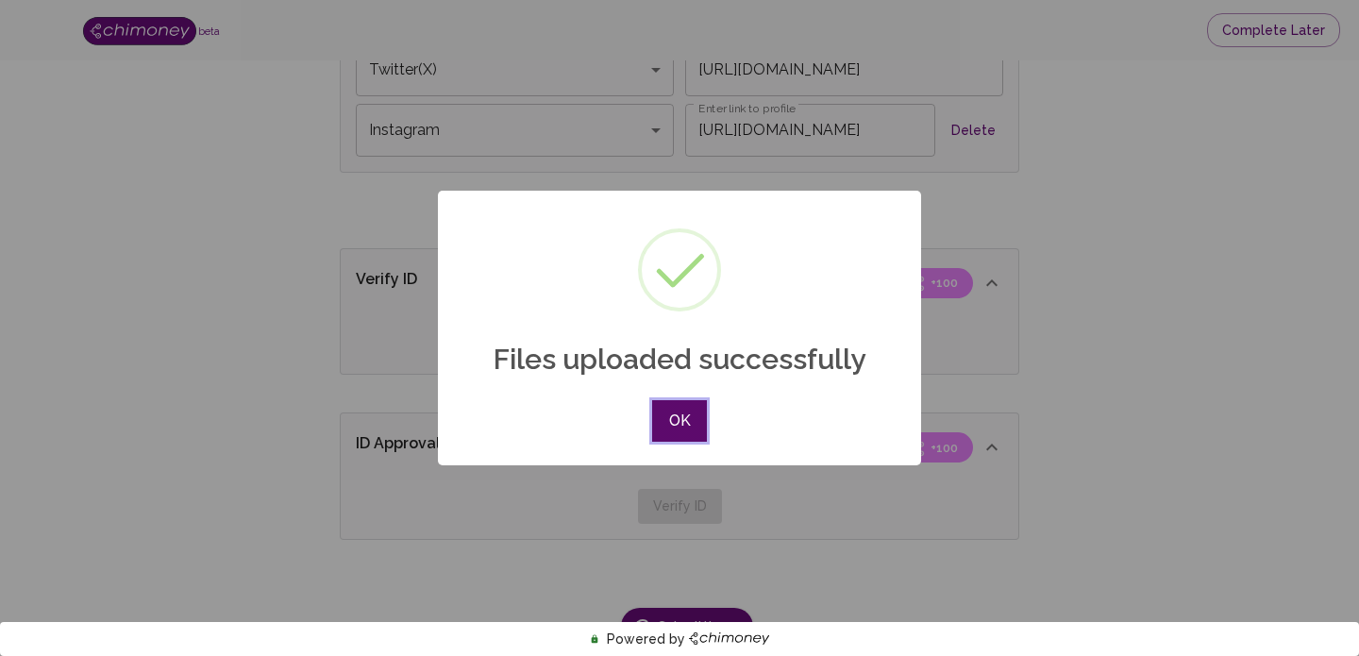
click at [683, 426] on button "OK" at bounding box center [679, 421] width 55 height 42
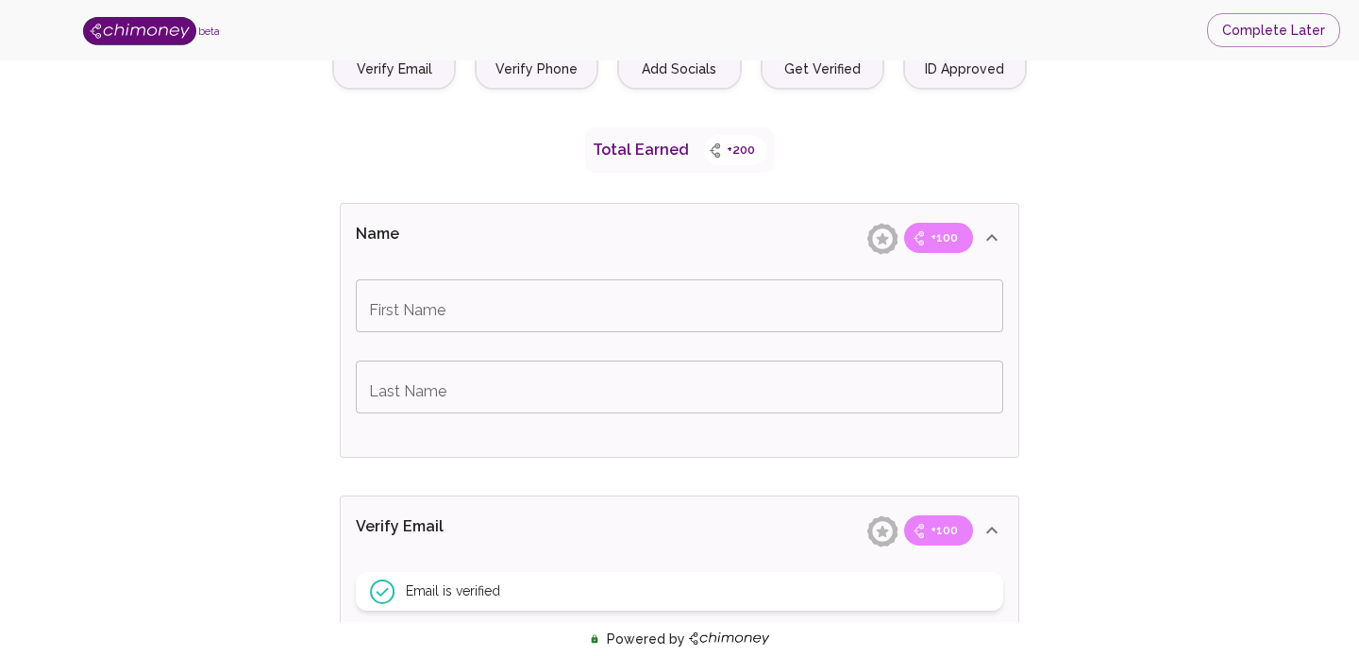
scroll to position [256, 0]
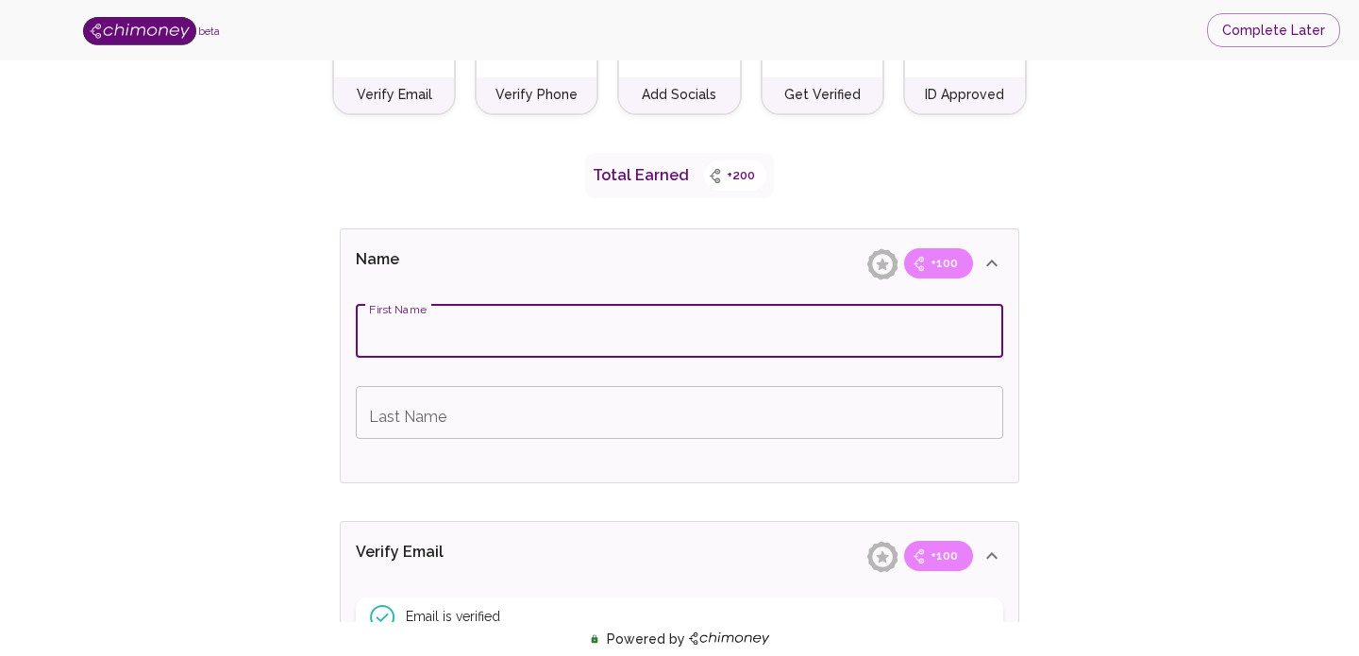
click at [457, 346] on input "First Name" at bounding box center [679, 331] width 647 height 53
type input "Azeez"
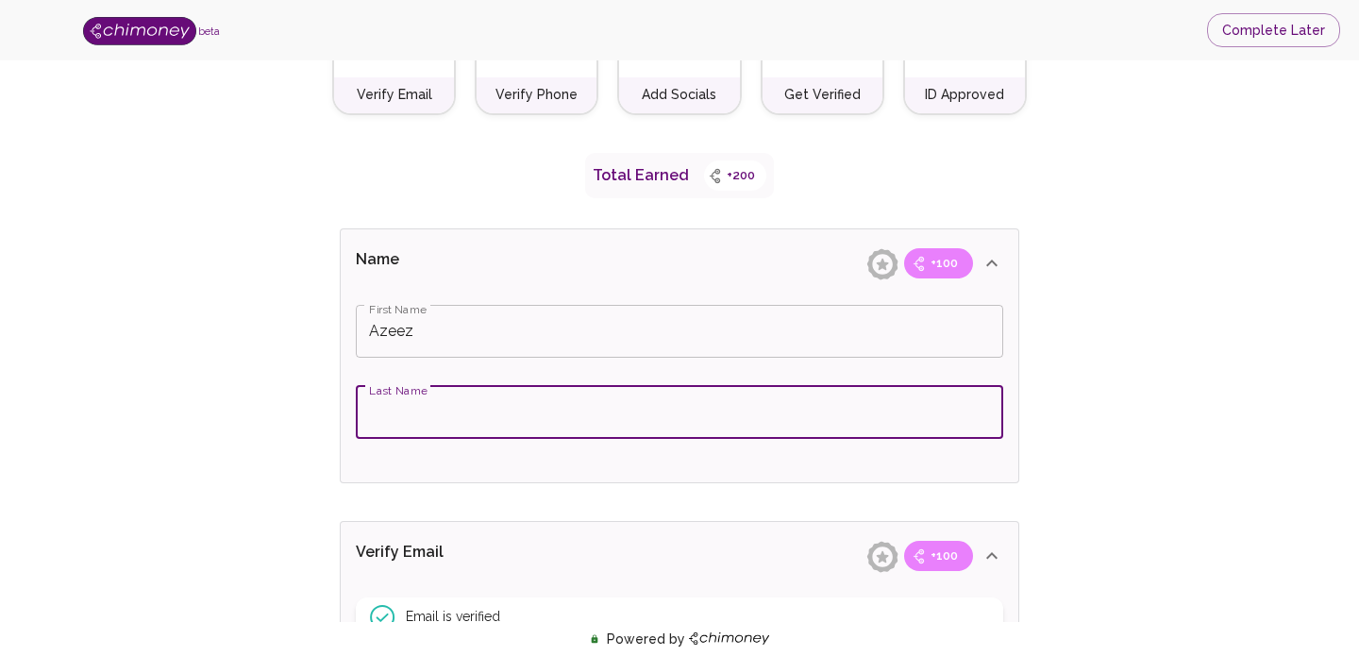
click at [461, 413] on input "Last Name" at bounding box center [679, 412] width 647 height 53
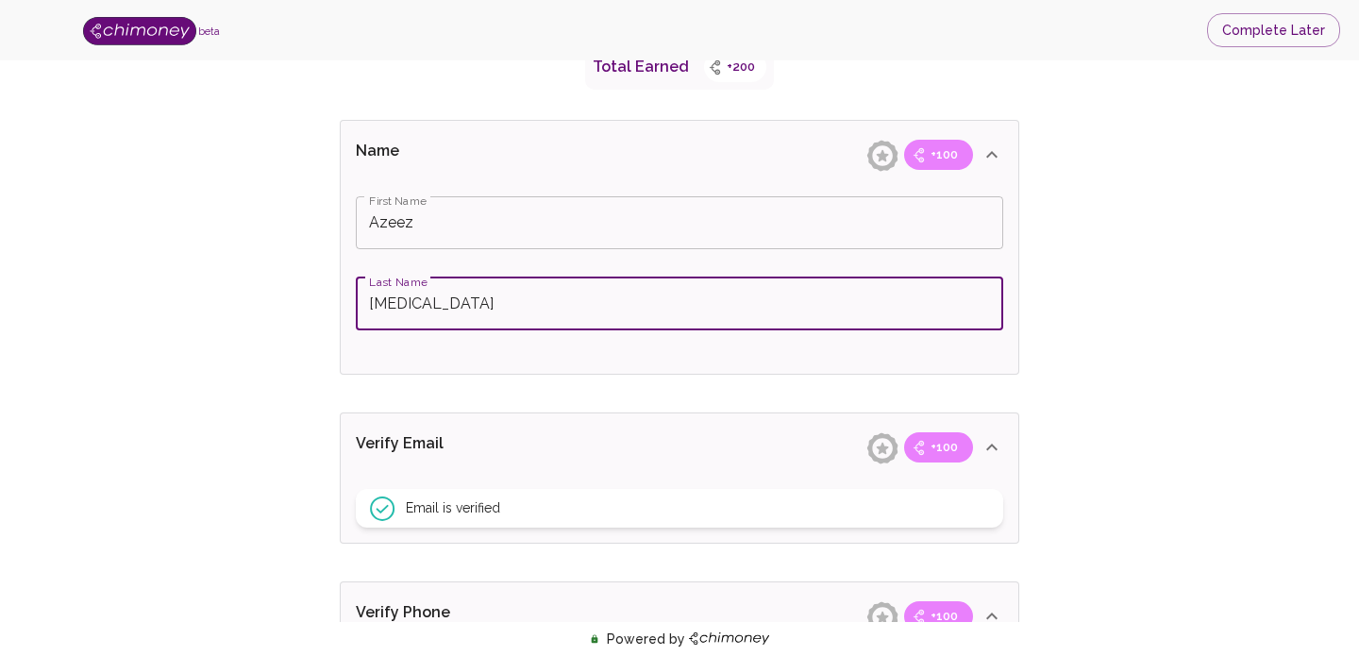
scroll to position [404, 0]
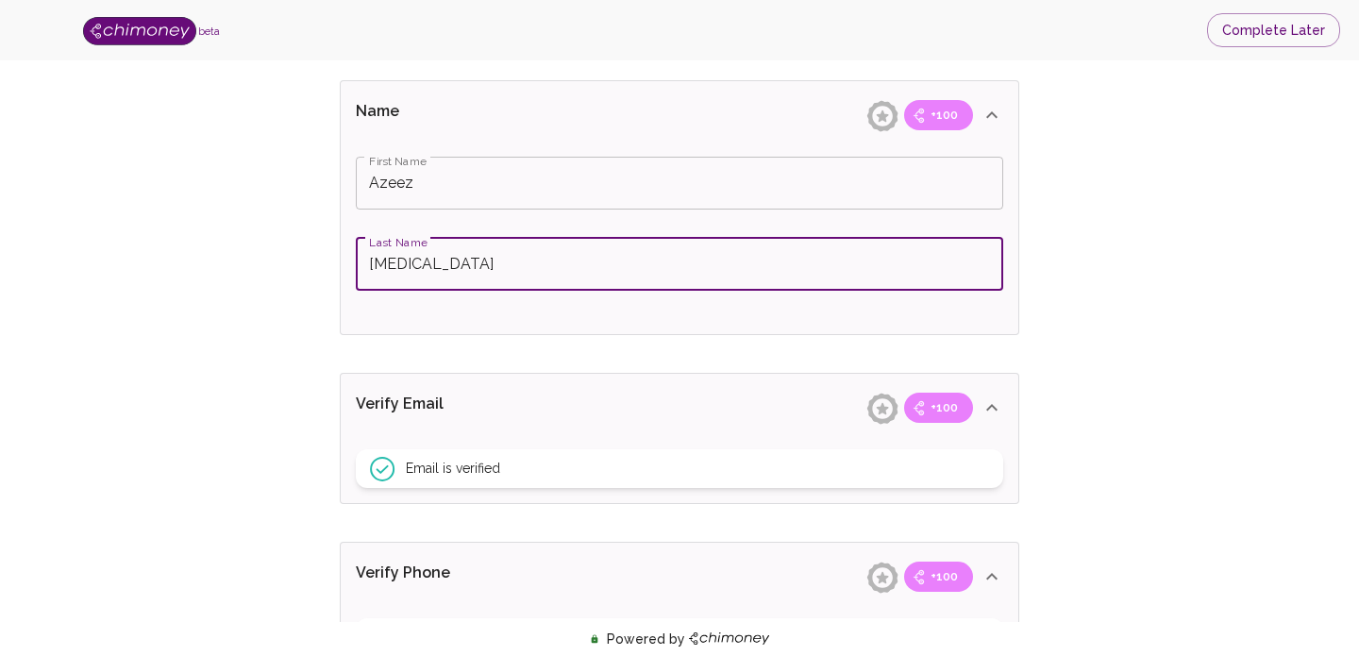
type input "[MEDICAL_DATA]"
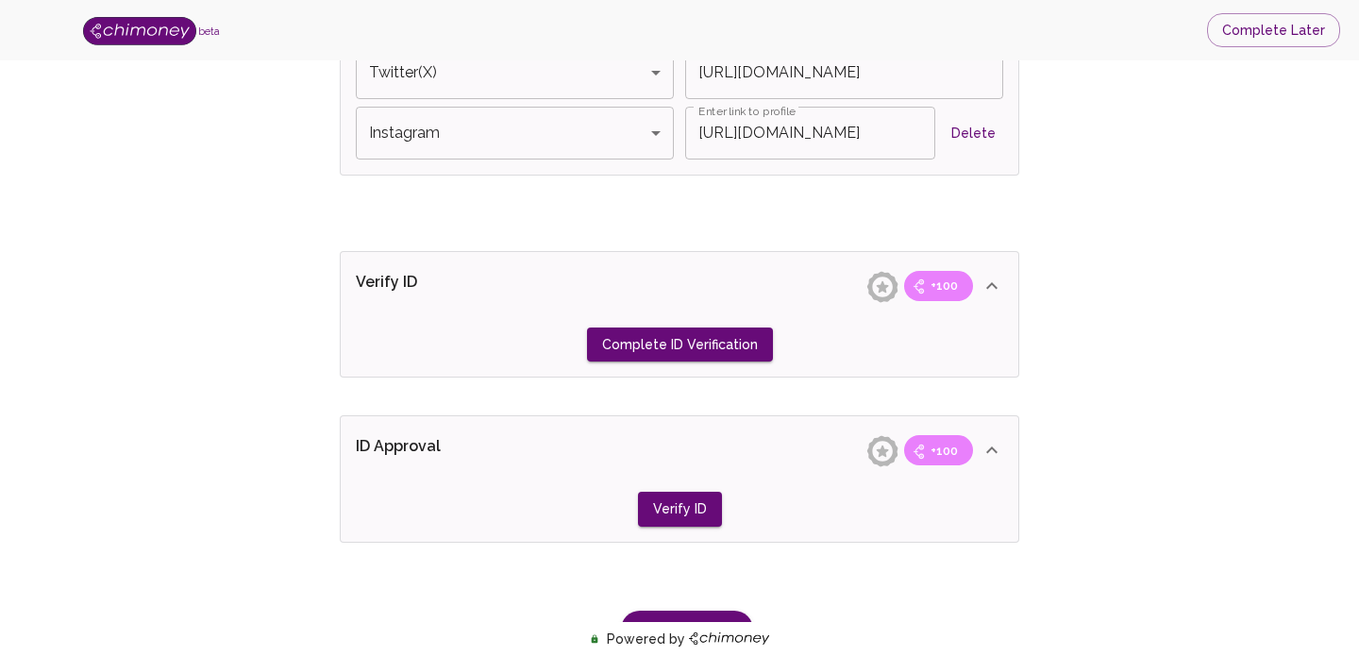
scroll to position [1492, 0]
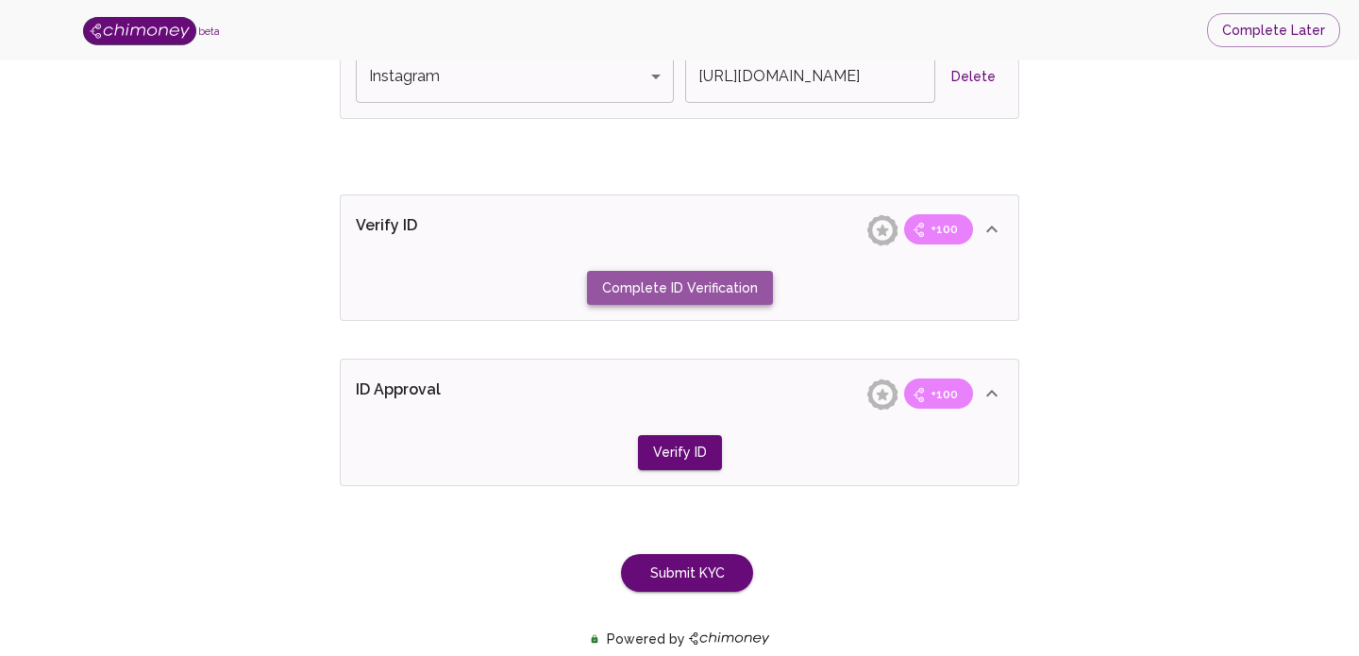
click at [708, 293] on button "Complete ID Verification" at bounding box center [680, 288] width 186 height 35
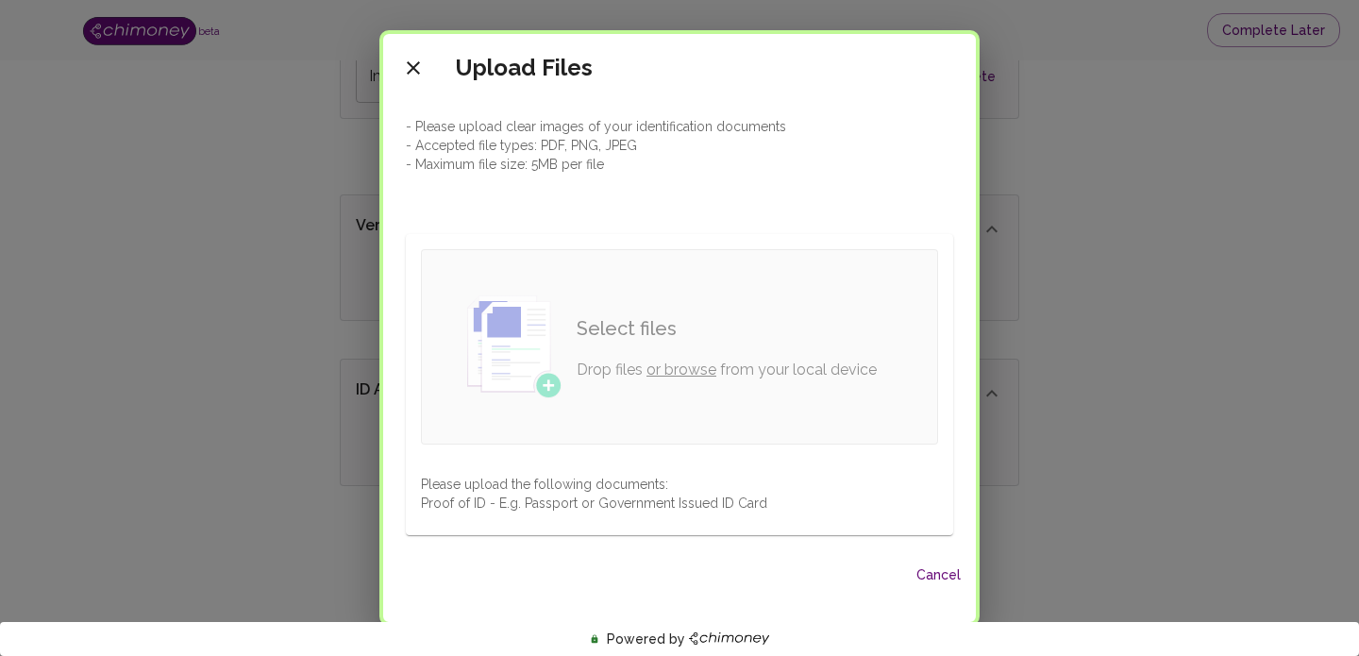
click at [675, 372] on link "or browse" at bounding box center [681, 369] width 70 height 18
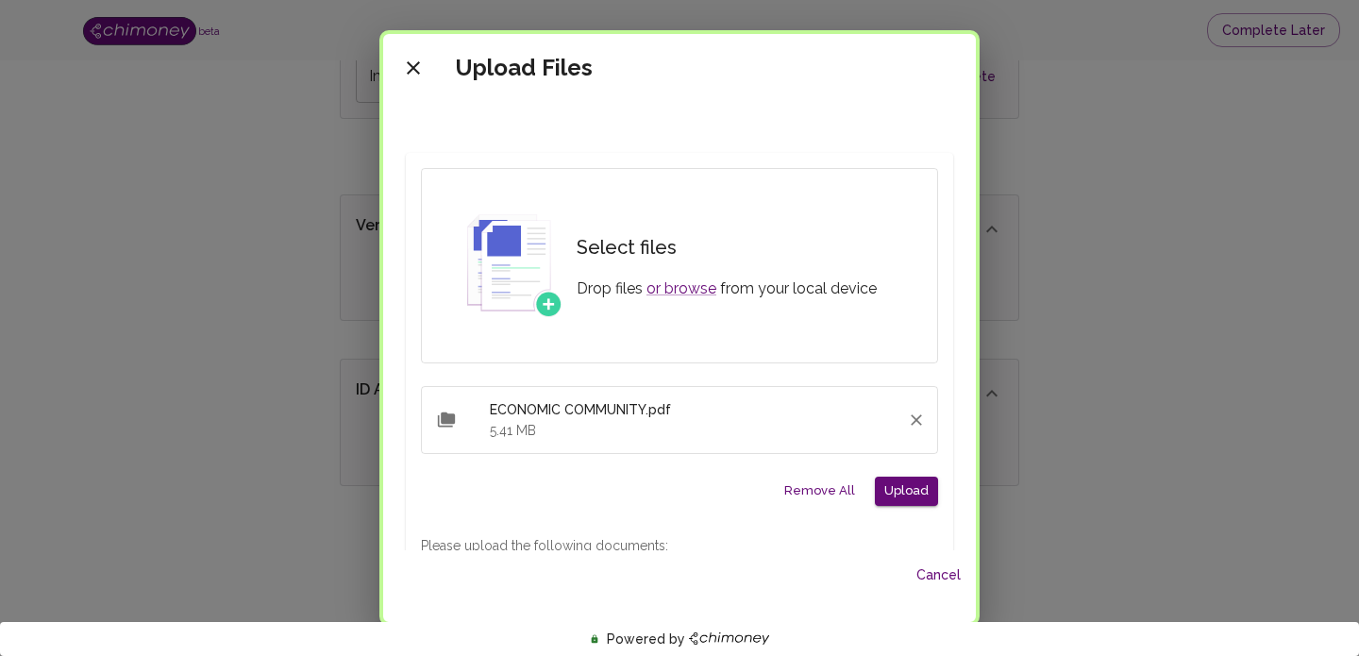
scroll to position [146, 0]
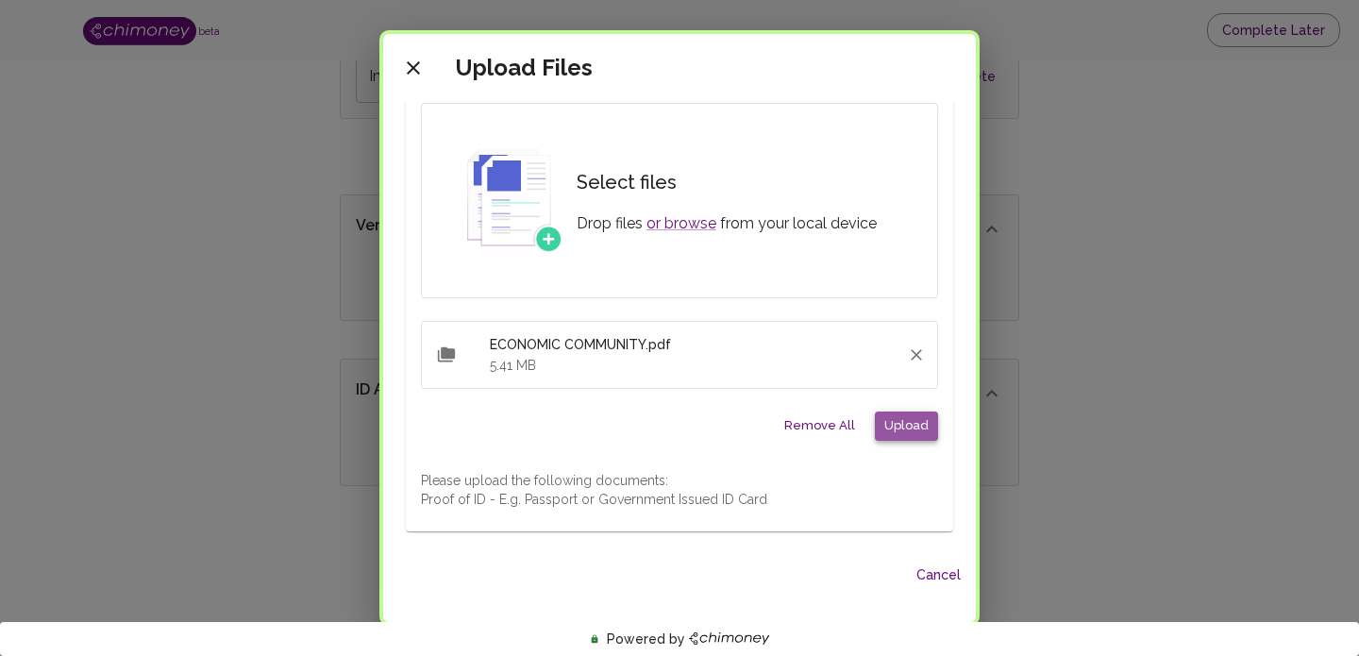
click at [920, 429] on button "Upload" at bounding box center [906, 425] width 63 height 29
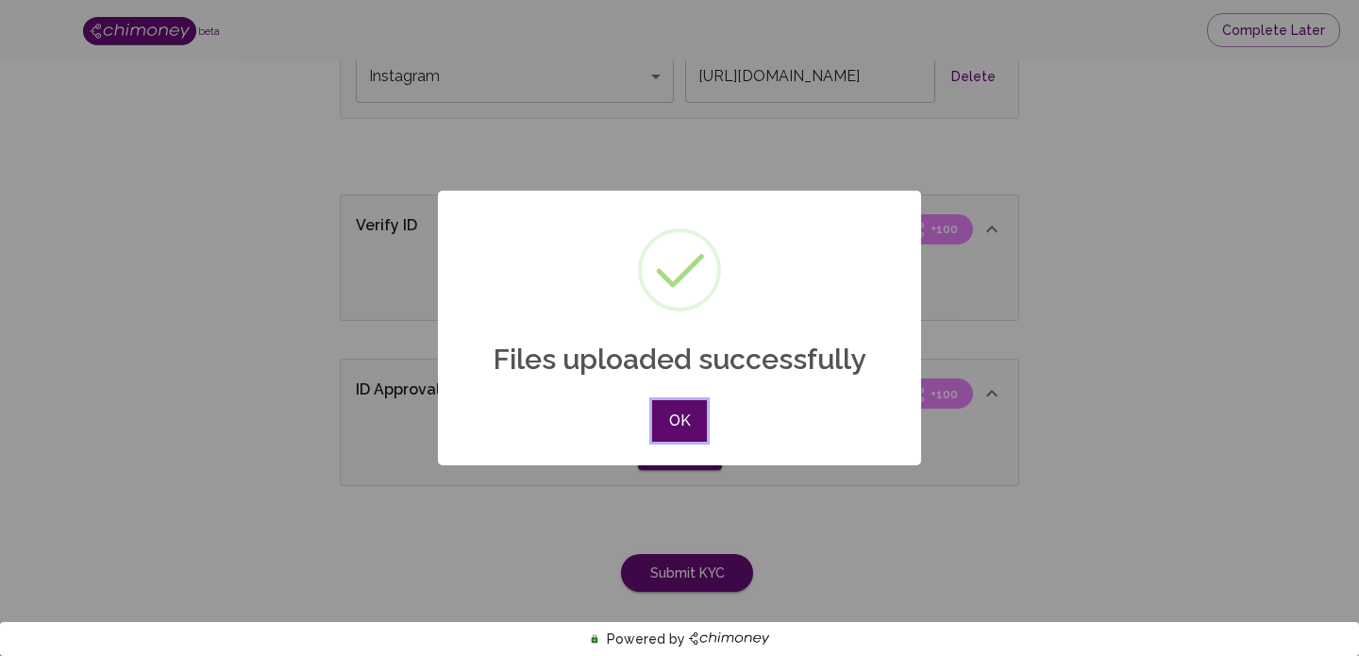
click at [697, 431] on button "OK" at bounding box center [679, 421] width 55 height 42
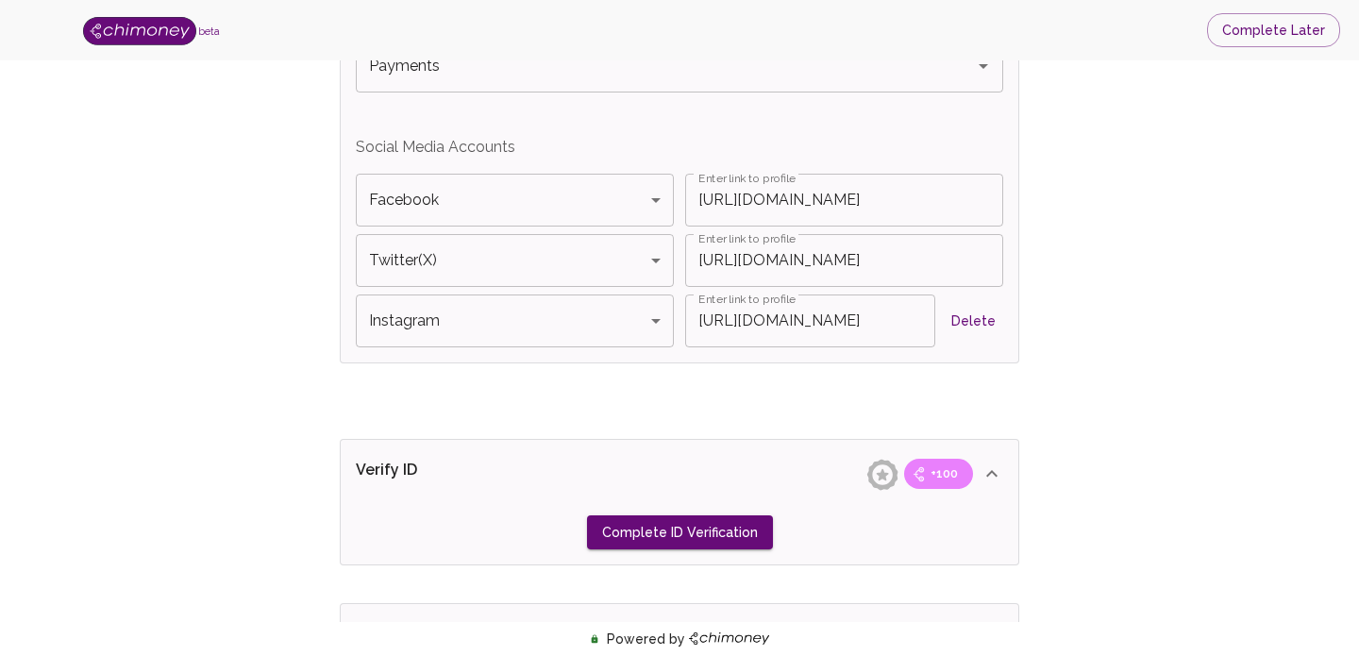
scroll to position [1302, 0]
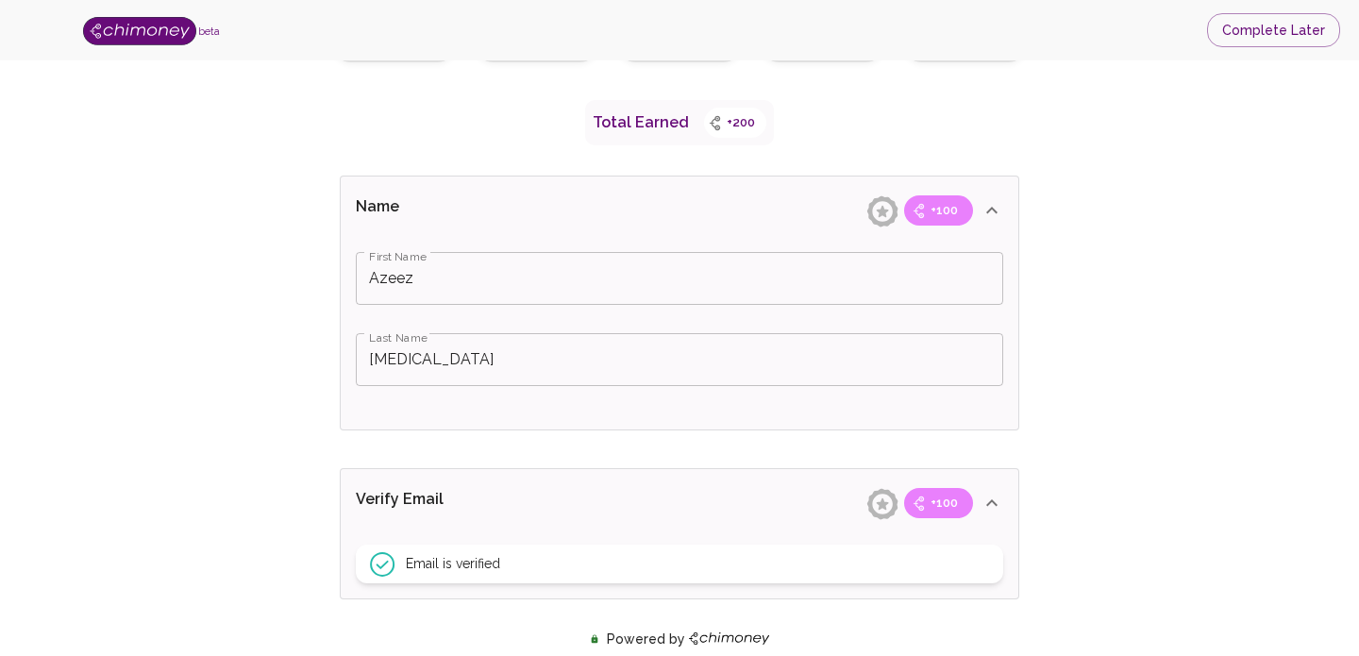
scroll to position [349, 0]
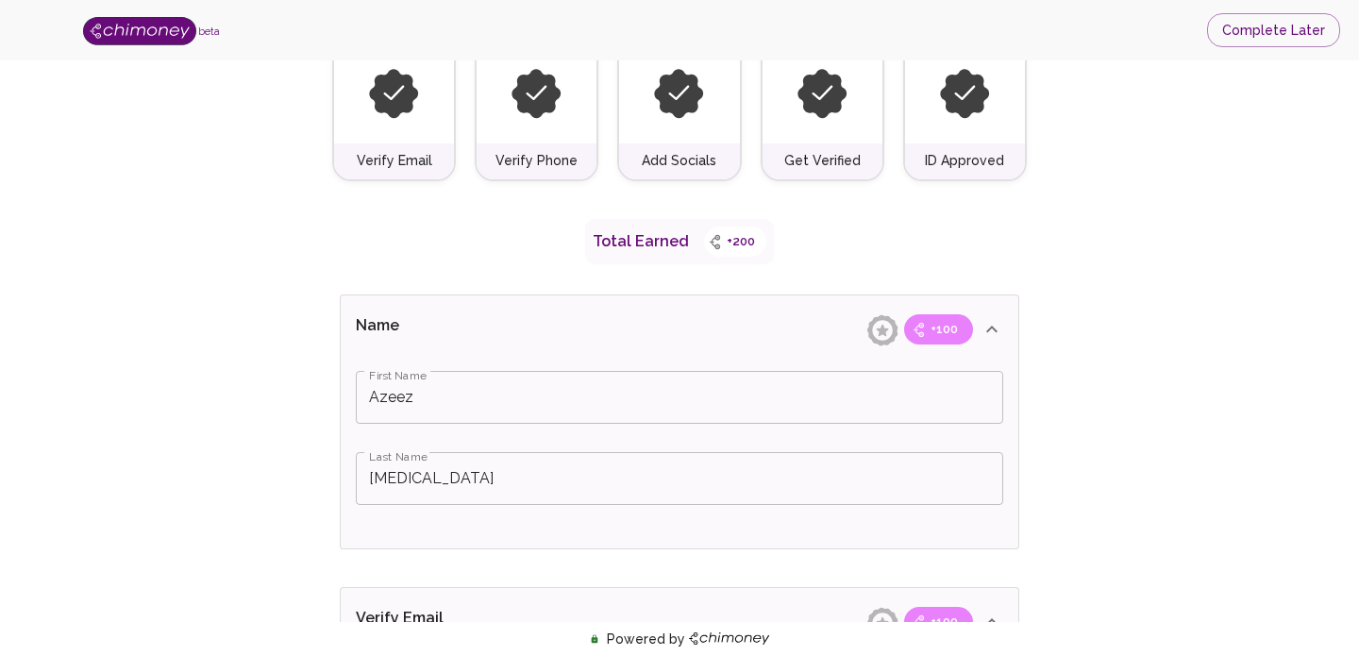
scroll to position [0, 0]
